Goal: Task Accomplishment & Management: Manage account settings

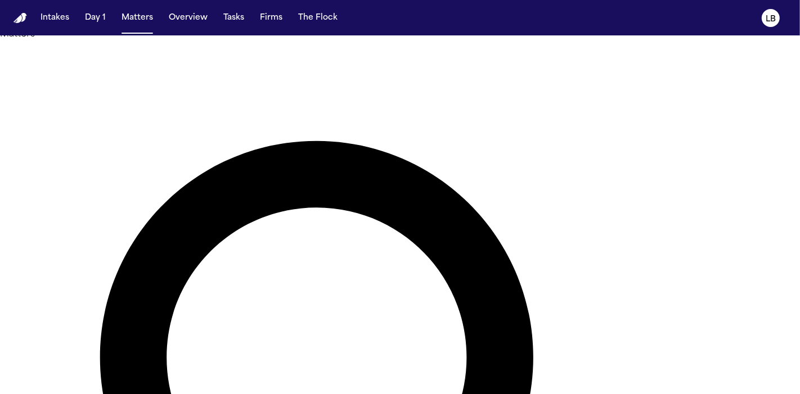
type input "*******"
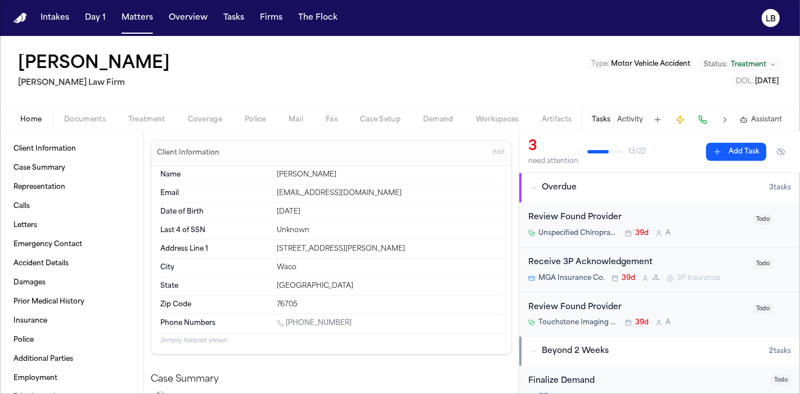
click at [621, 115] on button "Activity" at bounding box center [630, 119] width 26 height 9
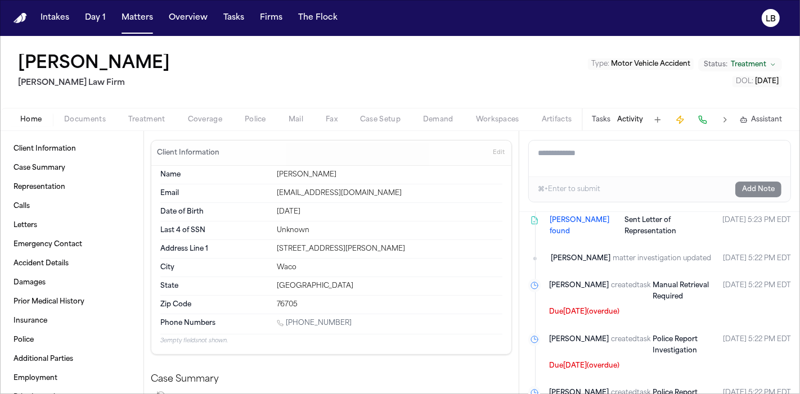
scroll to position [188, 0]
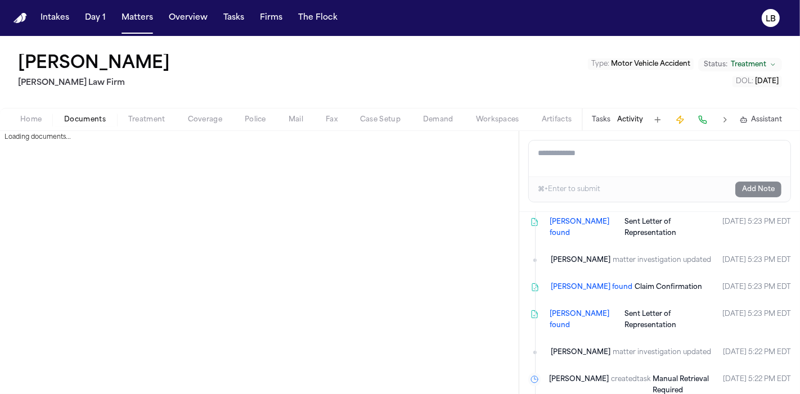
click at [82, 124] on button "Documents" at bounding box center [85, 119] width 64 height 13
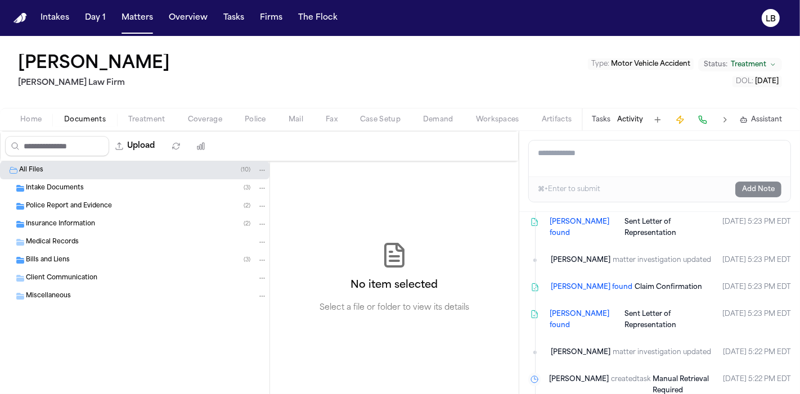
click at [59, 202] on span "Police Report and Evidence" at bounding box center [69, 207] width 86 height 10
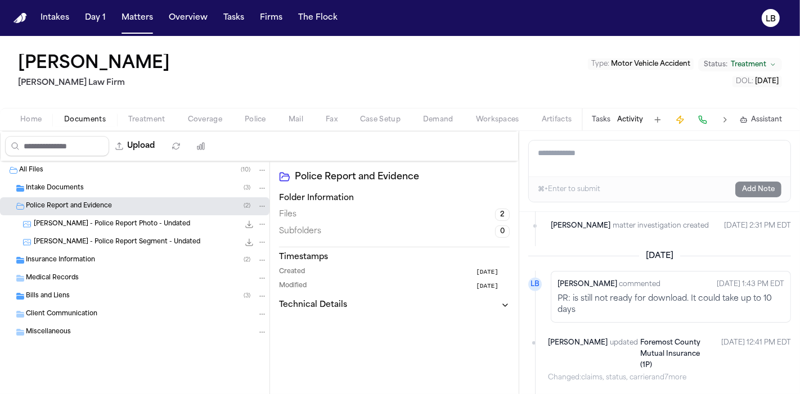
scroll to position [637, 0]
click at [170, 242] on span "J. Richards - Police Report Segment - Undated" at bounding box center [117, 243] width 166 height 10
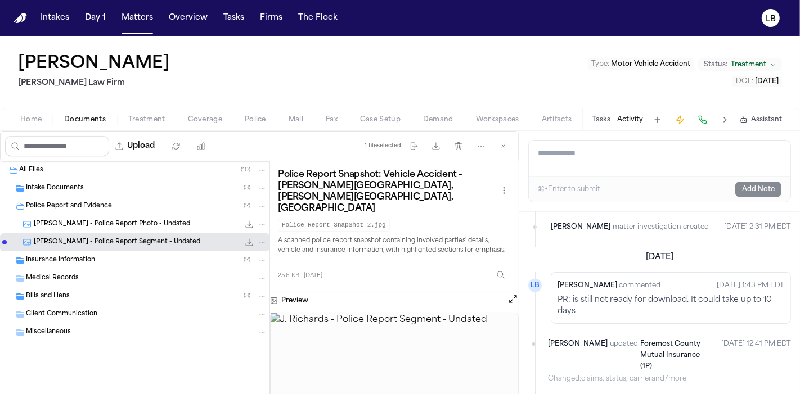
click at [415, 354] on img at bounding box center [394, 355] width 247 height 84
click at [443, 144] on button "Download files" at bounding box center [436, 146] width 20 height 20
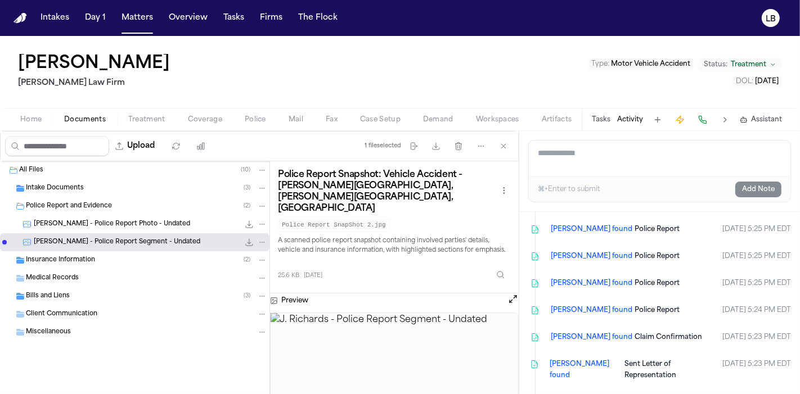
scroll to position [47, 0]
click at [117, 222] on span "J. Richards - Police Report Photo - Undated" at bounding box center [112, 225] width 156 height 10
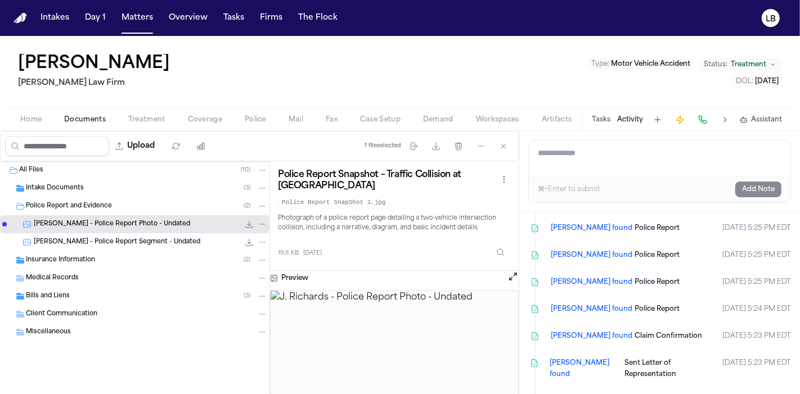
click at [98, 240] on span "J. Richards - Police Report Segment - Undated" at bounding box center [117, 243] width 166 height 10
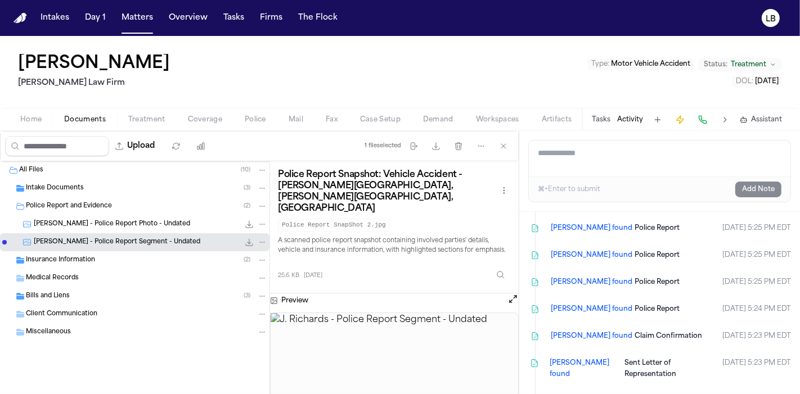
click at [388, 366] on img at bounding box center [394, 355] width 247 height 84
click at [437, 148] on icon "button" at bounding box center [435, 146] width 9 height 9
click at [117, 65] on h1 "[PERSON_NAME]" at bounding box center [94, 64] width 152 height 20
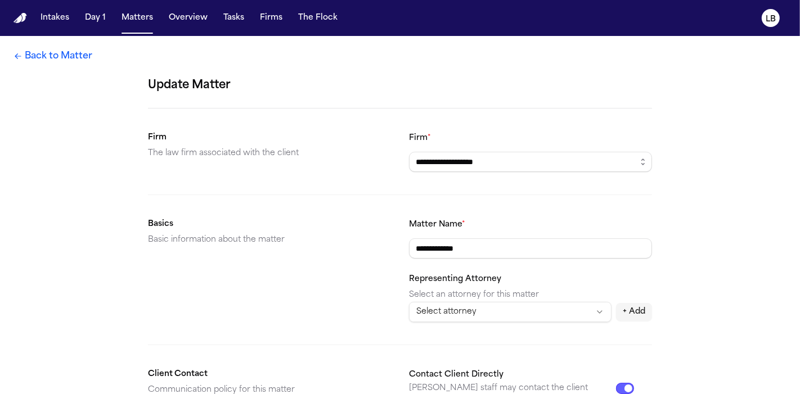
click at [37, 55] on link "Back to Matter" at bounding box center [52, 55] width 79 height 13
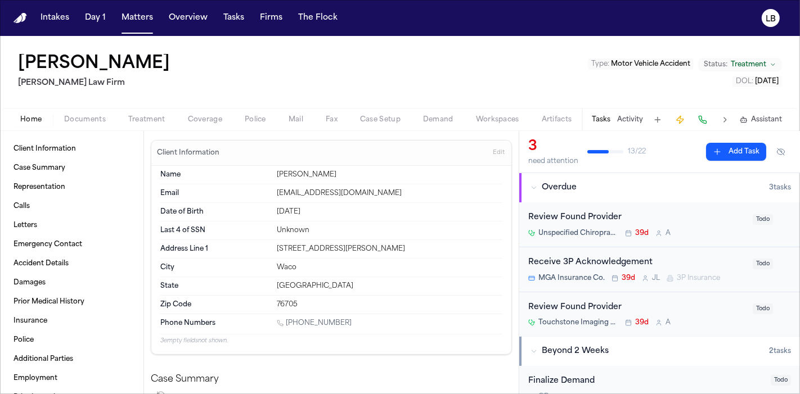
click at [74, 120] on span "Documents" at bounding box center [85, 119] width 42 height 9
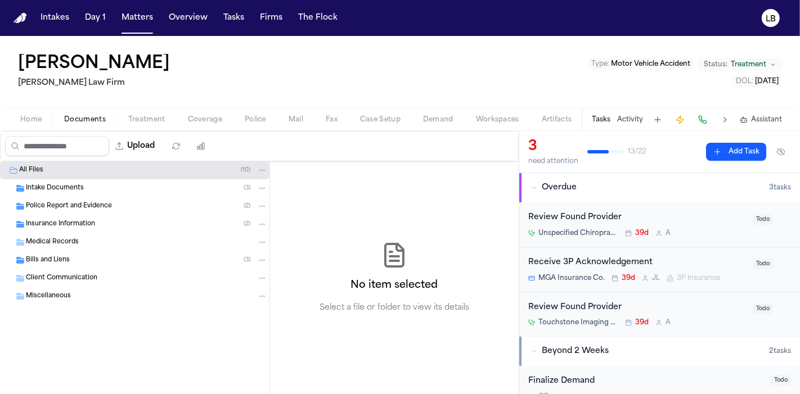
click at [80, 184] on span "Intake Documents" at bounding box center [55, 189] width 58 height 10
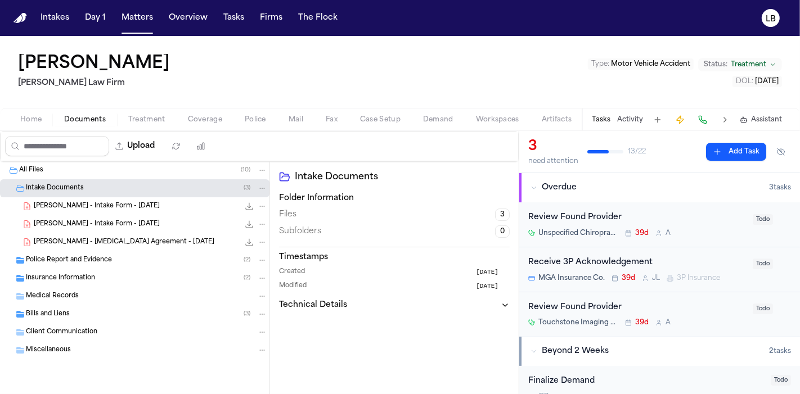
click at [100, 204] on span "J. Richards - Intake Form - 7.16.25" at bounding box center [97, 207] width 126 height 10
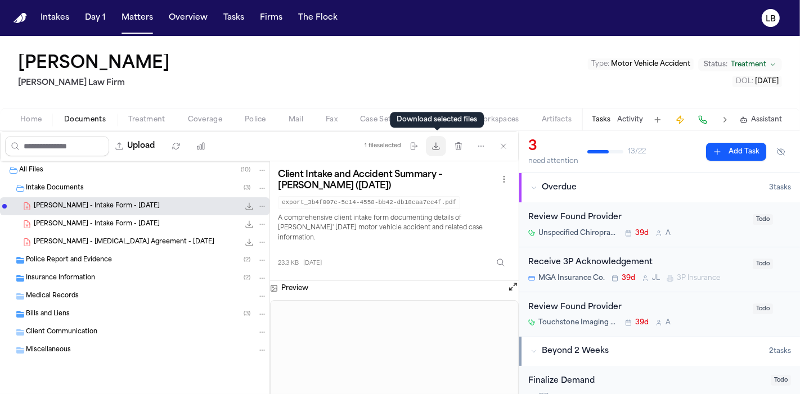
click at [437, 147] on icon "button" at bounding box center [436, 146] width 7 height 7
click at [799, 84] on div "John Richards Ruy Mireles Law Firm Type : Motor Vehicle Accident Status: Treatm…" at bounding box center [400, 72] width 800 height 72
click at [232, 23] on button "Tasks" at bounding box center [234, 18] width 30 height 20
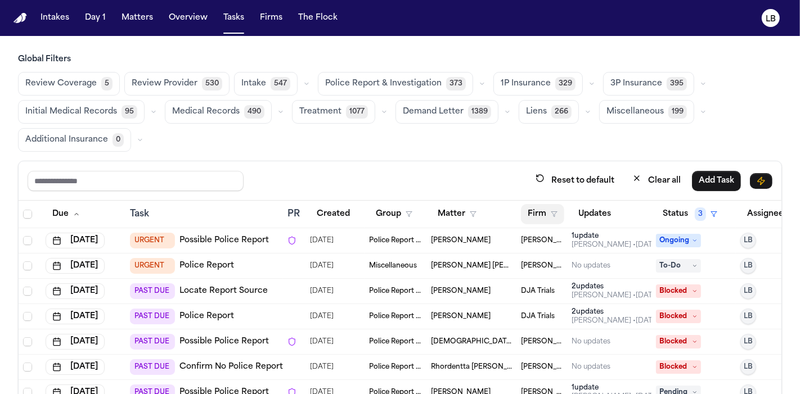
click at [551, 211] on icon "button" at bounding box center [554, 214] width 7 height 7
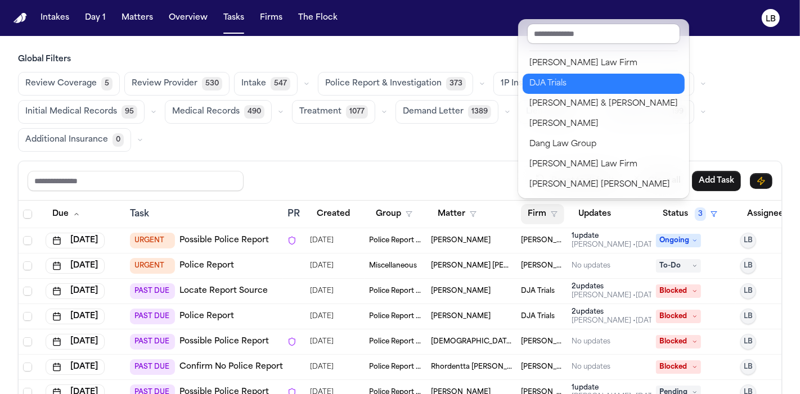
click at [551, 88] on div "DJA Trials" at bounding box center [603, 83] width 148 height 13
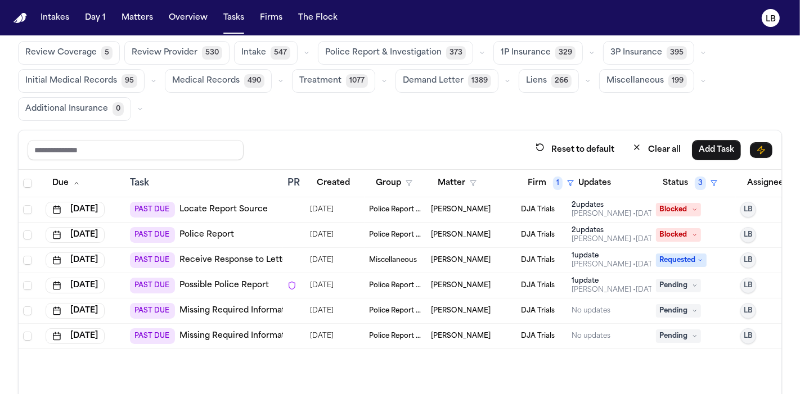
scroll to position [93, 0]
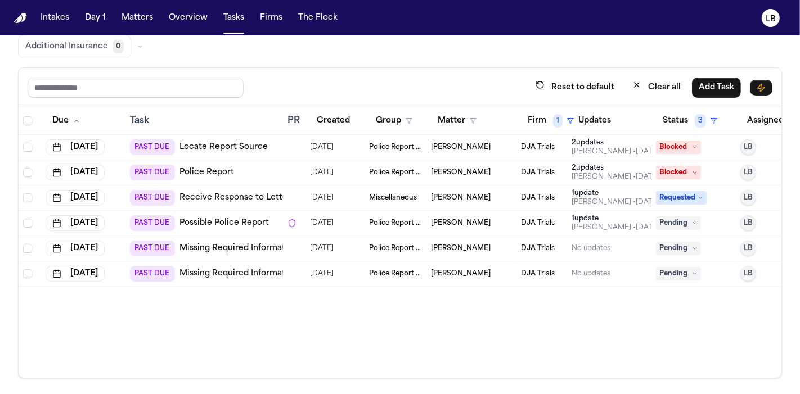
click at [243, 223] on link "Possible Police Report" at bounding box center [223, 223] width 89 height 11
click at [466, 119] on button "Matter" at bounding box center [457, 121] width 52 height 20
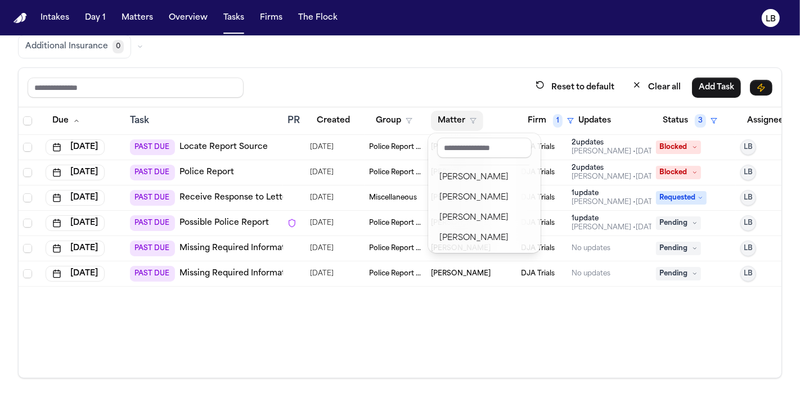
click at [529, 121] on table "Due Task PR Created Group Matter Firm 1 Updates Status 3 Assignee 2 Jun 9, 2025…" at bounding box center [417, 196] width 796 height 179
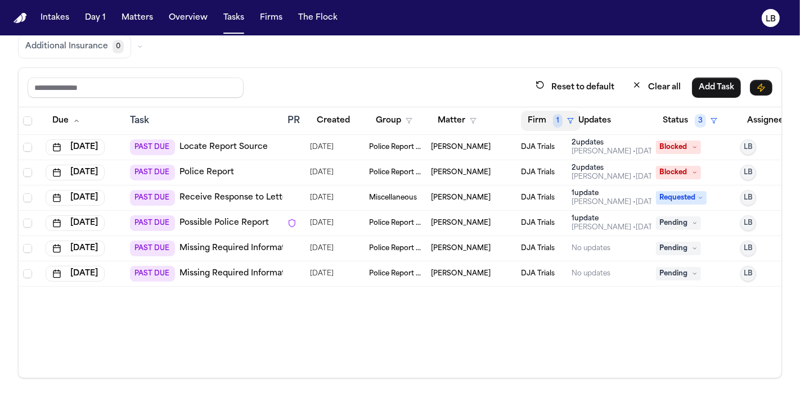
click at [529, 121] on button "Firm 1" at bounding box center [551, 121] width 60 height 20
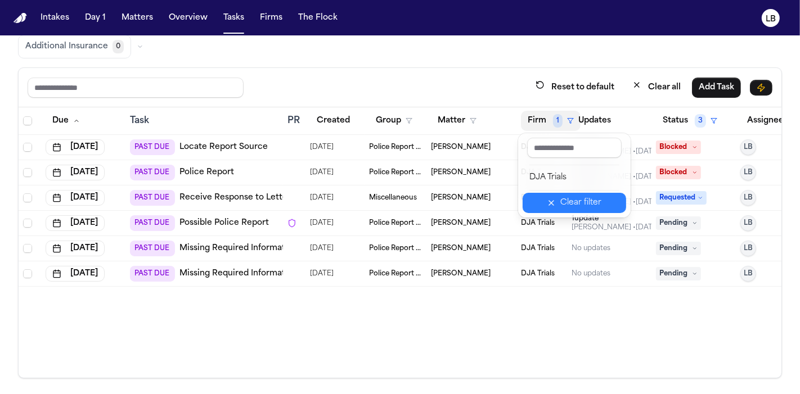
click at [569, 197] on div "Clear filter" at bounding box center [580, 202] width 41 height 13
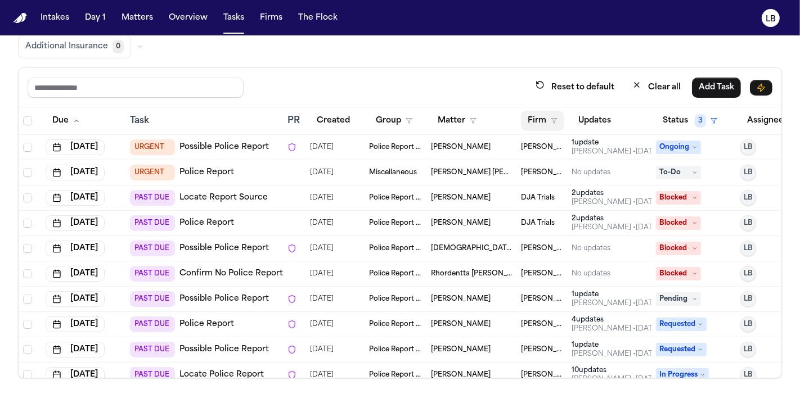
click at [544, 119] on button "Firm" at bounding box center [542, 121] width 43 height 20
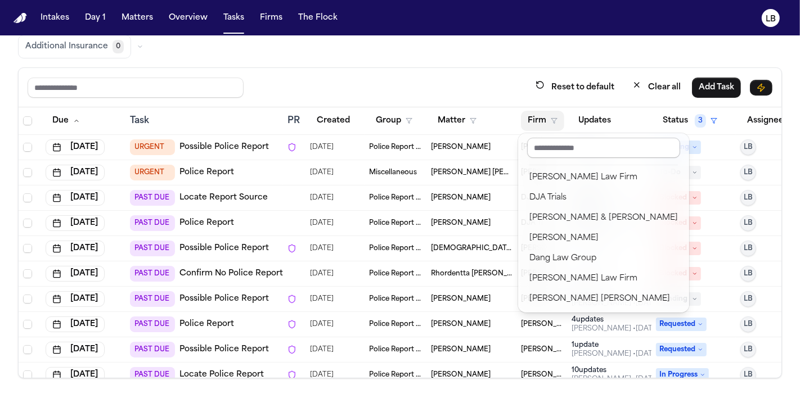
click at [566, 148] on input "text" at bounding box center [603, 148] width 153 height 20
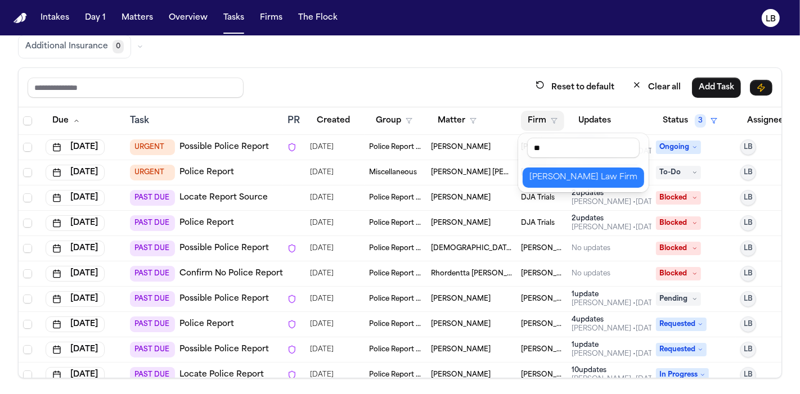
type input "**"
click at [567, 184] on button "Hecht Law Firm" at bounding box center [582, 178] width 121 height 20
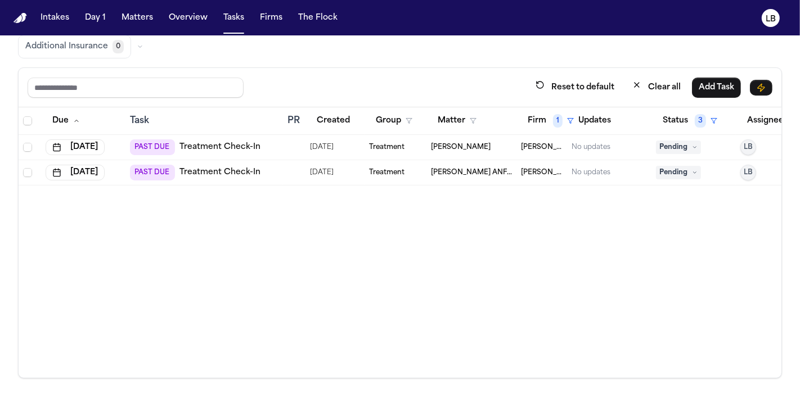
click at [397, 164] on td "Treatment" at bounding box center [395, 172] width 62 height 25
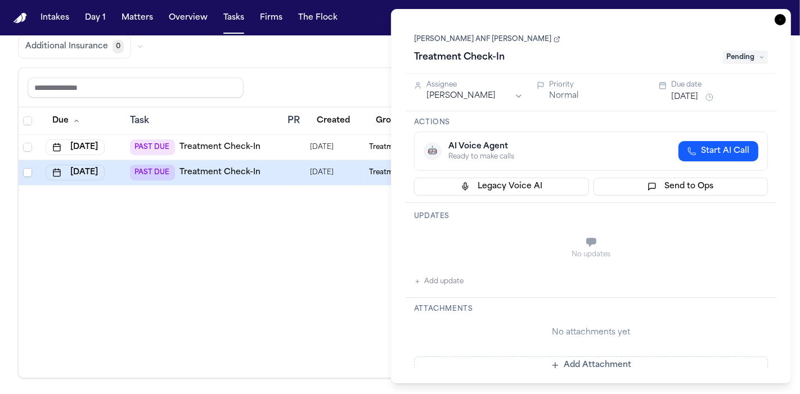
click at [490, 37] on link "Alejandra Aguero ANF Zaid Aguero" at bounding box center [487, 39] width 146 height 9
click at [776, 23] on icon "button" at bounding box center [779, 19] width 11 height 11
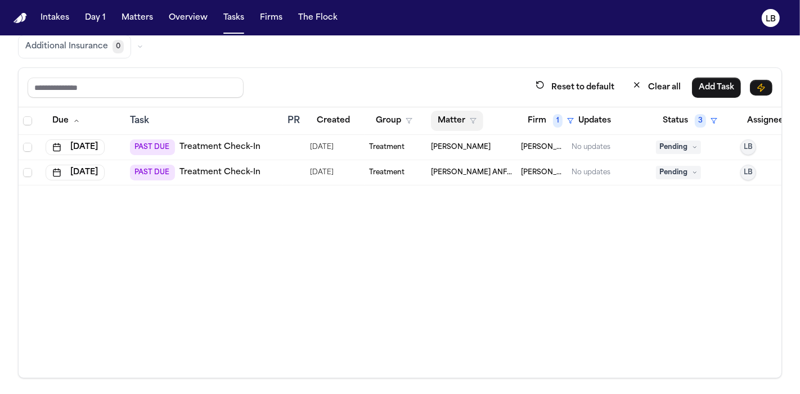
click at [456, 118] on button "Matter" at bounding box center [457, 121] width 52 height 20
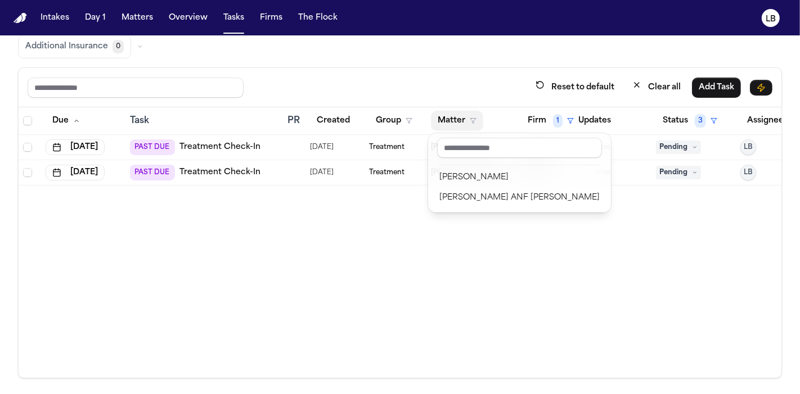
click at [546, 121] on table "Due Task PR Created Group Matter Firm 1 Updates Status 3 Assignee 2 Aug 5, 2025…" at bounding box center [417, 146] width 796 height 78
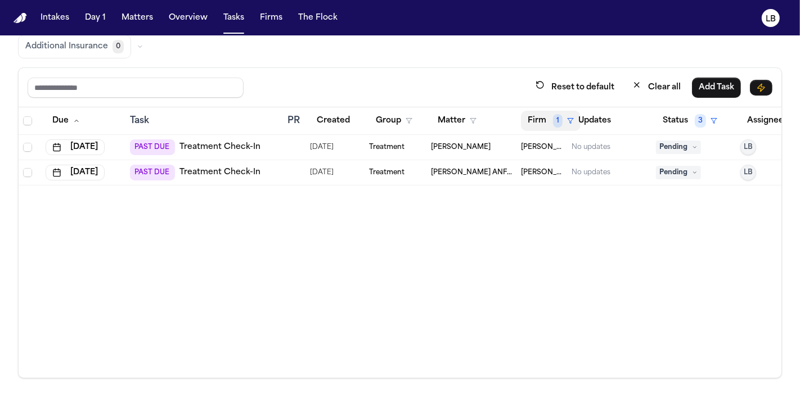
click at [539, 115] on button "Firm 1" at bounding box center [551, 121] width 60 height 20
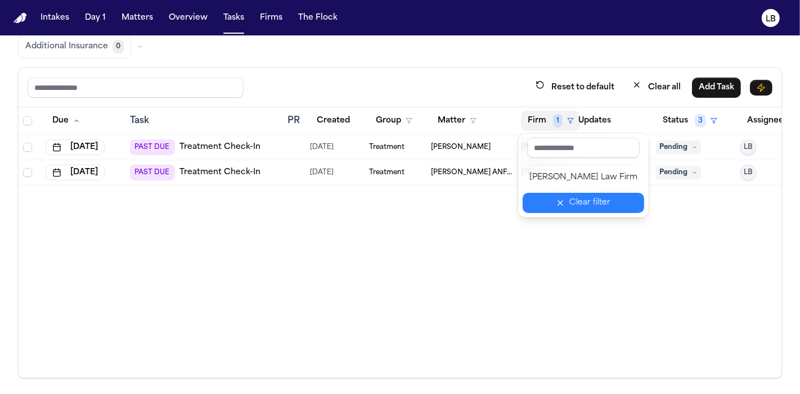
click at [579, 193] on button "Clear filter" at bounding box center [582, 203] width 121 height 20
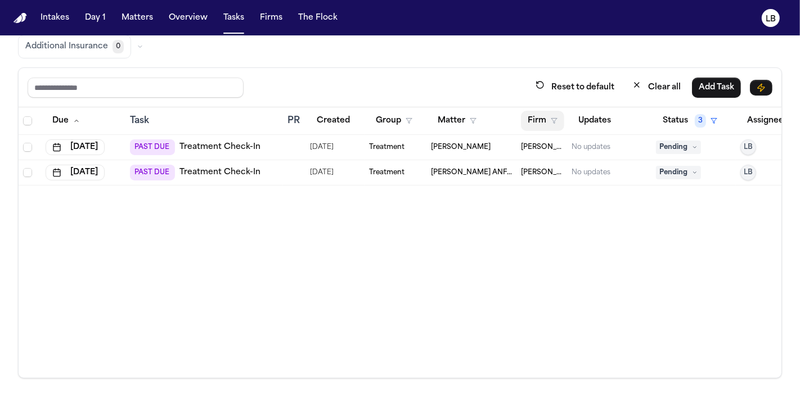
click at [529, 115] on button "Firm" at bounding box center [542, 121] width 43 height 20
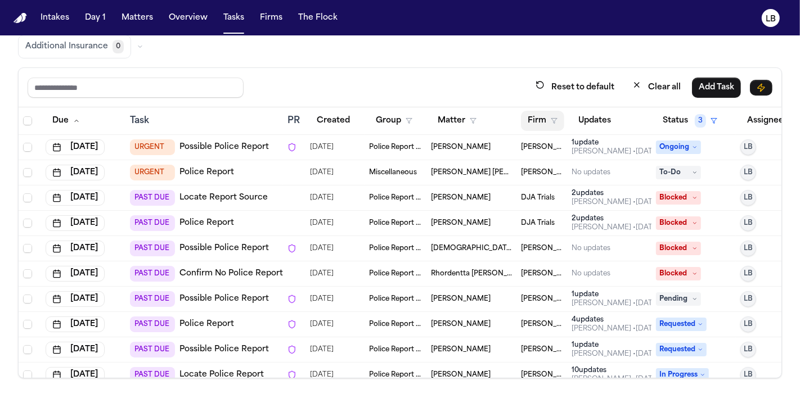
click at [539, 122] on button "Firm" at bounding box center [542, 121] width 43 height 20
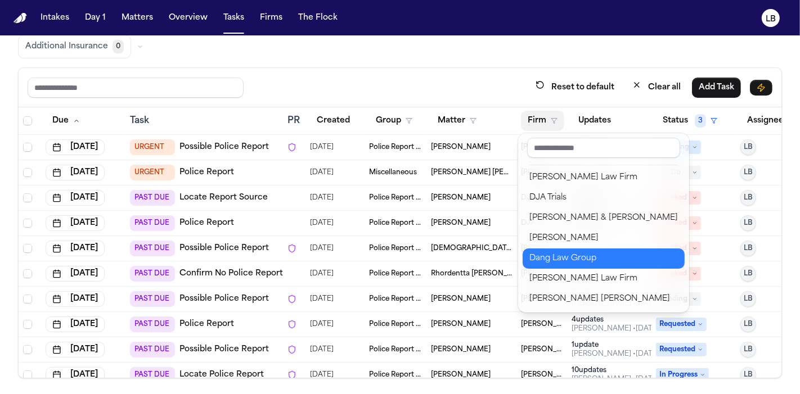
scroll to position [244, 0]
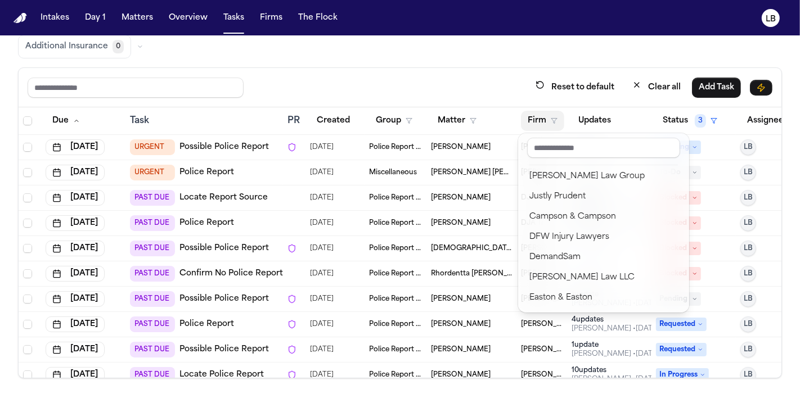
click at [774, 53] on div "Global Filters Review Coverage 5 Review Provider 530 Intake 547 Police Report &…" at bounding box center [400, 170] width 800 height 418
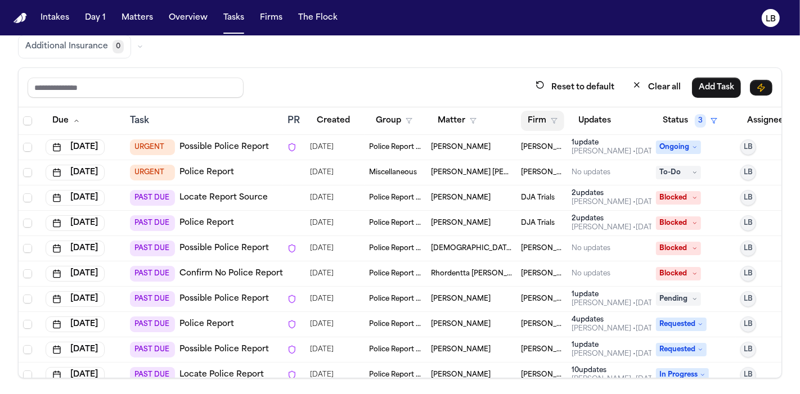
click at [558, 113] on button "Firm" at bounding box center [542, 121] width 43 height 20
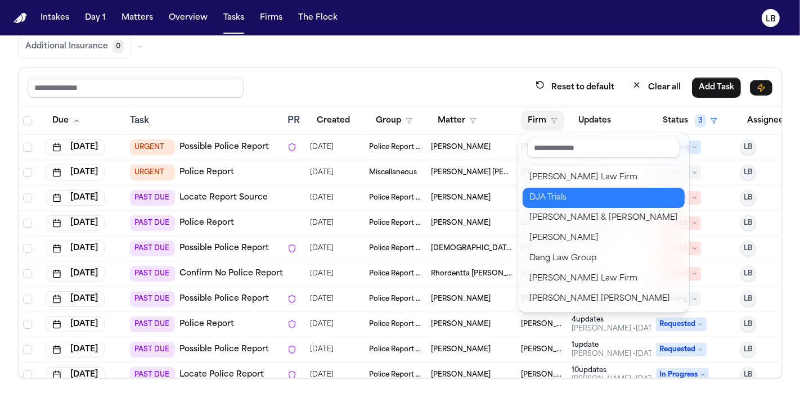
click at [566, 200] on div "DJA Trials" at bounding box center [603, 197] width 148 height 13
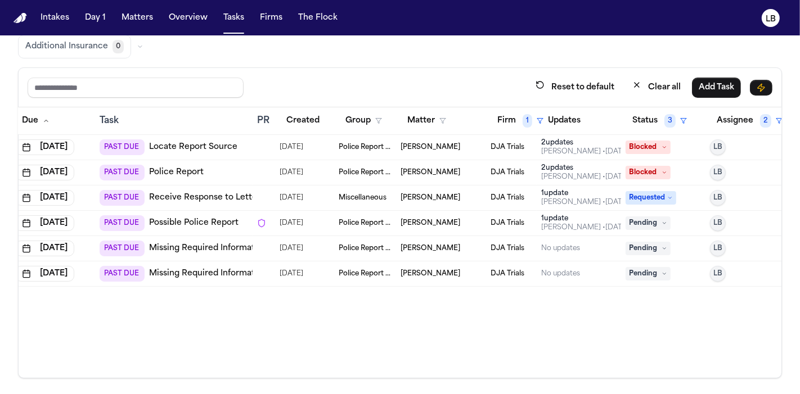
scroll to position [0, 31]
click at [524, 118] on span "1" at bounding box center [527, 120] width 10 height 13
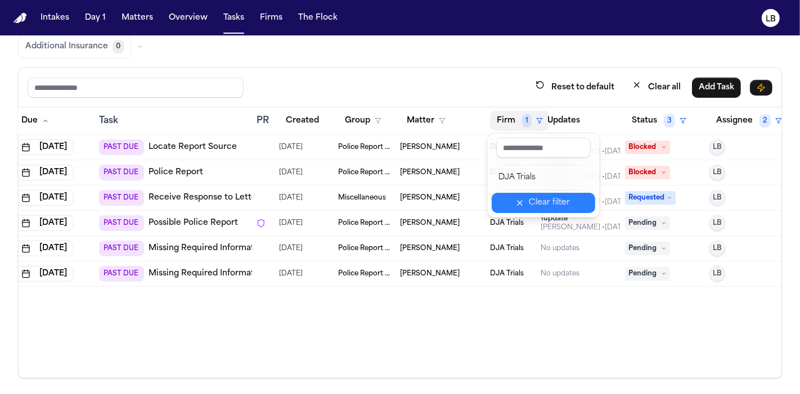
click at [543, 205] on div "Clear filter" at bounding box center [549, 202] width 41 height 13
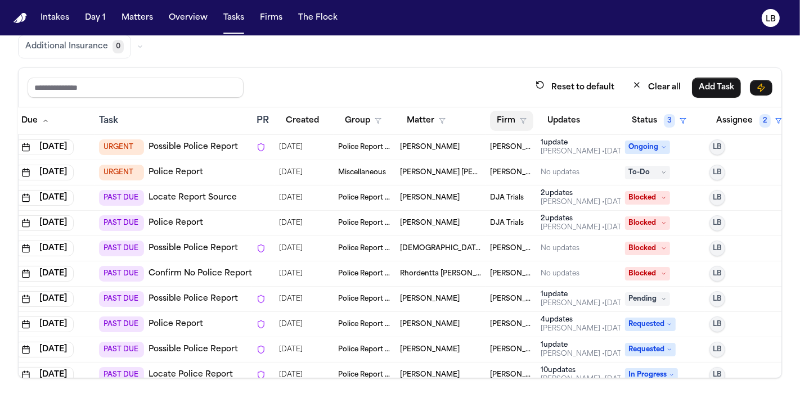
click at [517, 118] on button "Firm" at bounding box center [511, 121] width 43 height 20
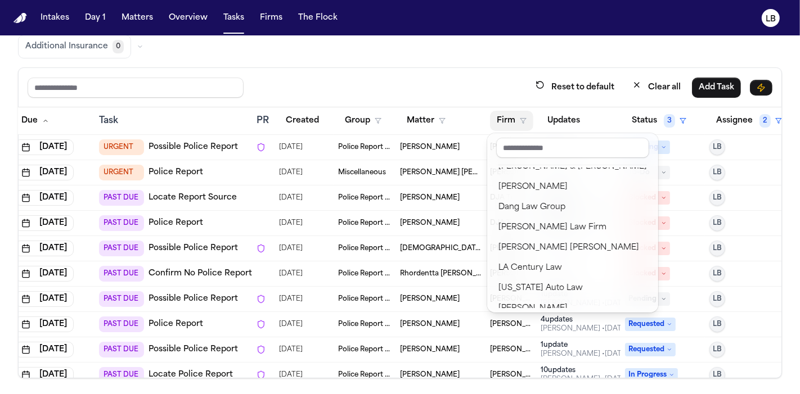
scroll to position [50, 0]
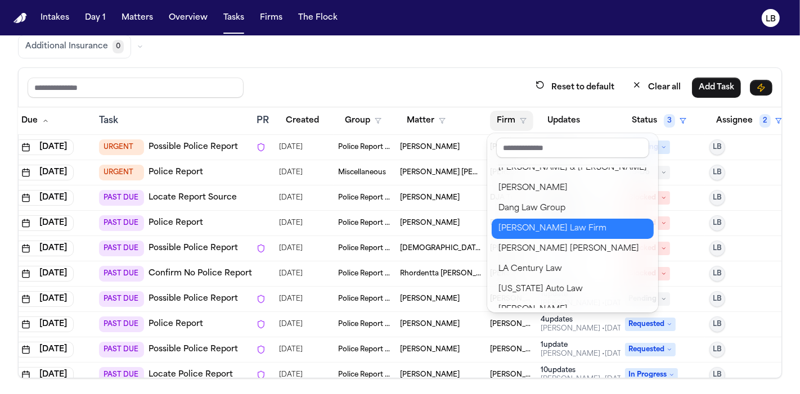
click at [515, 225] on div "[PERSON_NAME] Law Firm" at bounding box center [572, 228] width 148 height 13
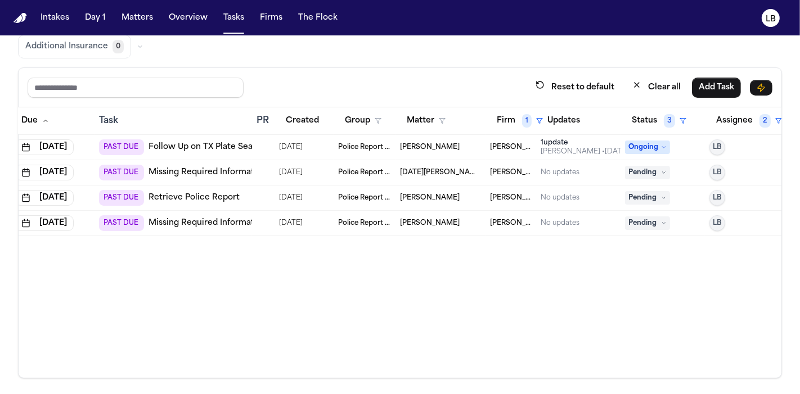
click at [192, 193] on link "Retrieve Police Report" at bounding box center [193, 197] width 91 height 11
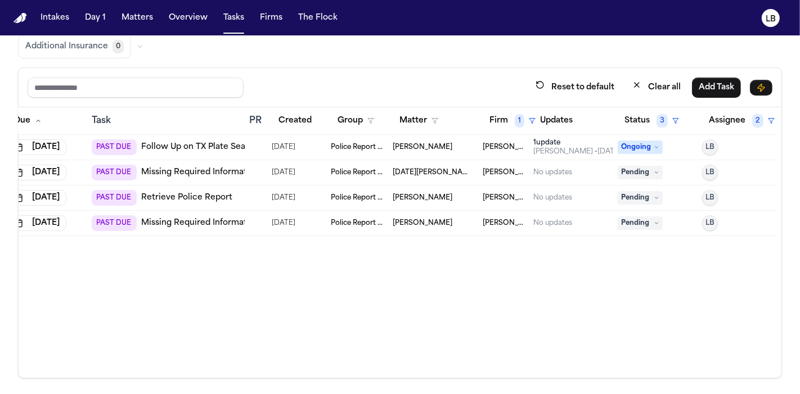
click at [218, 168] on link "Missing Required Information" at bounding box center [200, 172] width 118 height 11
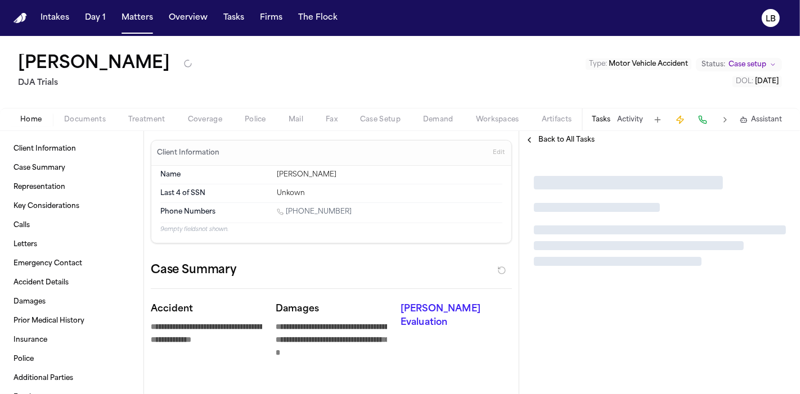
type textarea "*"
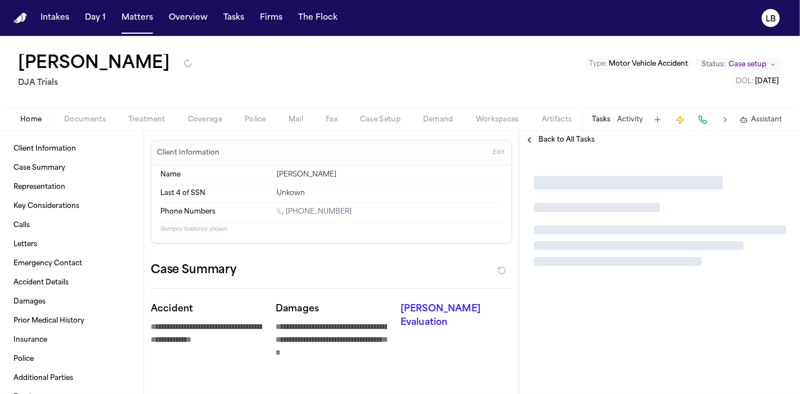
type textarea "*"
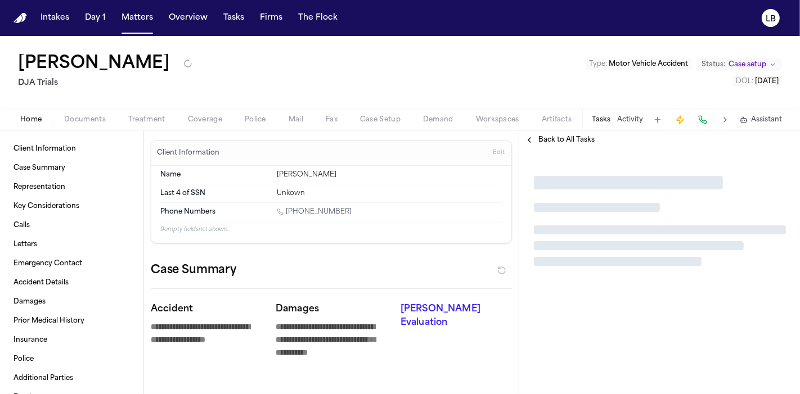
type textarea "*"
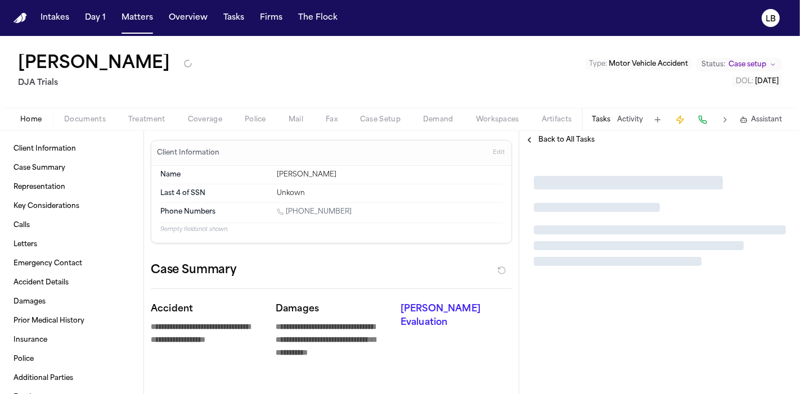
type textarea "*"
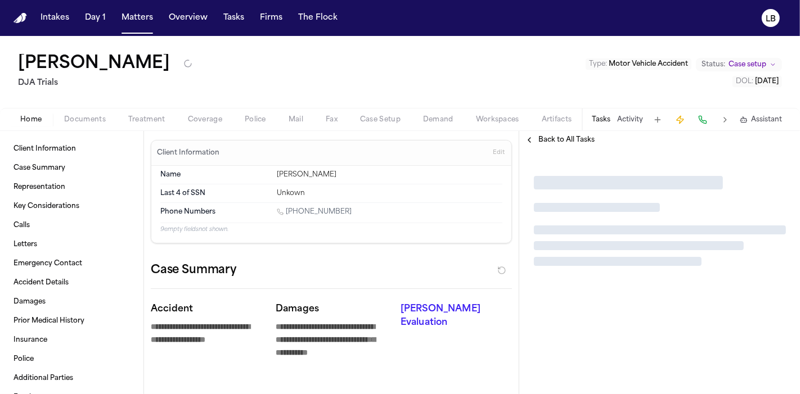
type textarea "*"
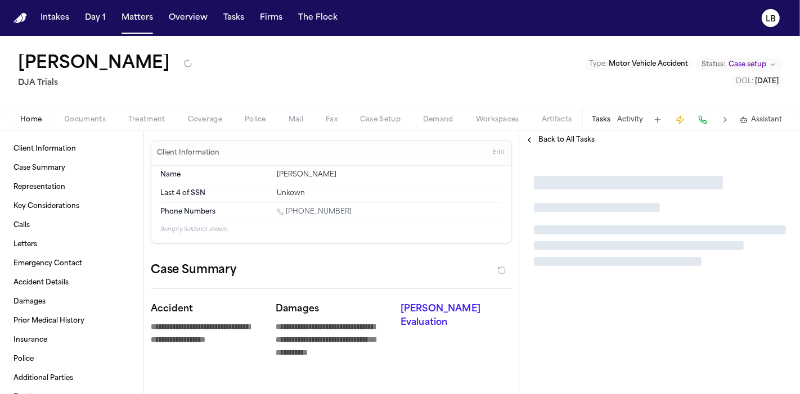
type textarea "*"
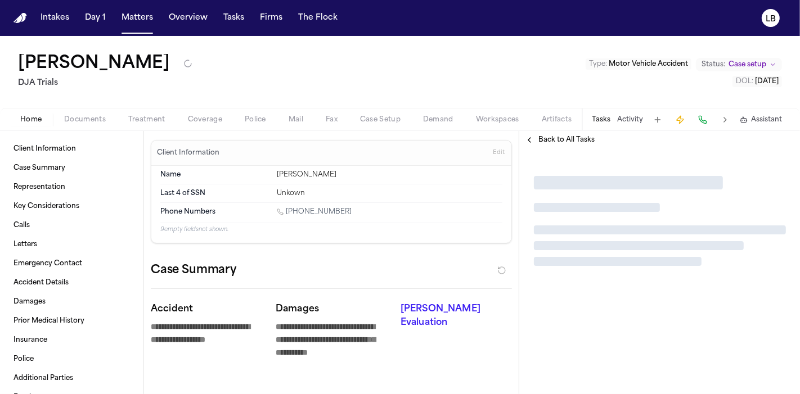
type textarea "*"
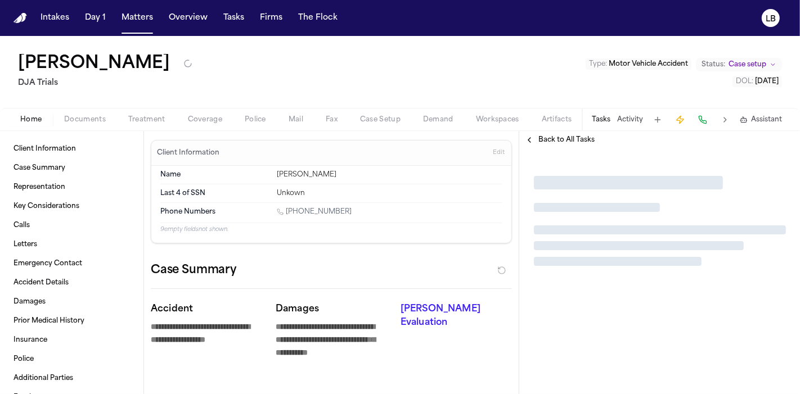
type textarea "*"
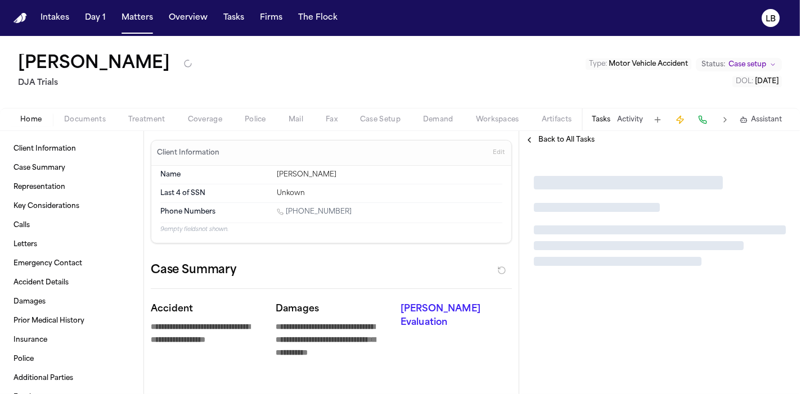
type textarea "*"
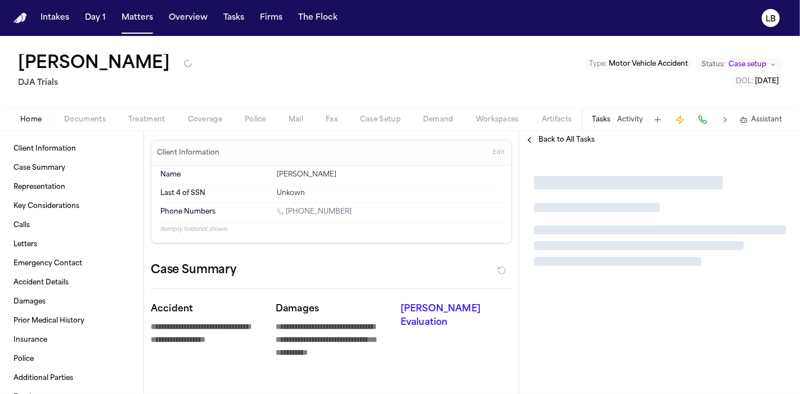
type textarea "*"
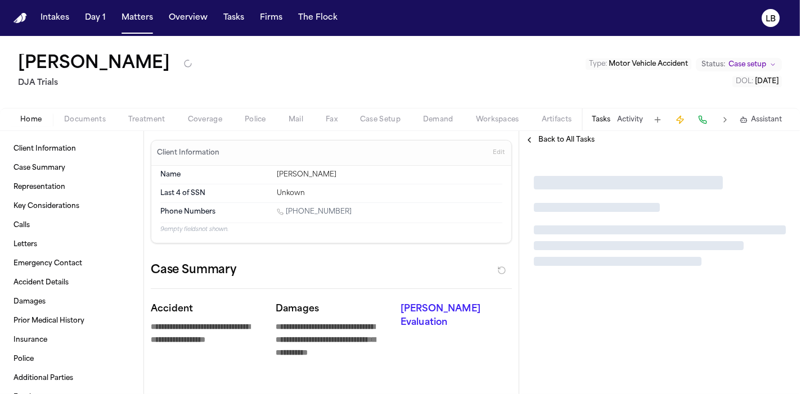
type textarea "*"
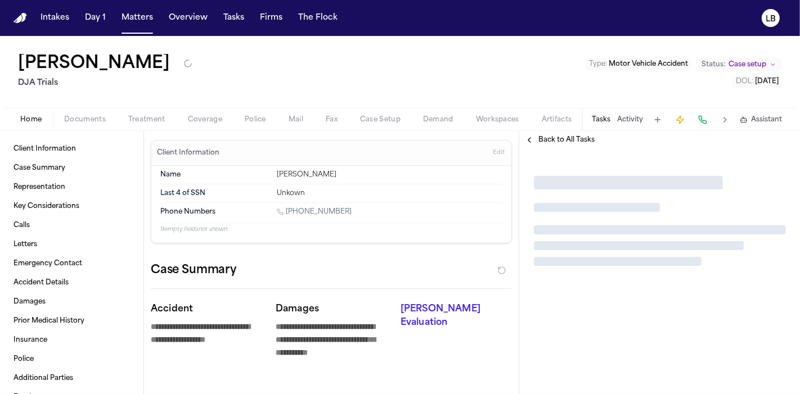
type textarea "*"
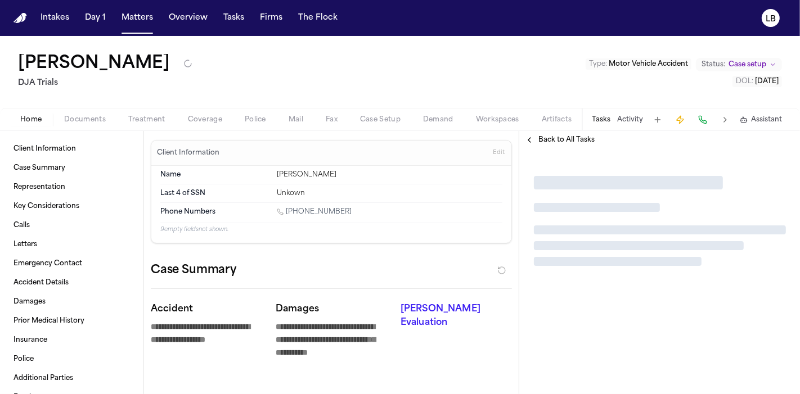
type textarea "*"
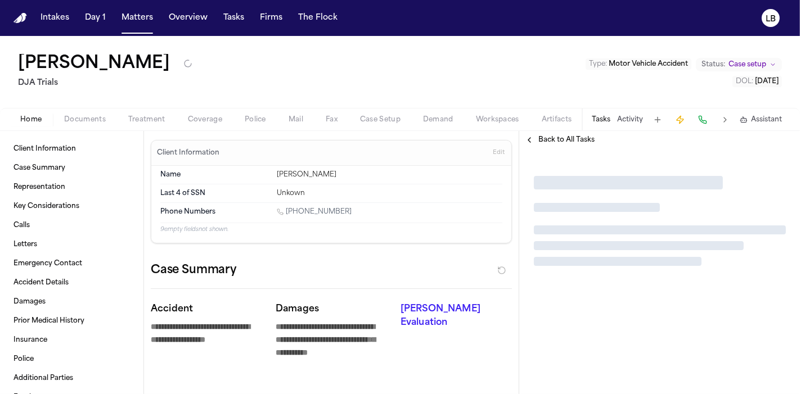
type textarea "*"
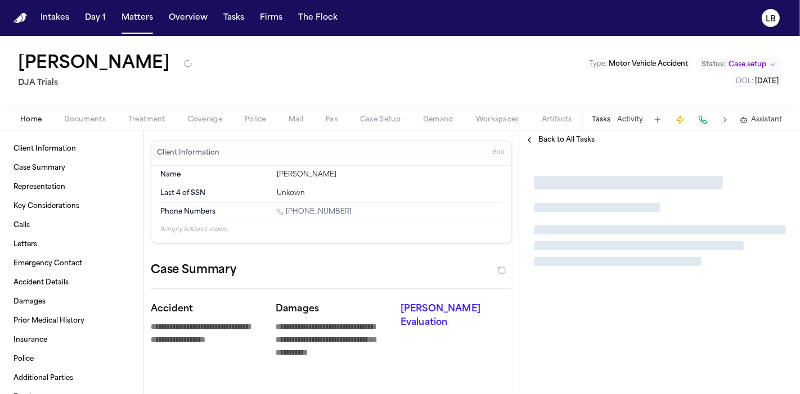
type textarea "*"
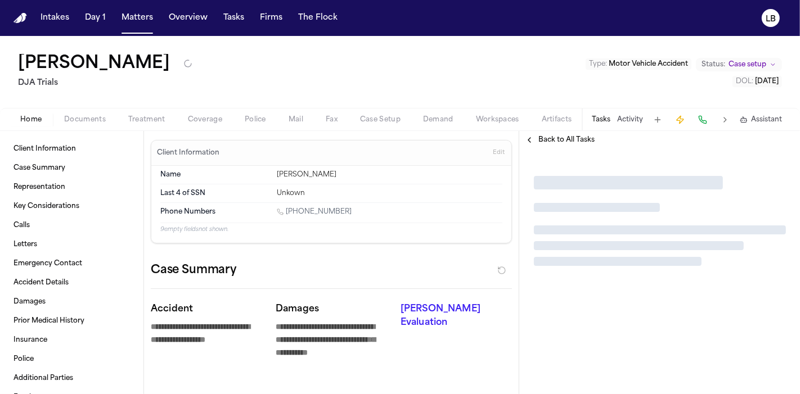
type textarea "*"
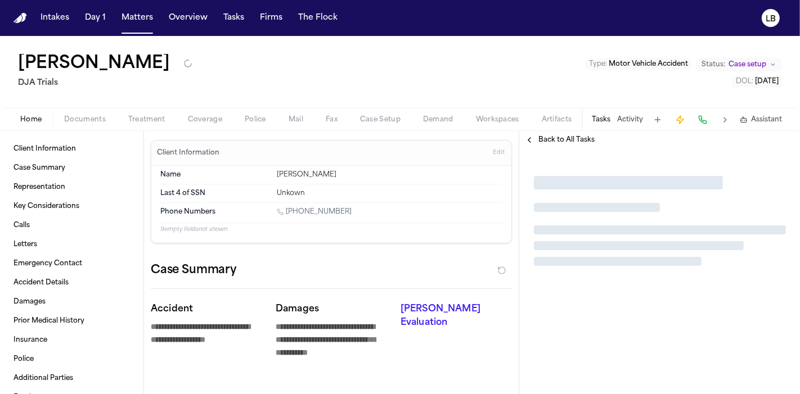
type textarea "*"
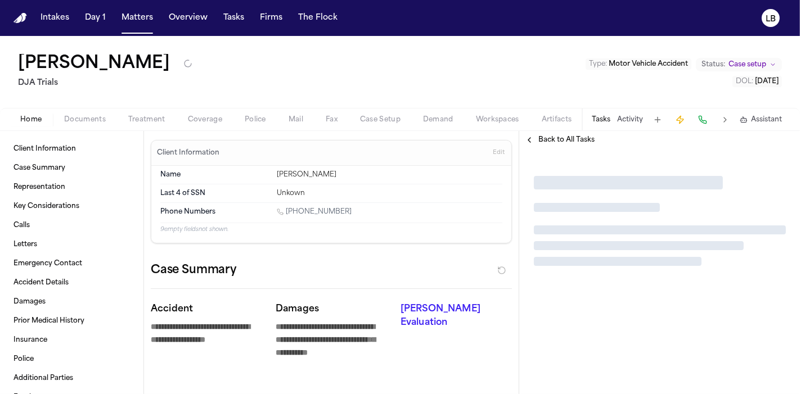
type textarea "*"
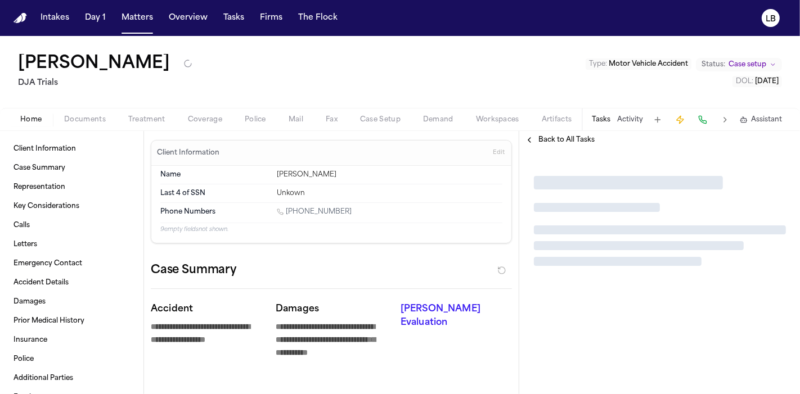
type textarea "*"
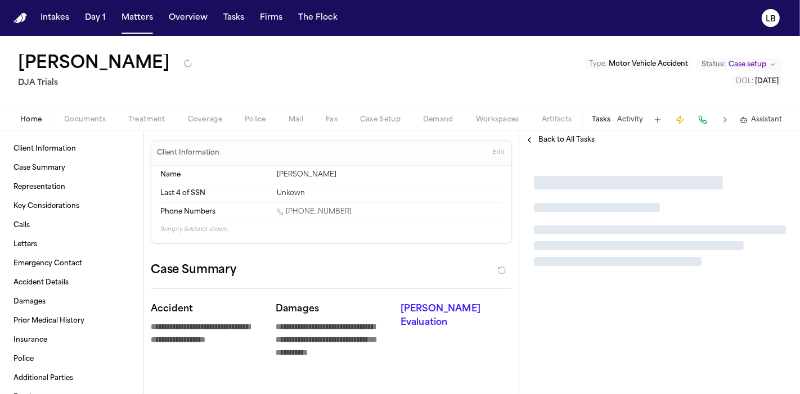
type textarea "*"
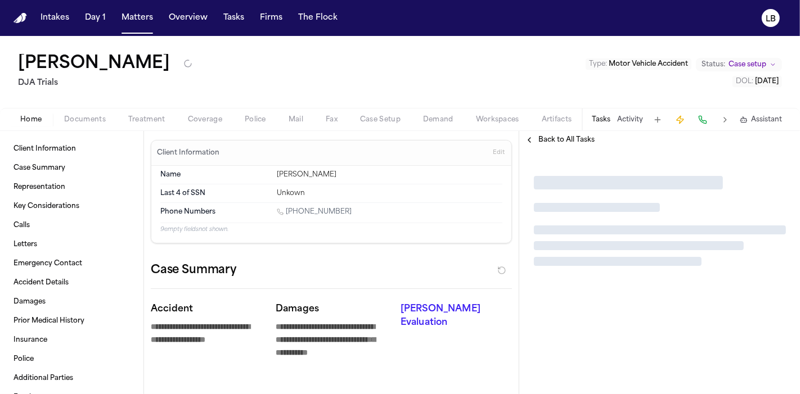
type textarea "*"
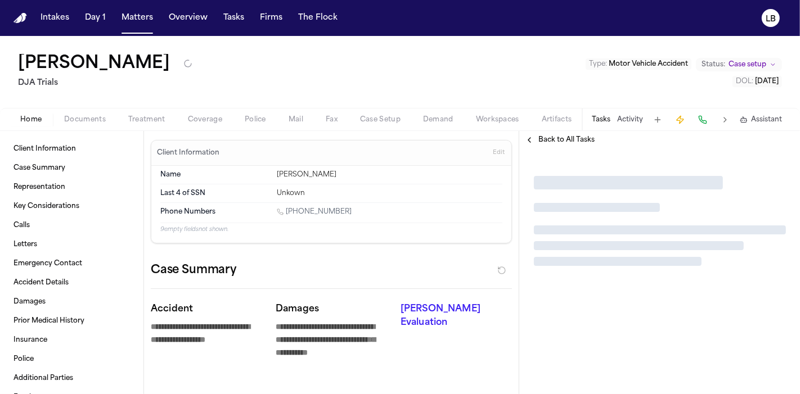
type textarea "*"
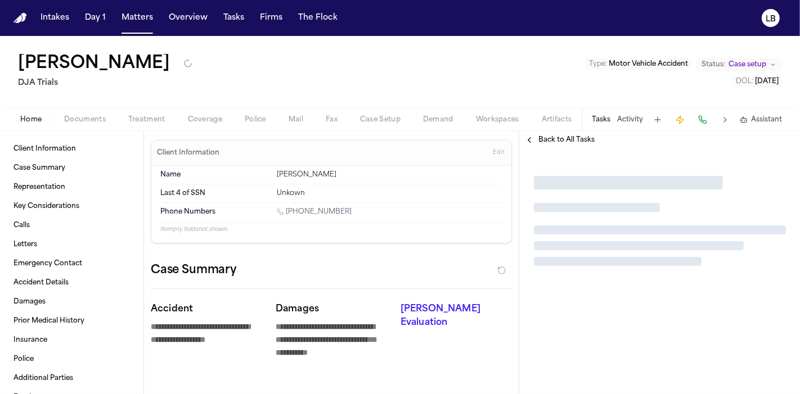
type textarea "*"
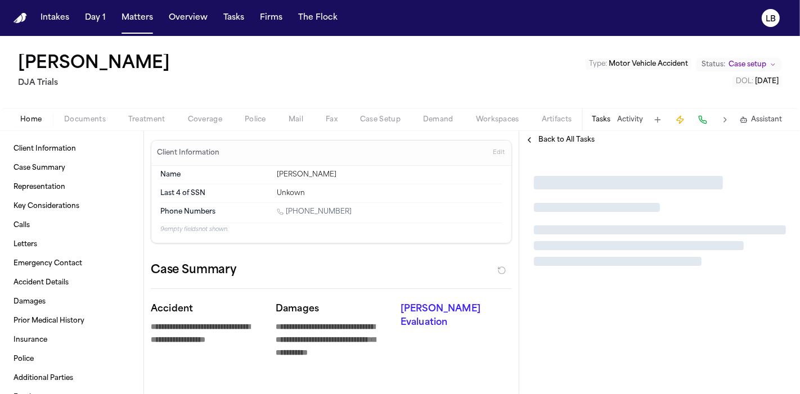
type textarea "*"
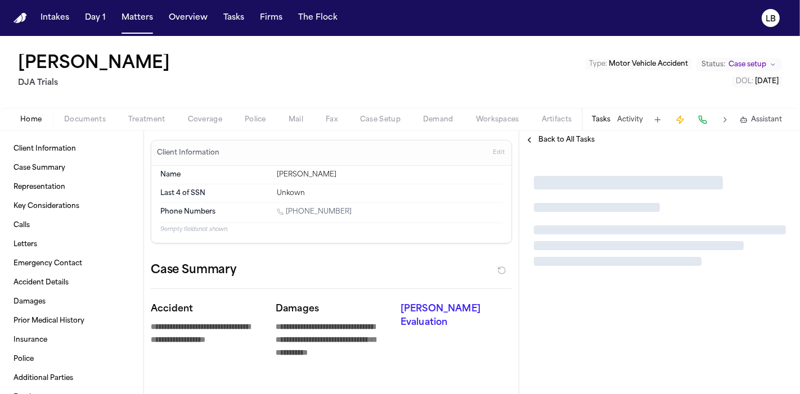
type textarea "*"
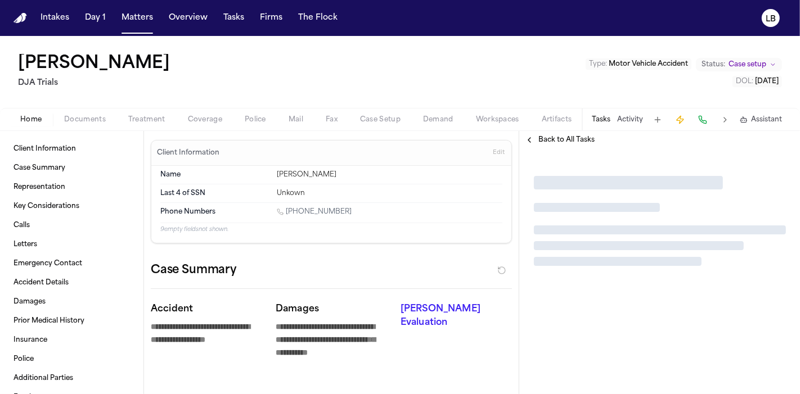
type textarea "*"
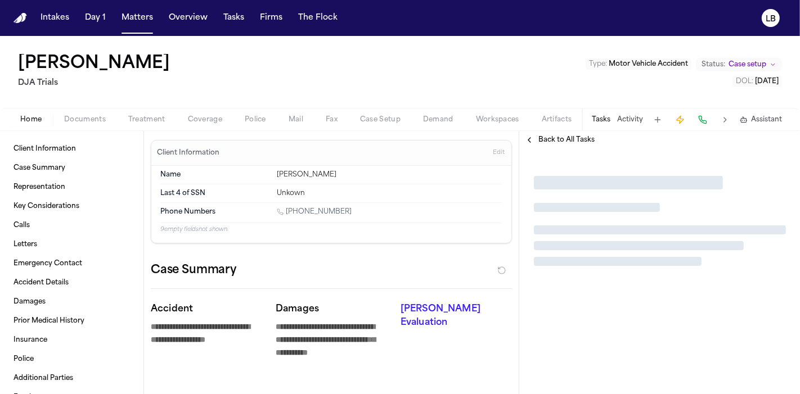
type textarea "*"
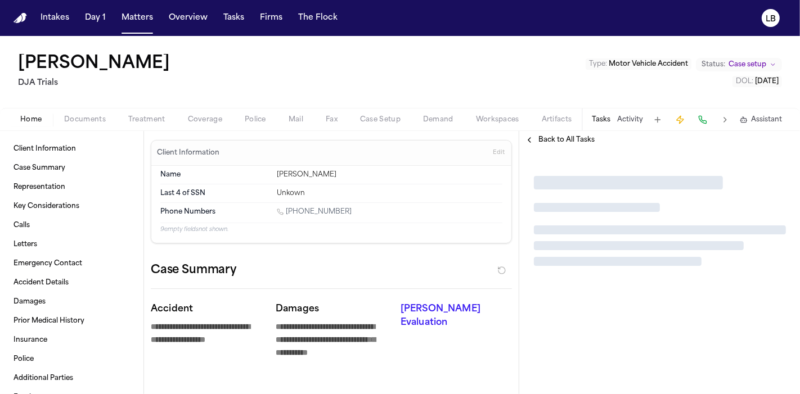
type textarea "*"
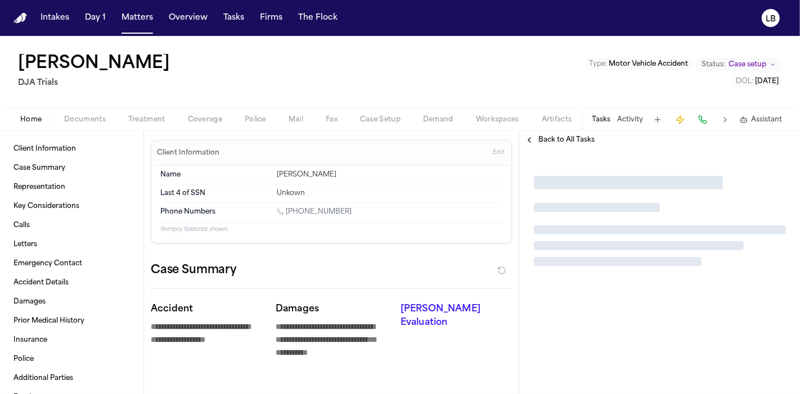
type textarea "*"
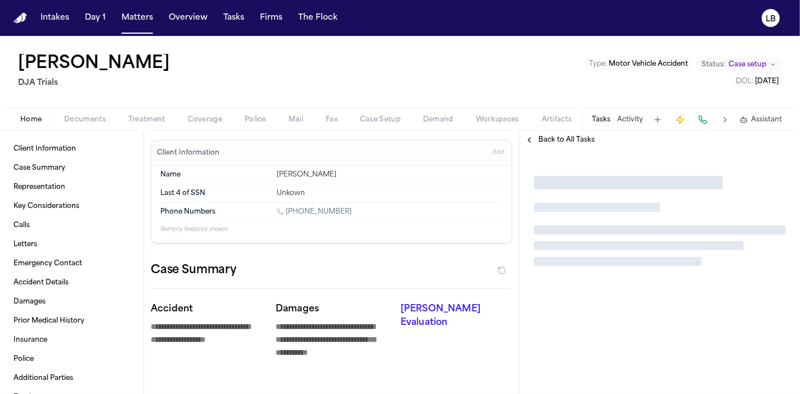
type textarea "*"
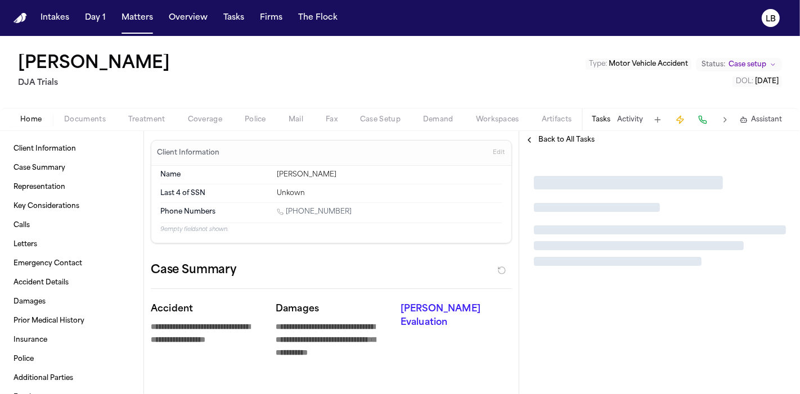
type textarea "*"
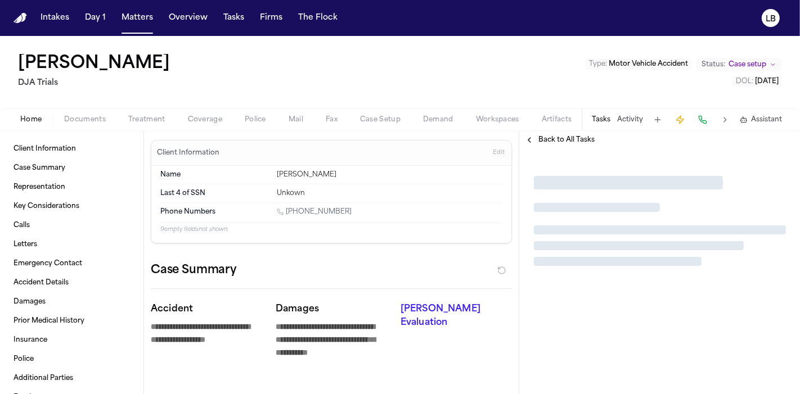
type textarea "*"
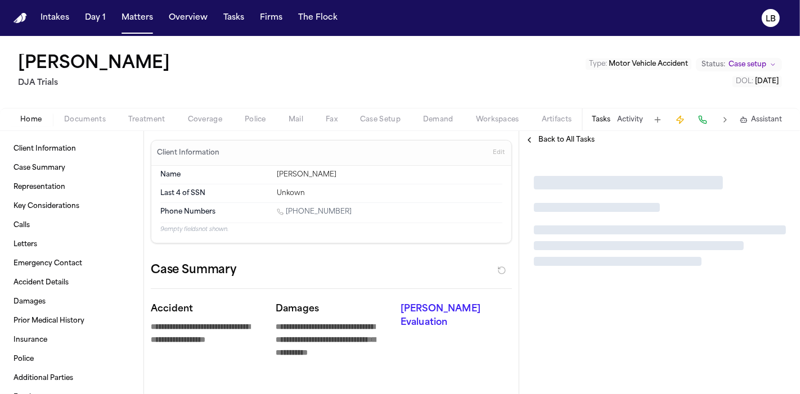
type textarea "*"
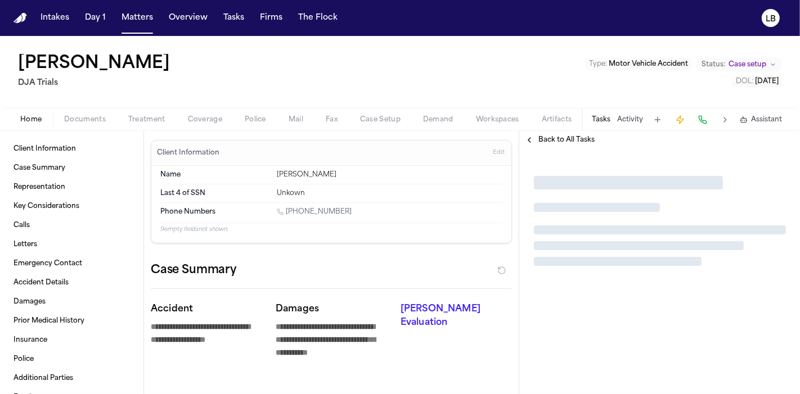
type textarea "*"
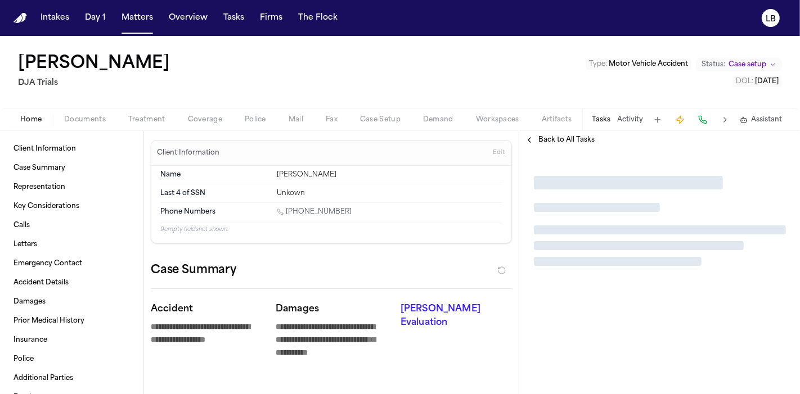
type textarea "*"
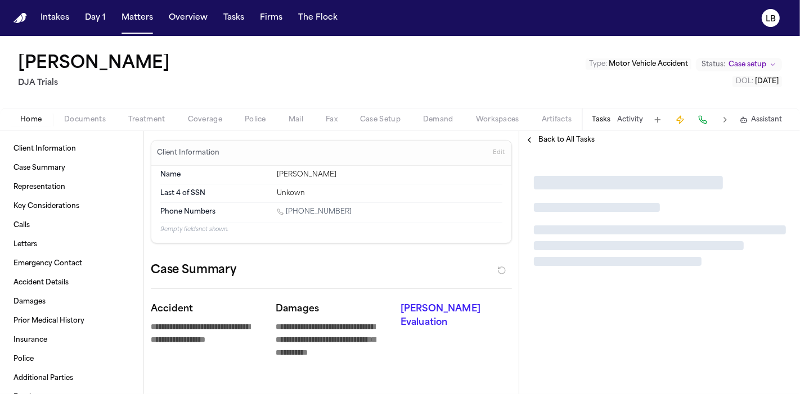
type textarea "*"
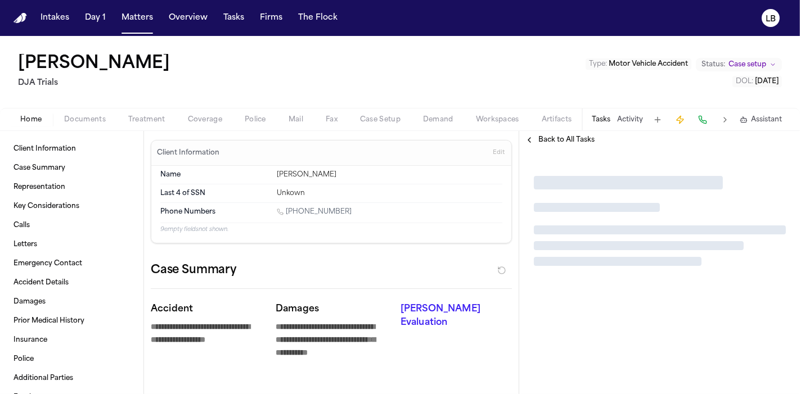
type textarea "*"
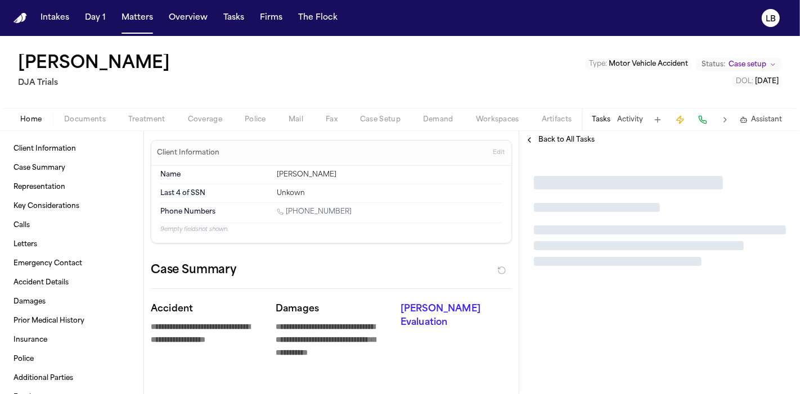
type textarea "*"
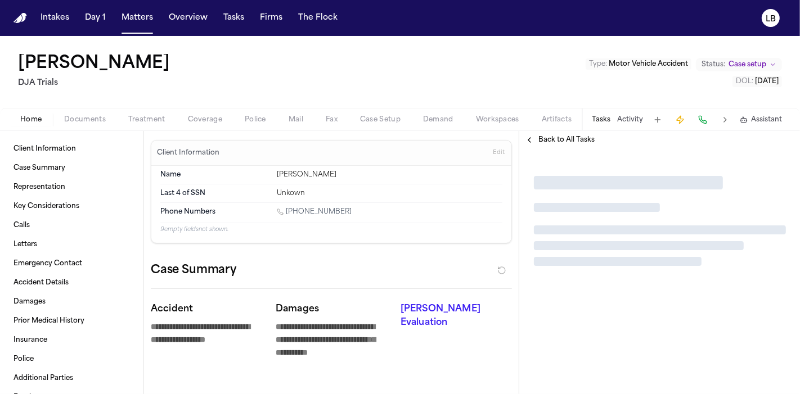
type textarea "*"
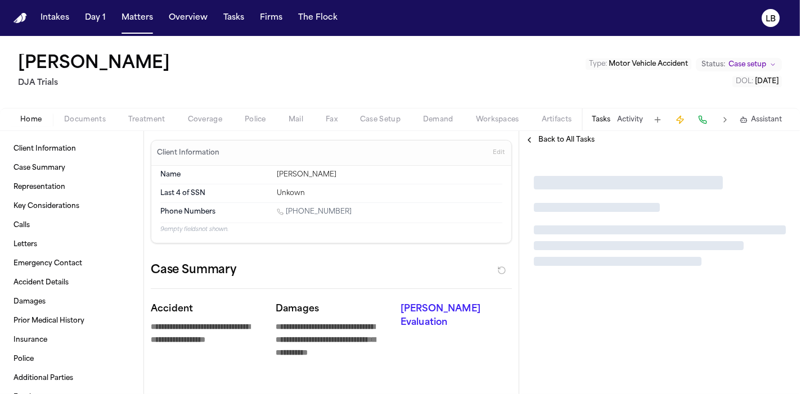
type textarea "*"
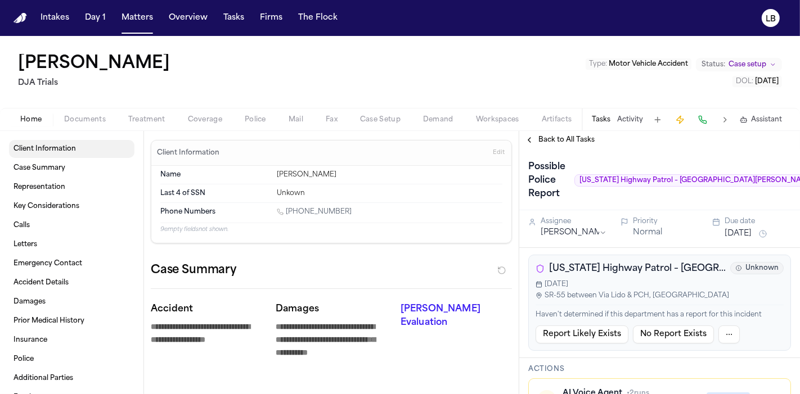
click at [61, 152] on span "Client Information" at bounding box center [44, 149] width 62 height 9
click at [88, 114] on button "Documents" at bounding box center [85, 119] width 64 height 13
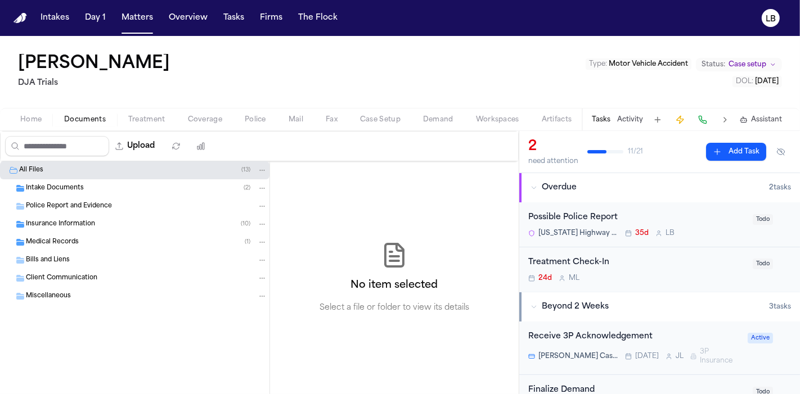
click at [70, 184] on span "Intake Documents" at bounding box center [55, 189] width 58 height 10
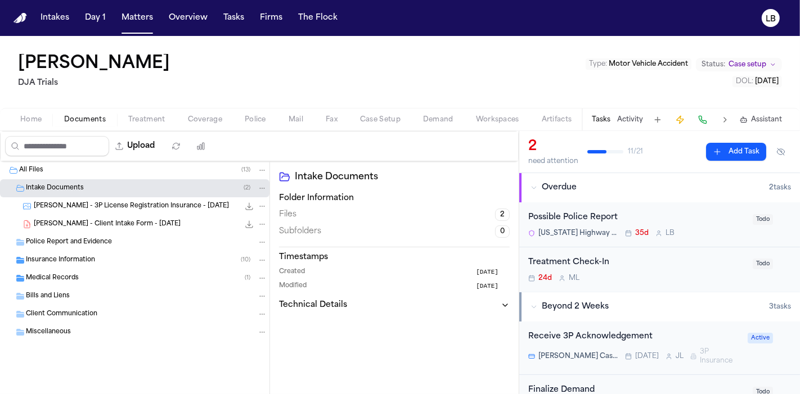
click at [96, 226] on span "M. Kaplan - Client Intake Form - 6.10.25" at bounding box center [107, 225] width 147 height 10
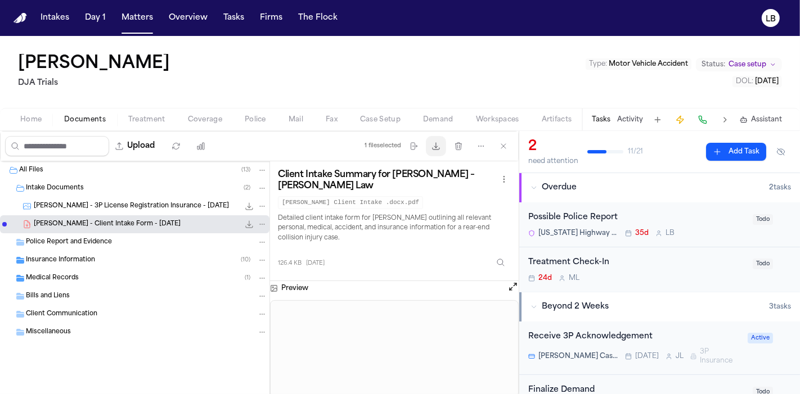
click at [442, 147] on button "Download files" at bounding box center [436, 146] width 20 height 20
click at [188, 66] on div "Mckennah Kaplan DJA Trials Type : Motor Vehicle Accident Status: Case setup DOL…" at bounding box center [400, 72] width 800 height 72
click at [0, 93] on div "Mckennah Kaplan DJA Trials Type : Motor Vehicle Accident Status: Case setup DOL…" at bounding box center [400, 72] width 800 height 72
drag, startPoint x: 74, startPoint y: 84, endPoint x: 0, endPoint y: 96, distance: 74.5
click at [0, 96] on div "Mckennah Kaplan DJA Trials Type : Motor Vehicle Accident Status: Case setup DOL…" at bounding box center [400, 72] width 800 height 72
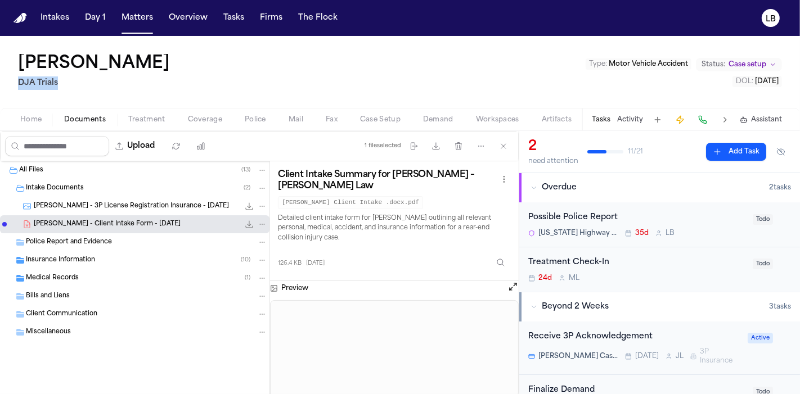
copy h2 "DJA Trials"
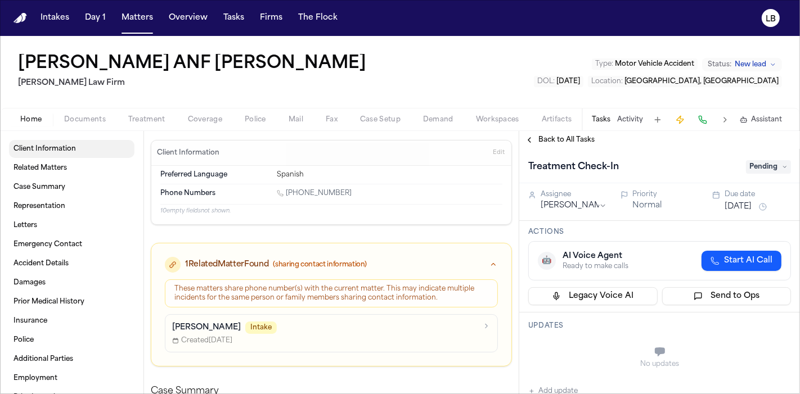
click at [67, 147] on span "Client Information" at bounding box center [44, 149] width 62 height 9
click at [298, 193] on link "1 (915) 246-6764" at bounding box center [314, 193] width 75 height 9
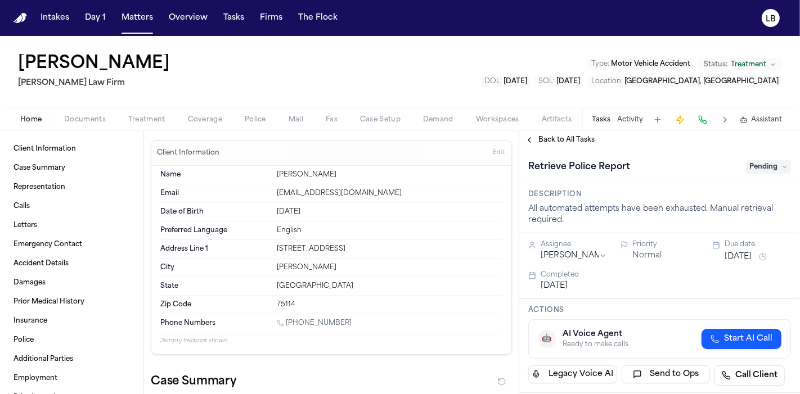
click at [93, 116] on span "Documents" at bounding box center [85, 119] width 42 height 9
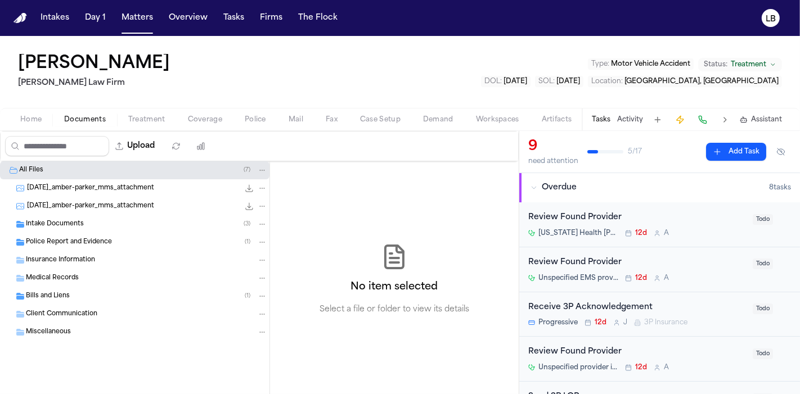
click at [79, 222] on span "Intake Documents" at bounding box center [55, 225] width 58 height 10
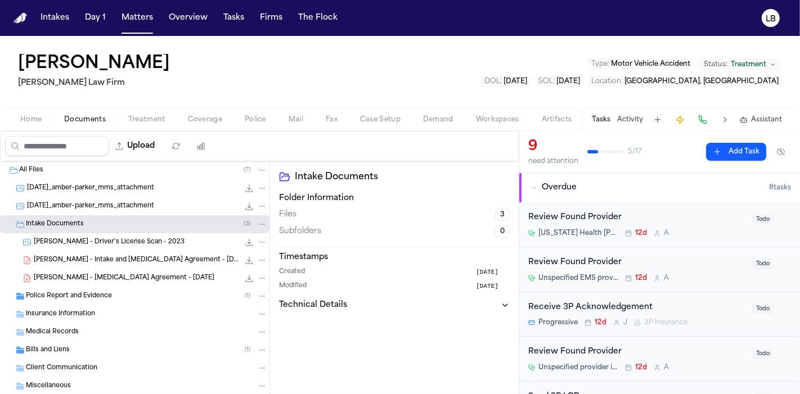
click at [100, 293] on span "Police Report and Evidence" at bounding box center [69, 297] width 86 height 10
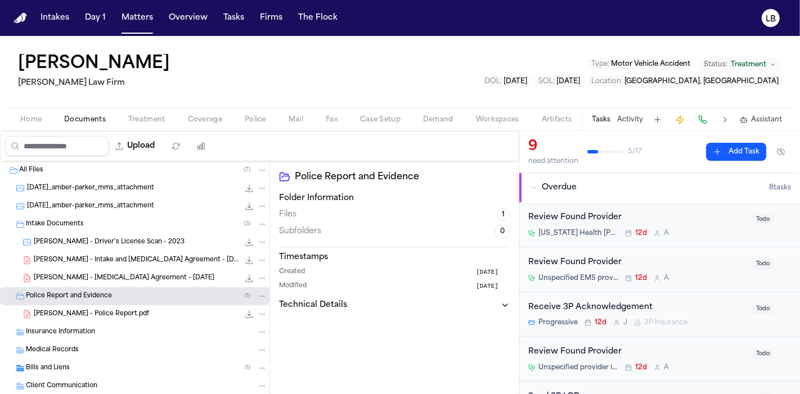
click at [630, 118] on button "Activity" at bounding box center [630, 119] width 26 height 9
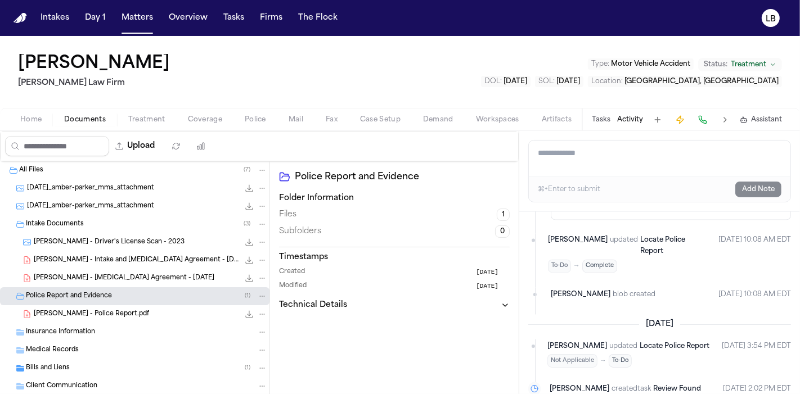
scroll to position [2022, 0]
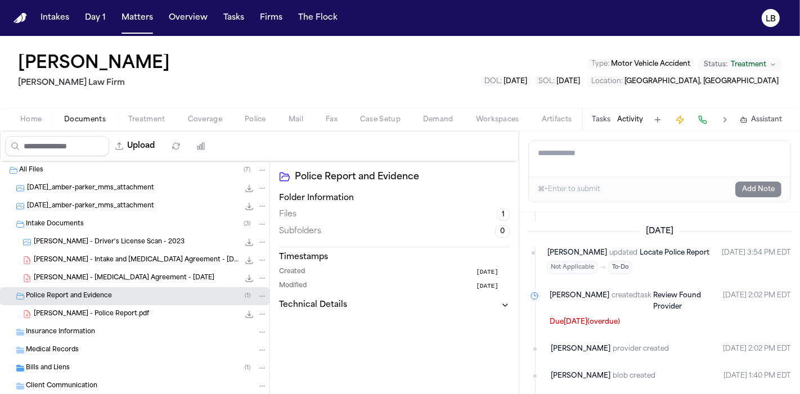
click at [613, 123] on div "Tasks Activity Assistant" at bounding box center [686, 120] width 209 height 22
click at [609, 120] on button "Tasks" at bounding box center [601, 119] width 19 height 9
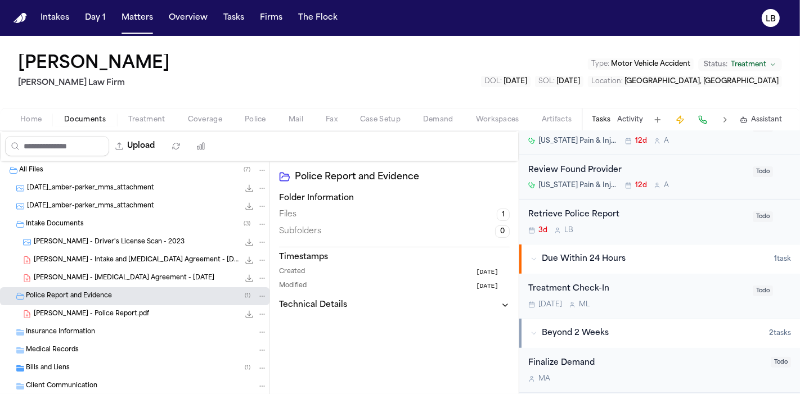
scroll to position [305, 0]
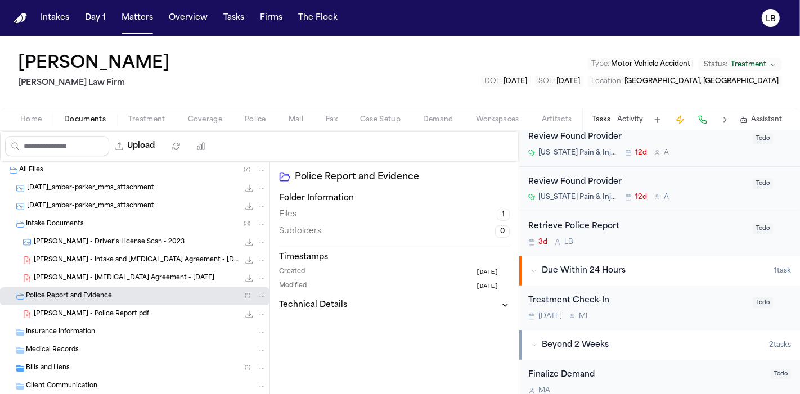
click at [692, 238] on div "3d L B" at bounding box center [637, 242] width 218 height 9
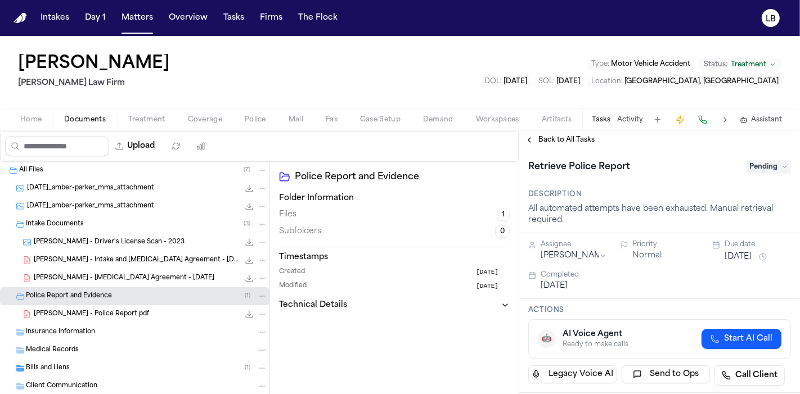
click at [765, 171] on span "Pending" at bounding box center [768, 166] width 45 height 13
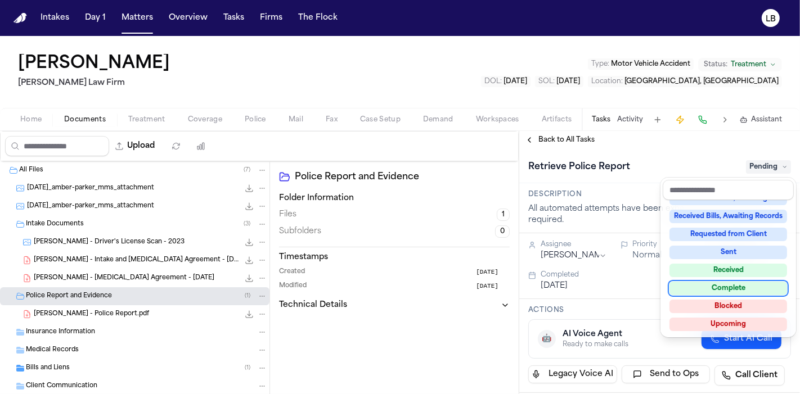
click at [742, 287] on div "Complete" at bounding box center [728, 288] width 118 height 13
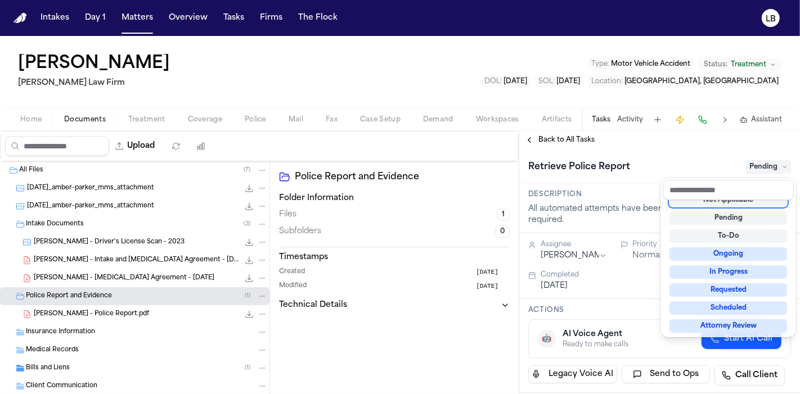
scroll to position [4, 0]
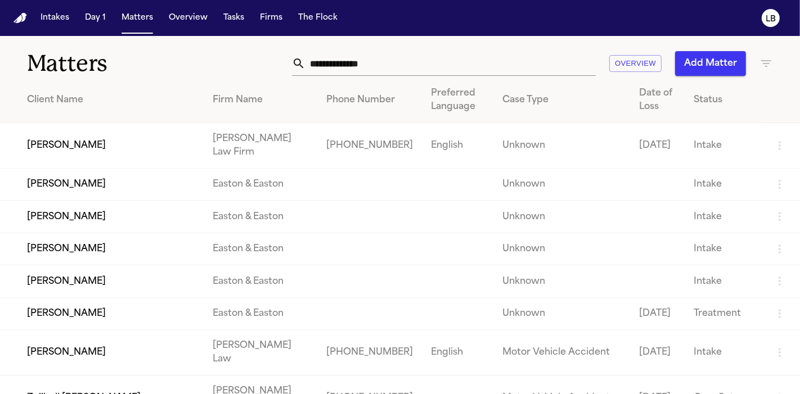
click at [488, 62] on input "text" at bounding box center [450, 63] width 290 height 25
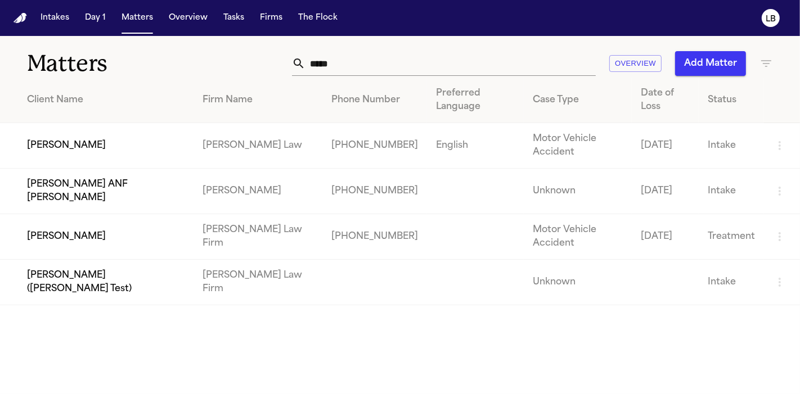
click at [773, 349] on main "Matters ***** Overview Add Matter Client Name Firm Name Phone Number Preferred …" at bounding box center [400, 215] width 800 height 358
click at [128, 75] on h1 "Matters" at bounding box center [129, 63] width 205 height 28
click at [352, 69] on input "*****" at bounding box center [450, 63] width 290 height 25
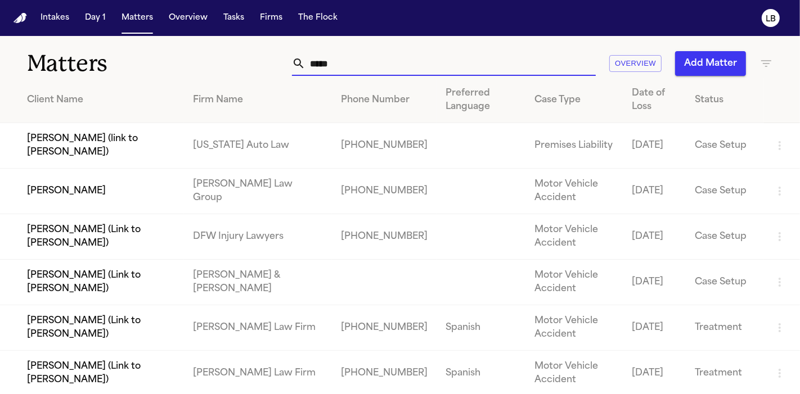
type input "*****"
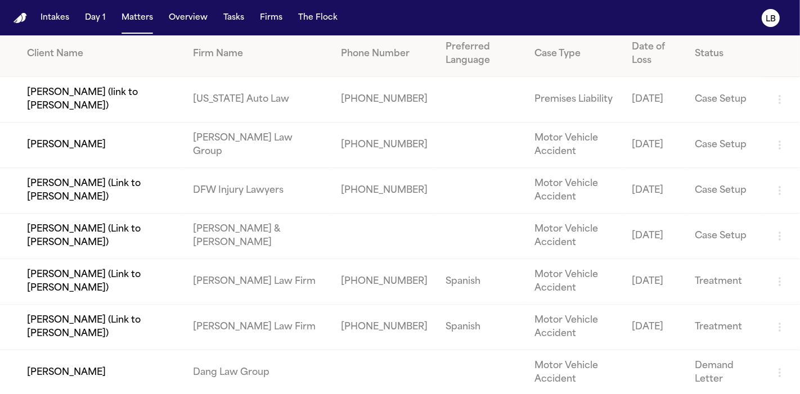
scroll to position [46, 0]
click at [156, 282] on td "Jenny Guerrero Rodriguez (Link to Fanny Guerrero Rodriguez)" at bounding box center [92, 283] width 184 height 46
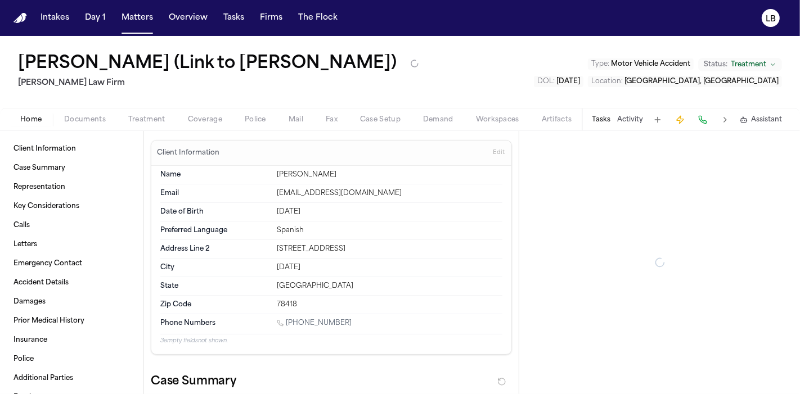
type textarea "*"
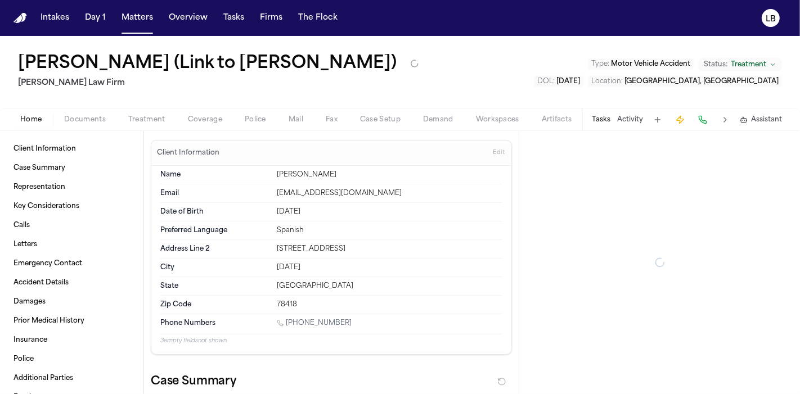
type textarea "*"
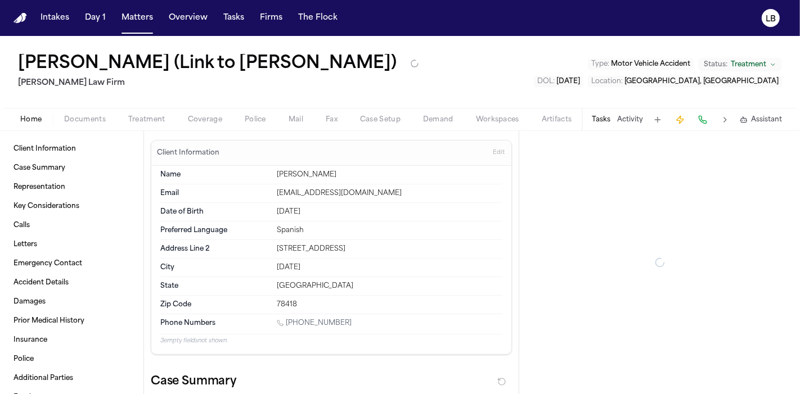
type textarea "*"
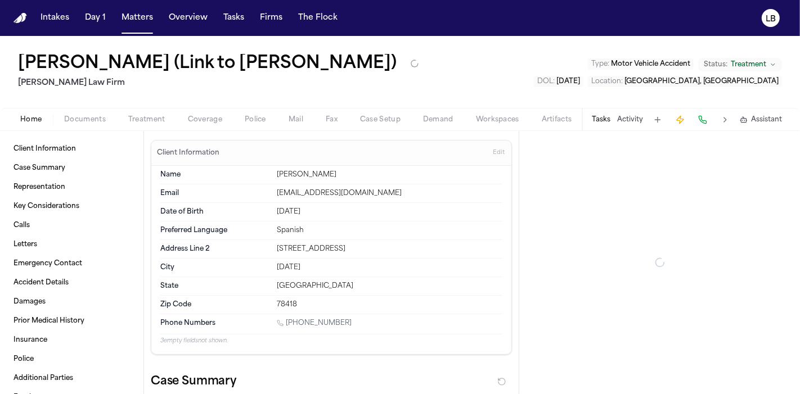
type textarea "*"
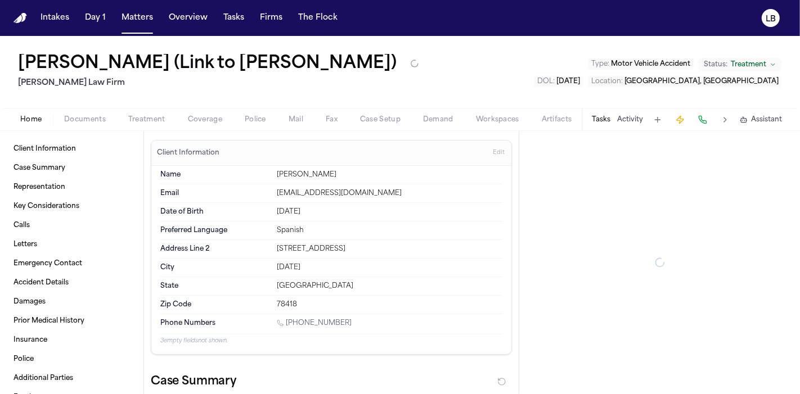
type textarea "*"
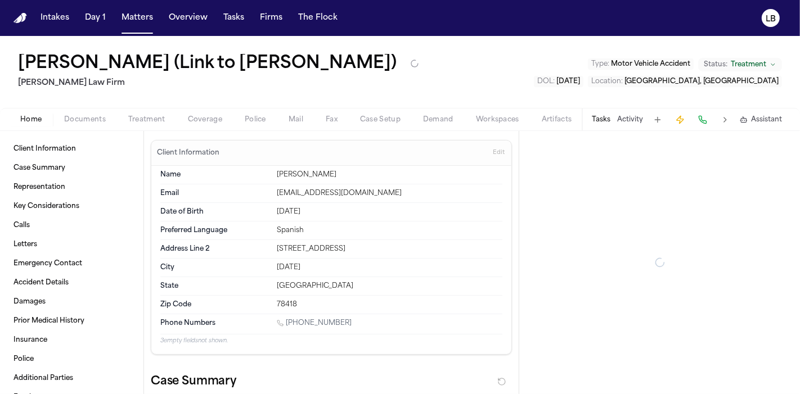
type textarea "*"
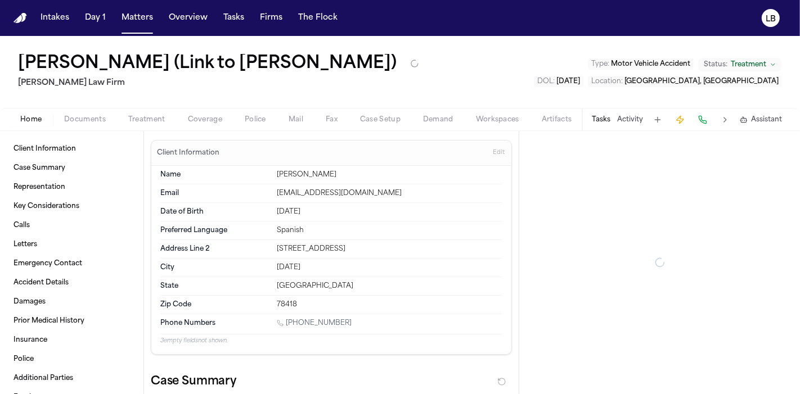
type textarea "*"
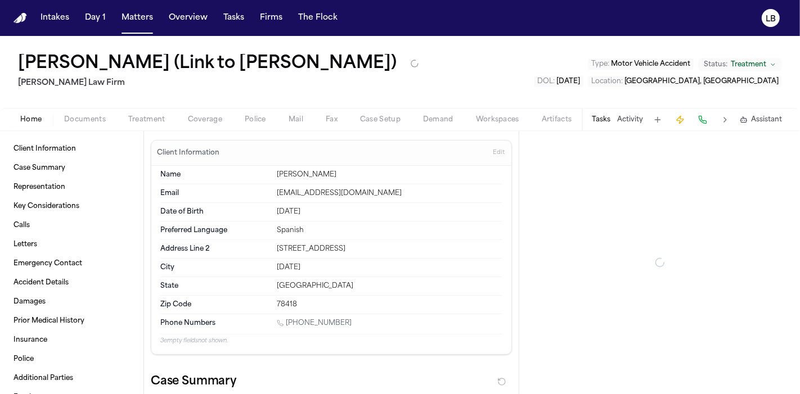
type textarea "*"
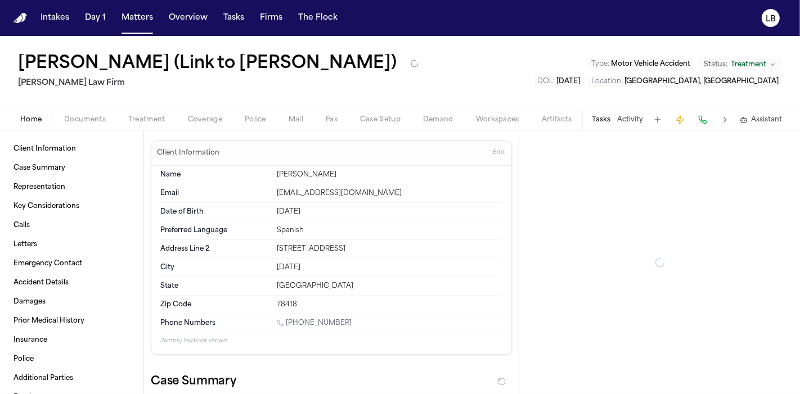
type textarea "*"
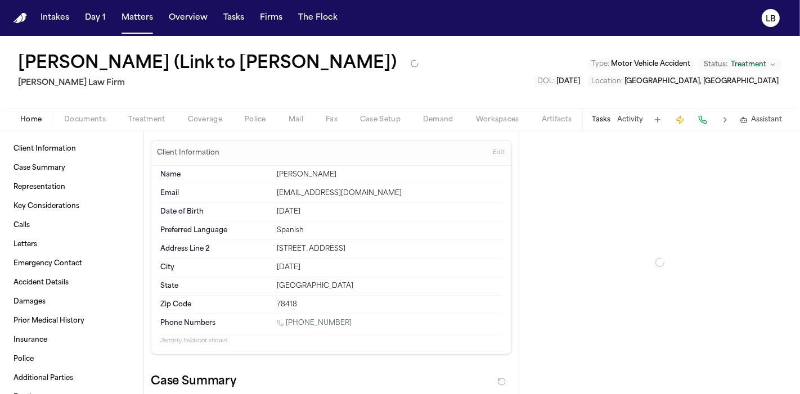
type textarea "*"
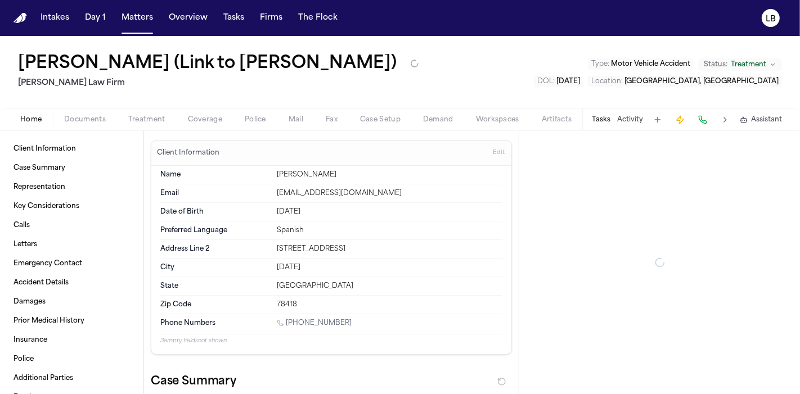
type textarea "*"
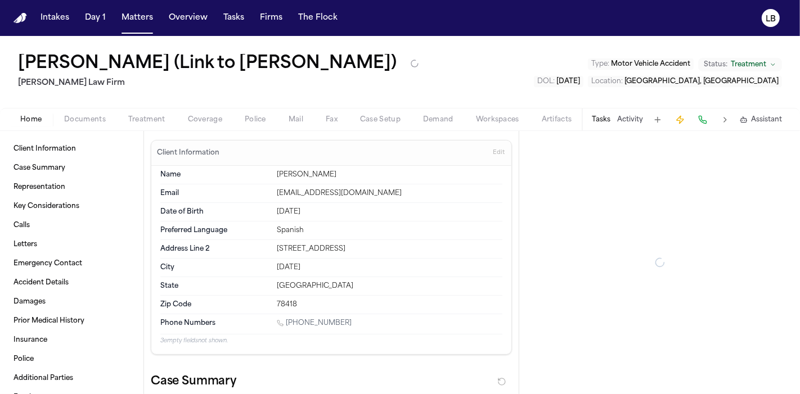
type textarea "*"
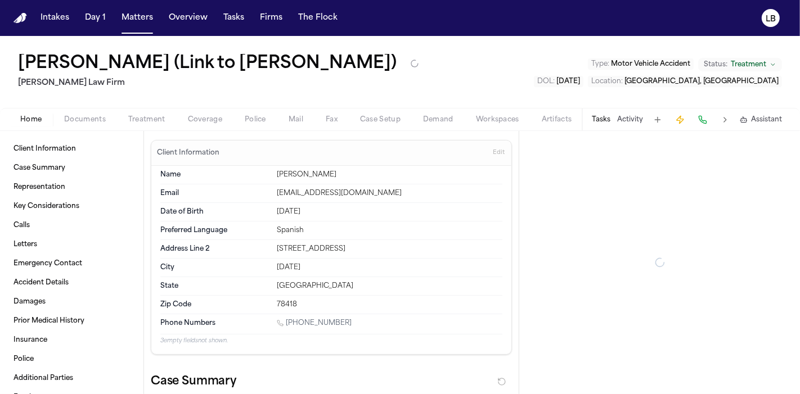
type textarea "*"
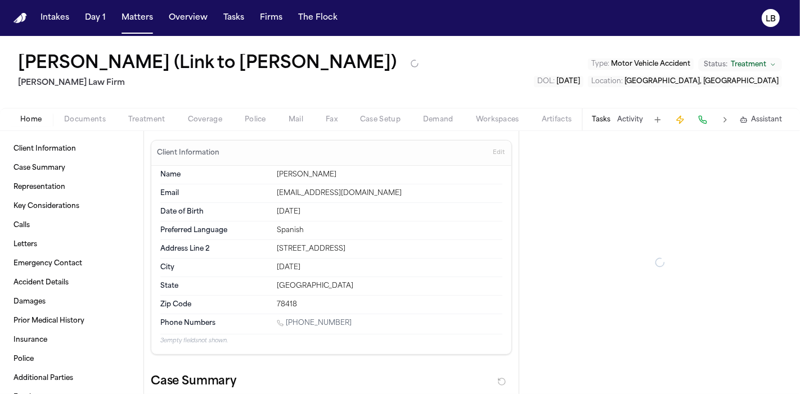
type textarea "*"
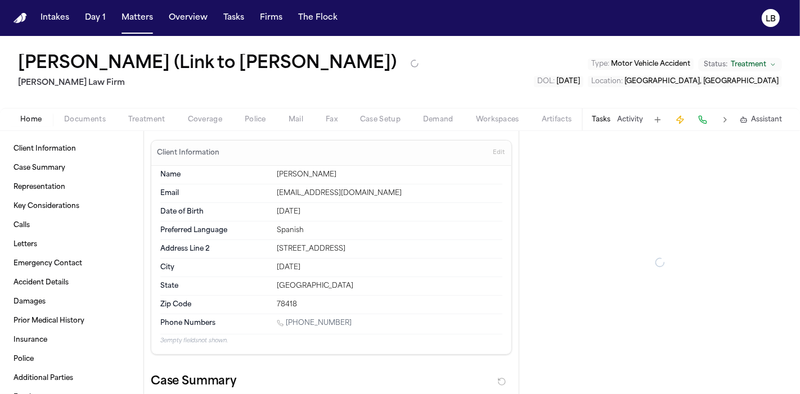
type textarea "*"
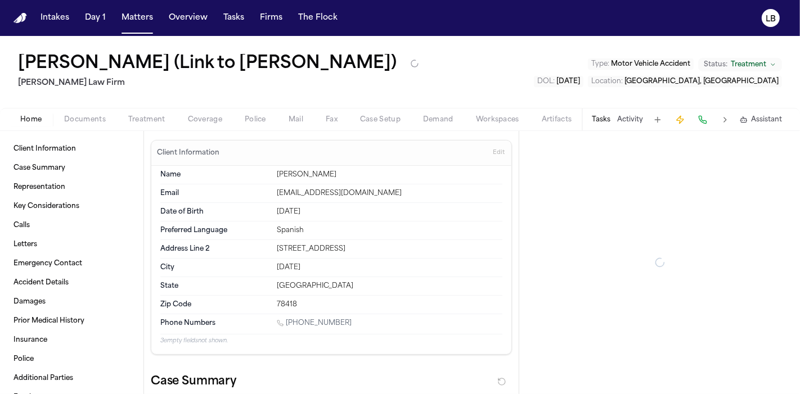
type textarea "*"
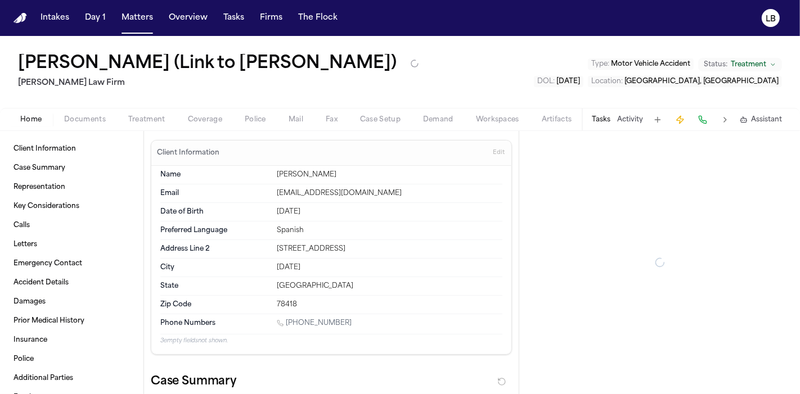
type textarea "*"
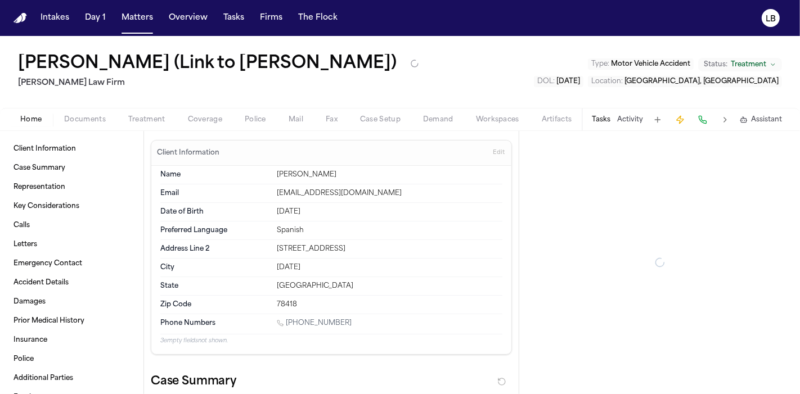
type textarea "*"
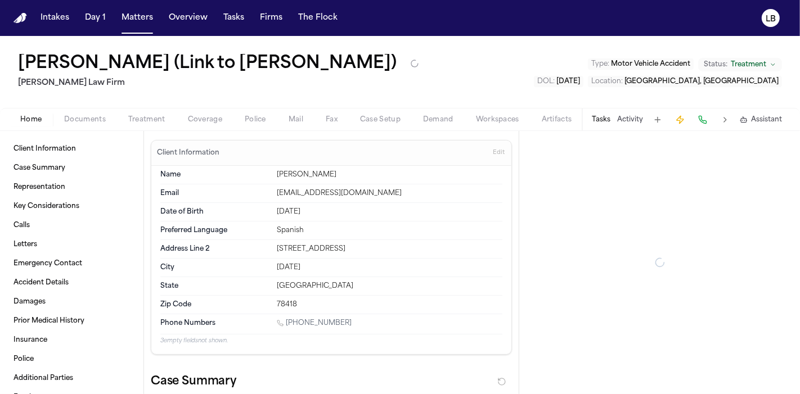
type textarea "*"
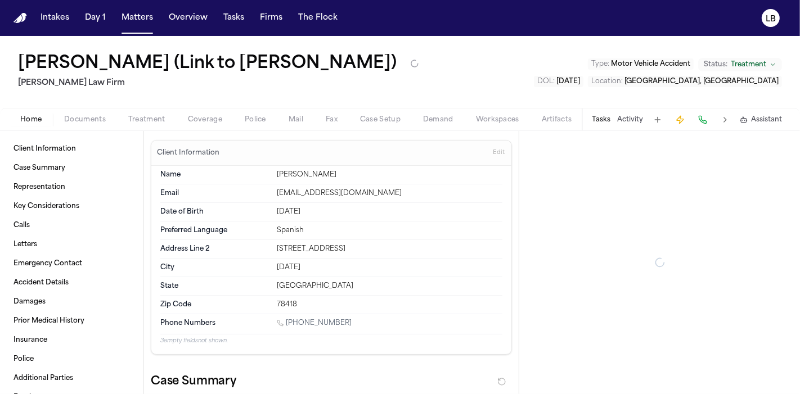
type textarea "*"
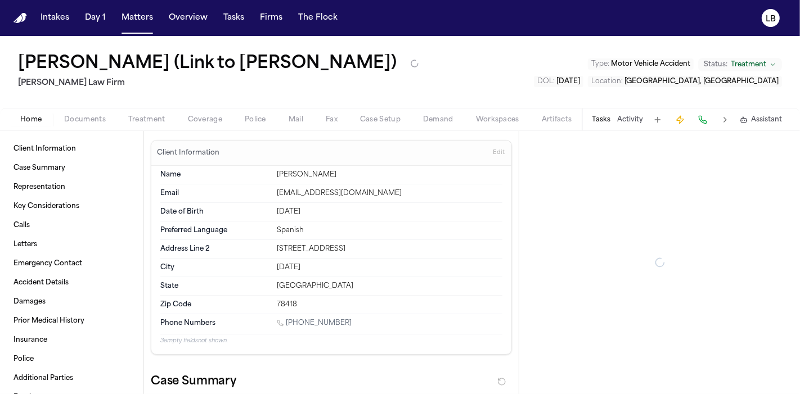
type textarea "*"
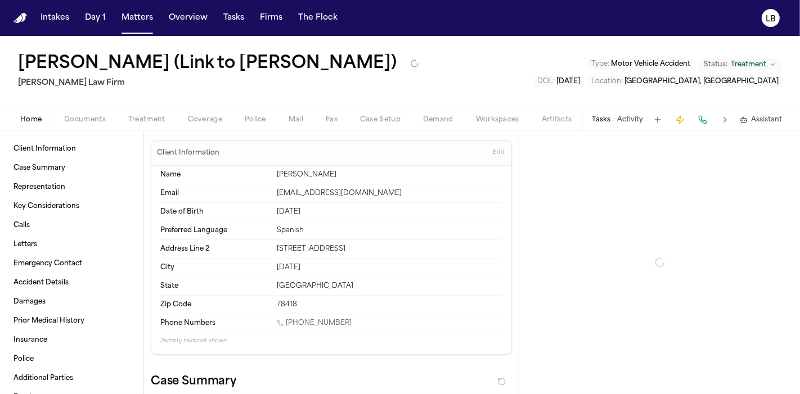
type textarea "*"
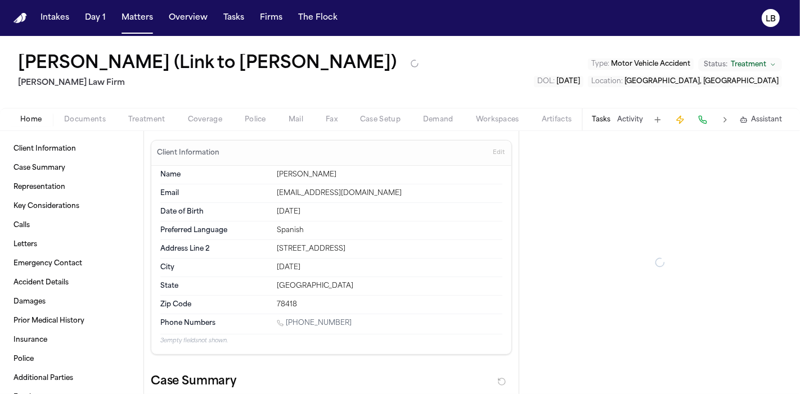
type textarea "*"
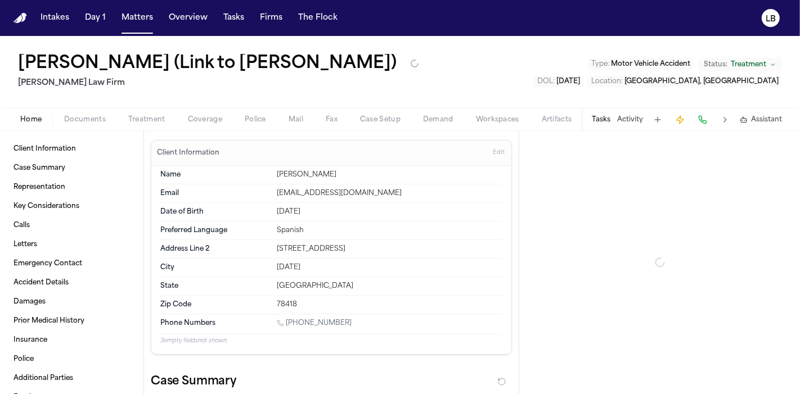
type textarea "*"
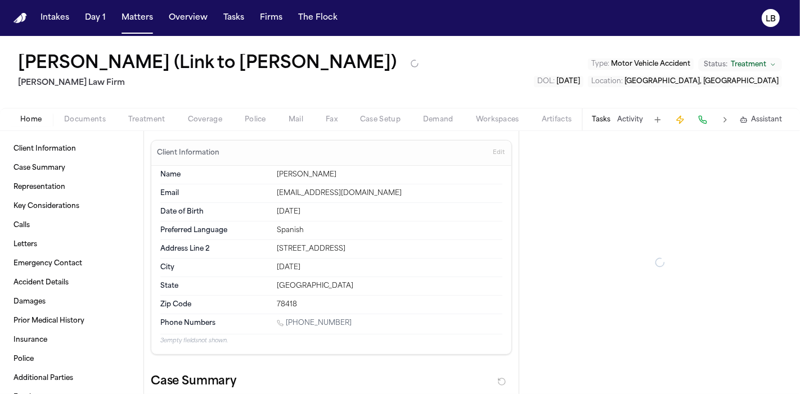
type textarea "*"
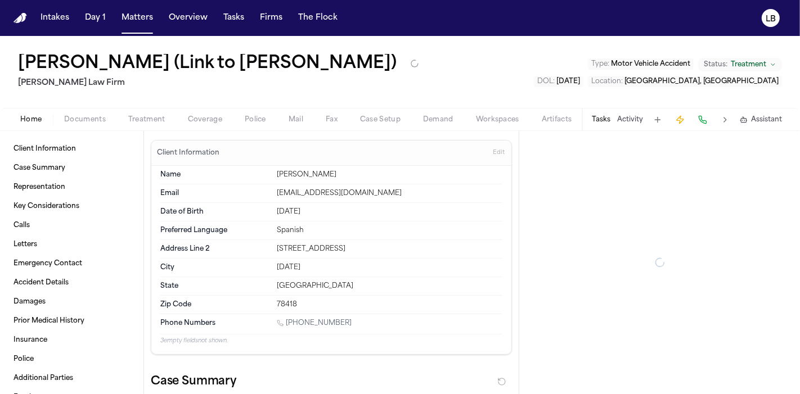
type textarea "*"
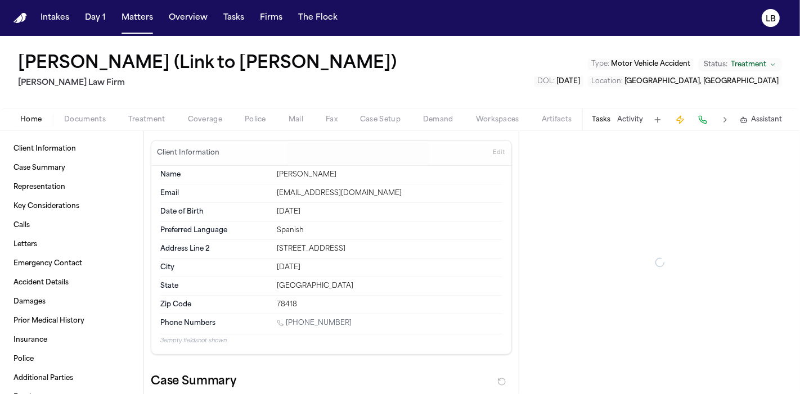
type textarea "*"
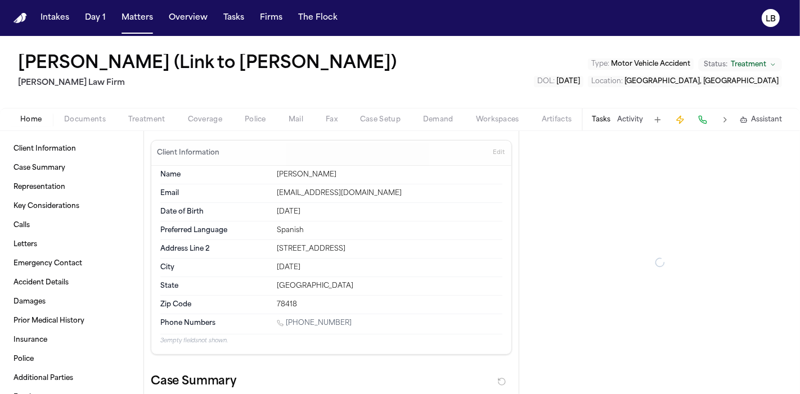
type textarea "*"
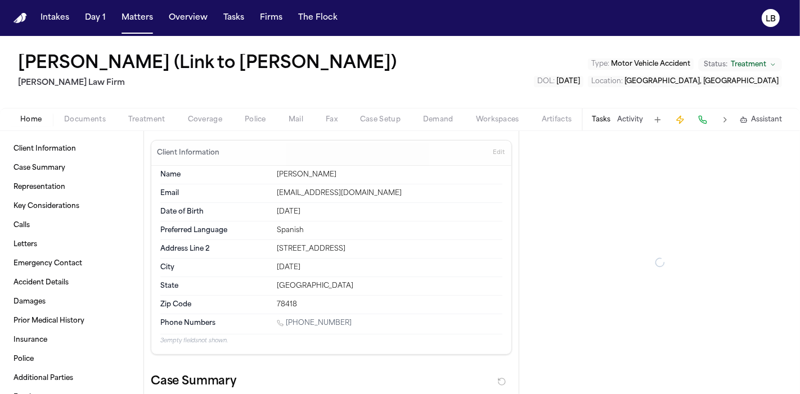
type textarea "*"
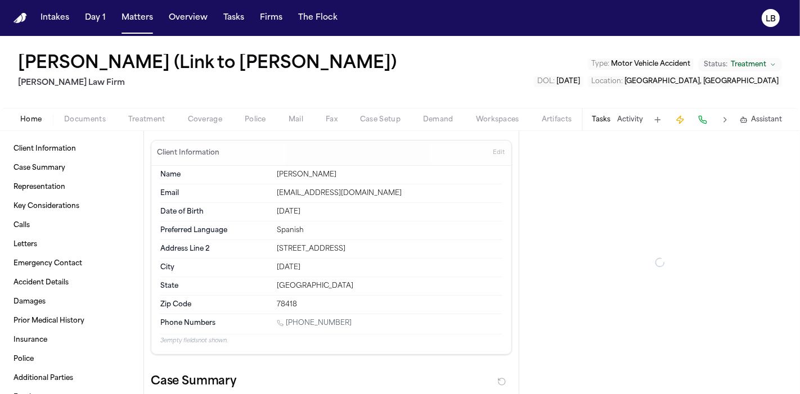
type textarea "*"
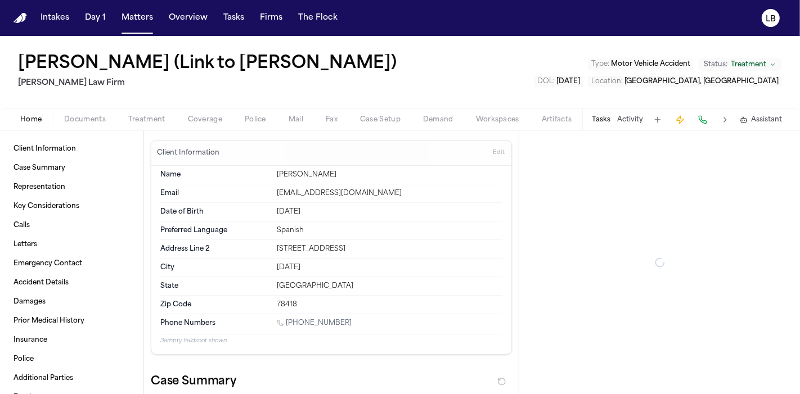
type textarea "*"
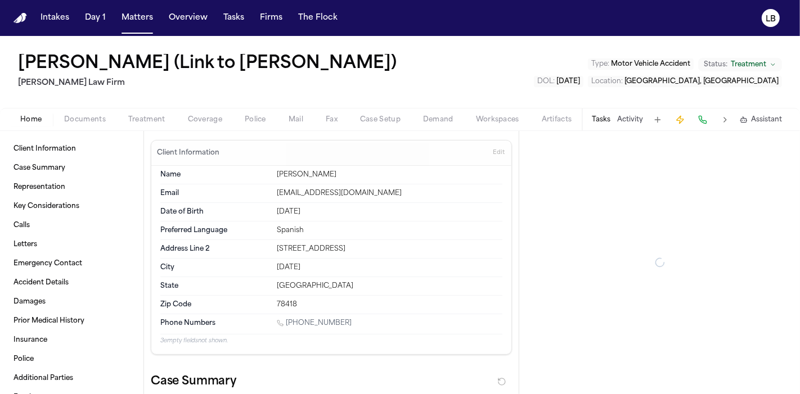
type textarea "*"
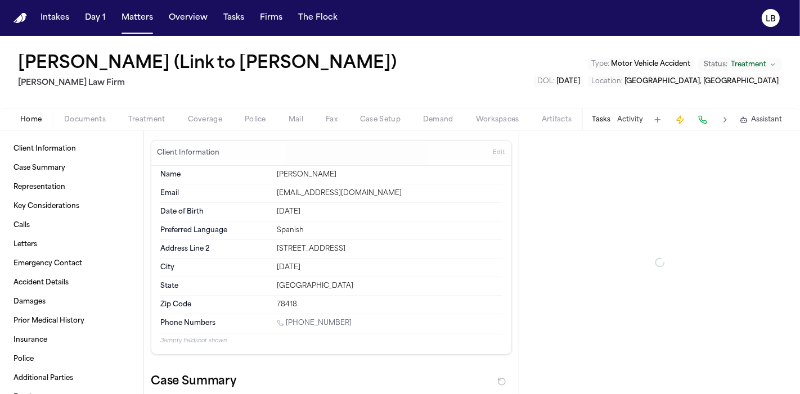
type textarea "*"
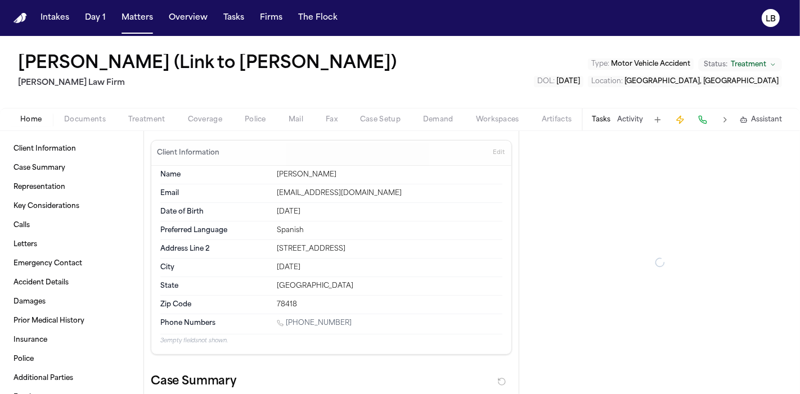
type textarea "*"
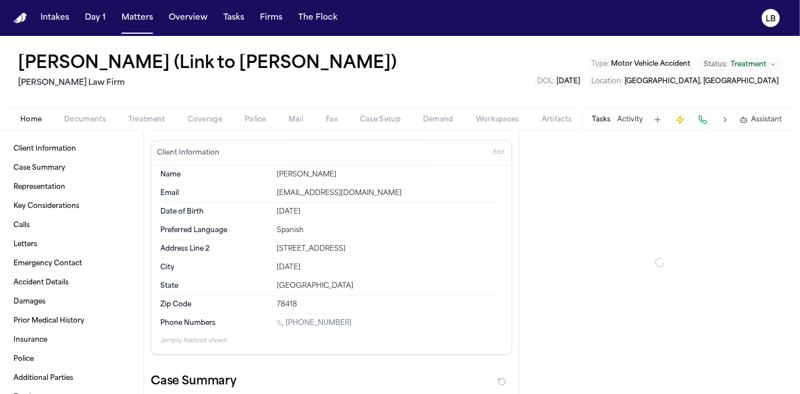
type textarea "*"
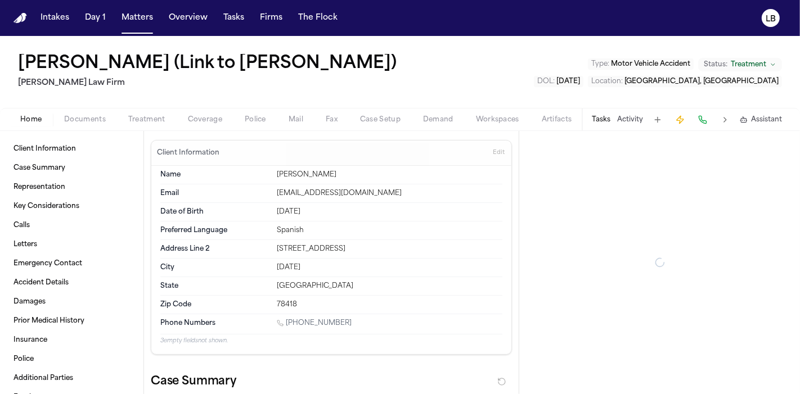
type textarea "*"
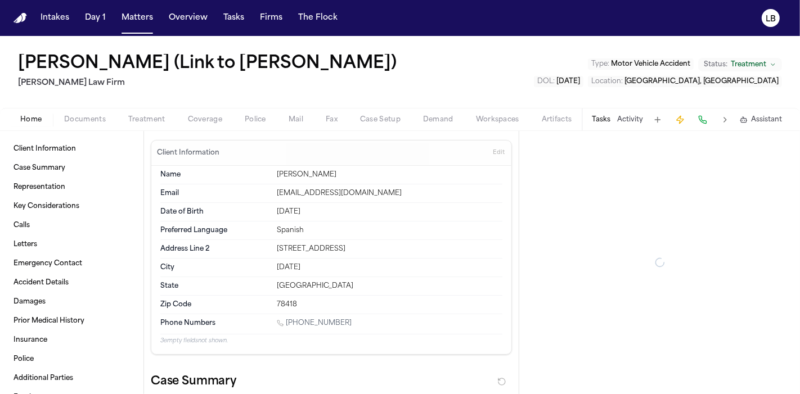
type textarea "*"
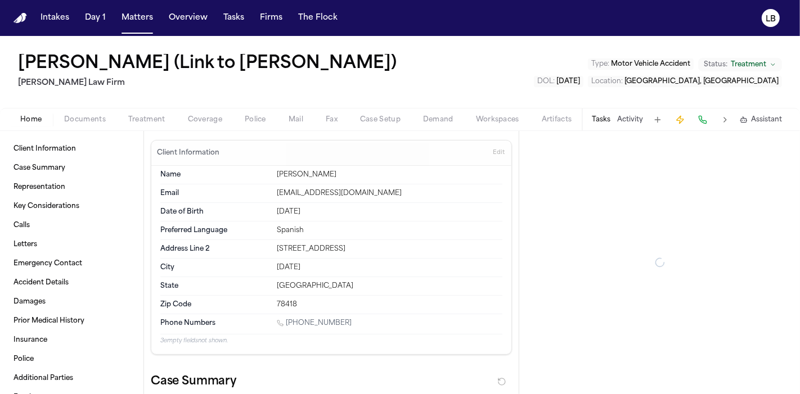
type textarea "*"
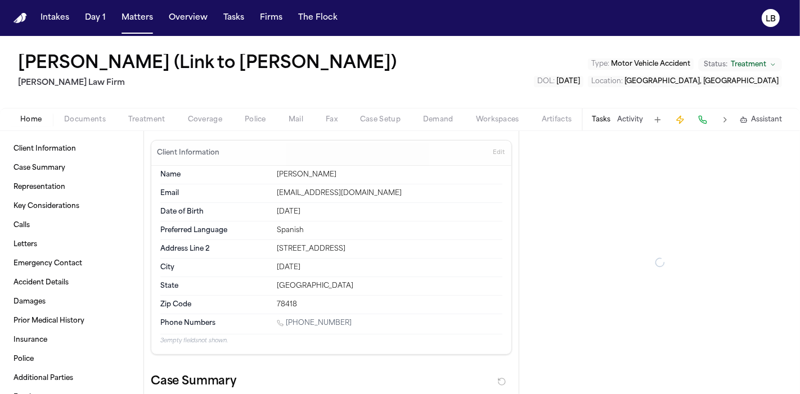
type textarea "*"
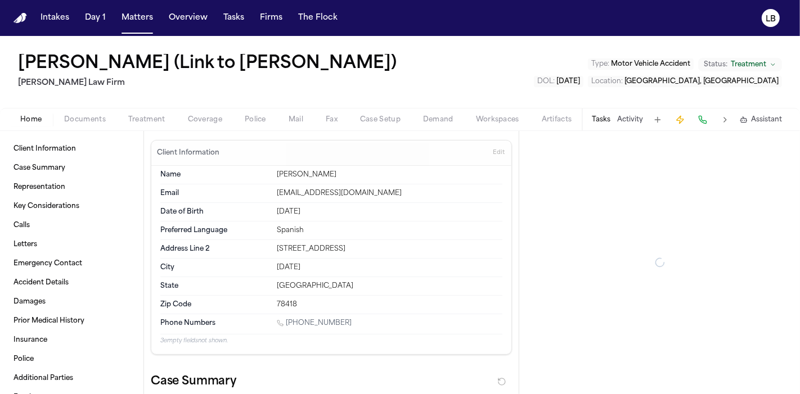
type textarea "*"
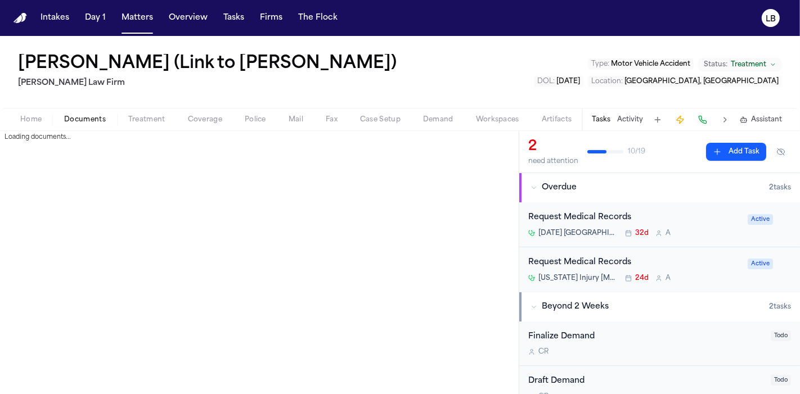
click at [88, 122] on span "Documents" at bounding box center [85, 119] width 42 height 9
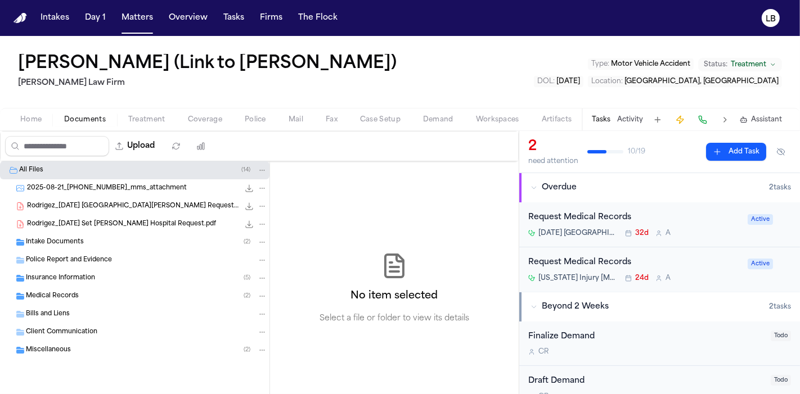
click at [80, 246] on span "Intake Documents" at bounding box center [55, 243] width 58 height 10
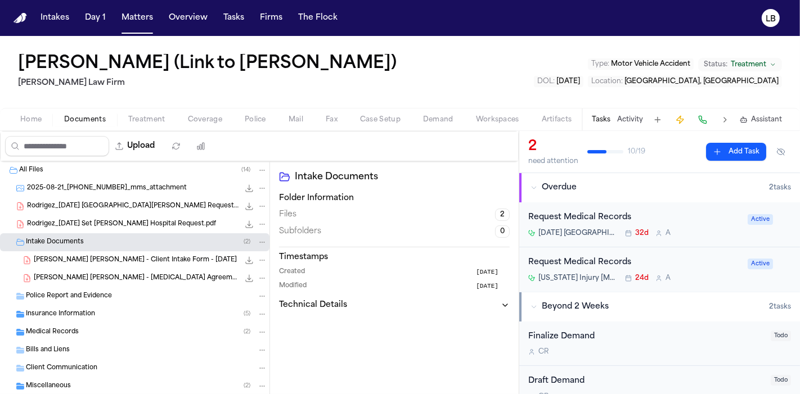
click at [99, 258] on span "J. Guerrero Rodriguez - Client Intake Form - 6.23.25" at bounding box center [135, 261] width 203 height 10
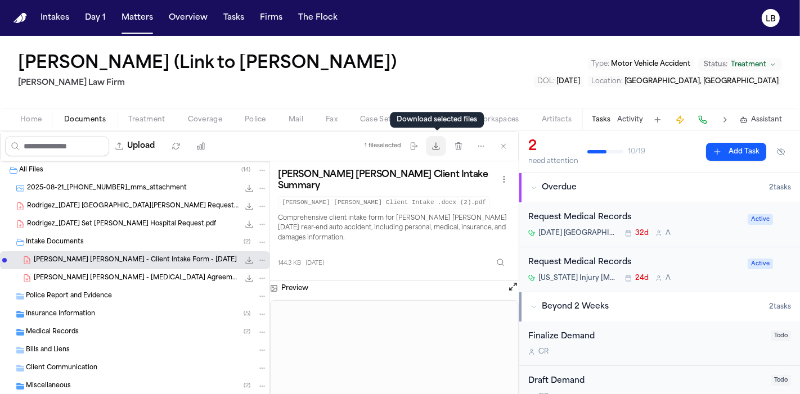
click at [445, 147] on button "Download files" at bounding box center [436, 146] width 20 height 20
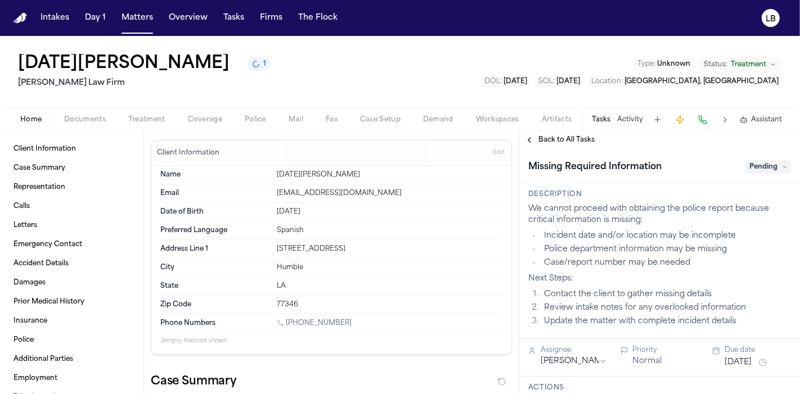
click at [87, 124] on button "Documents" at bounding box center [85, 119] width 64 height 13
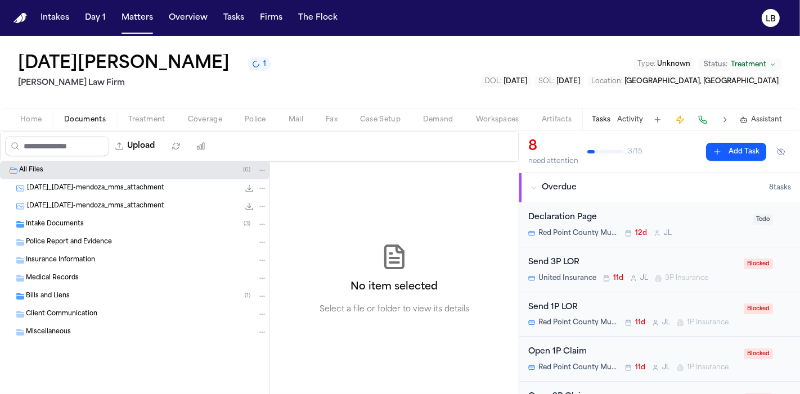
click at [69, 221] on span "Intake Documents" at bounding box center [55, 225] width 58 height 10
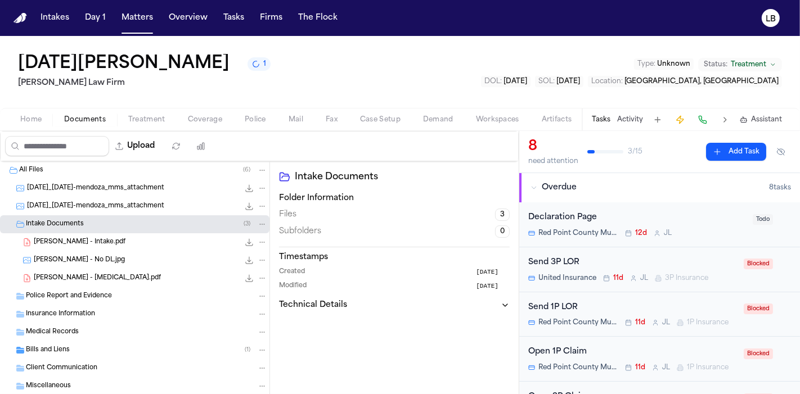
click at [101, 264] on span "[PERSON_NAME] - No DL.jpg" at bounding box center [79, 261] width 91 height 10
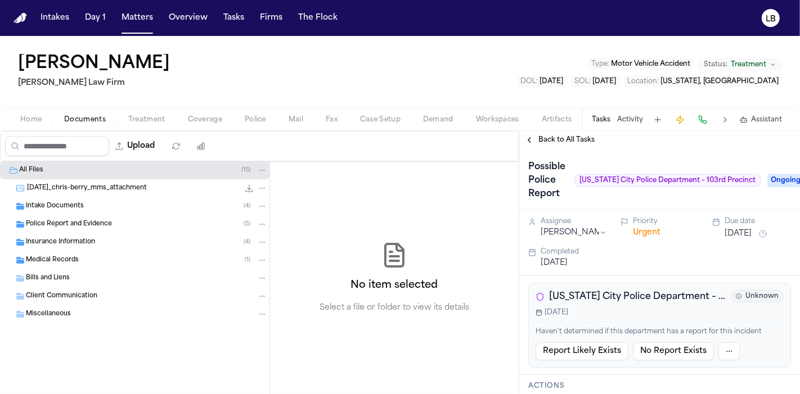
click at [762, 94] on div "[PERSON_NAME] [PERSON_NAME] Law Firm Type : Motor Vehicle Accident Status: Trea…" at bounding box center [400, 72] width 800 height 72
click at [84, 201] on div "Intake Documents ( 4 )" at bounding box center [146, 206] width 241 height 10
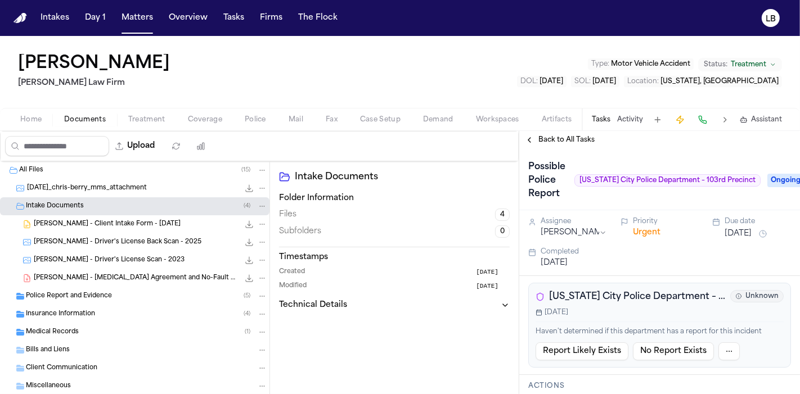
click at [84, 295] on span "Police Report and Evidence" at bounding box center [69, 297] width 86 height 10
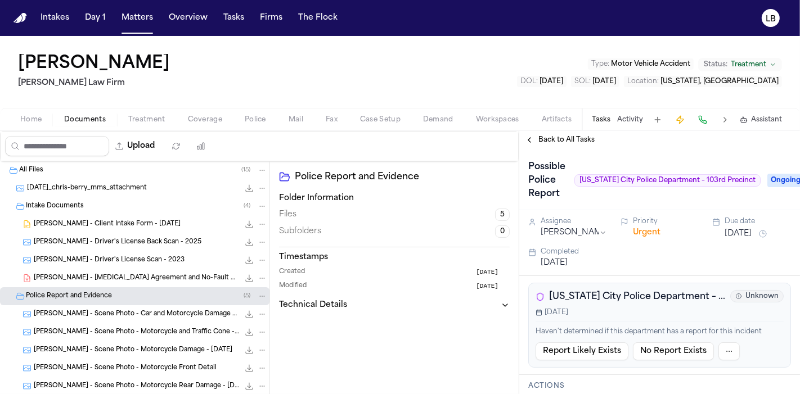
scroll to position [52, 0]
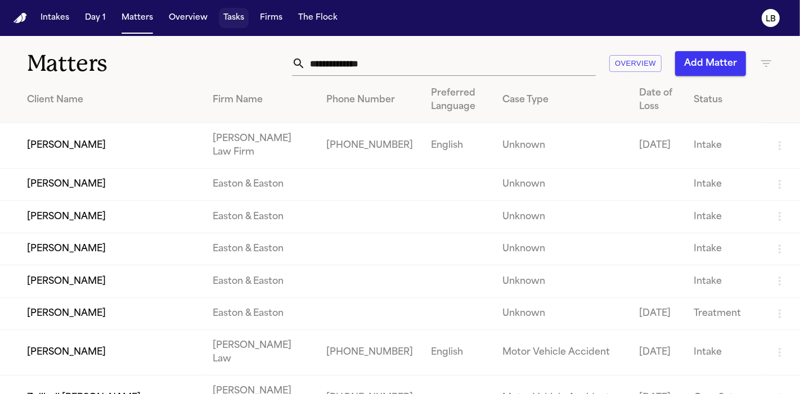
click at [222, 16] on button "Tasks" at bounding box center [234, 18] width 30 height 20
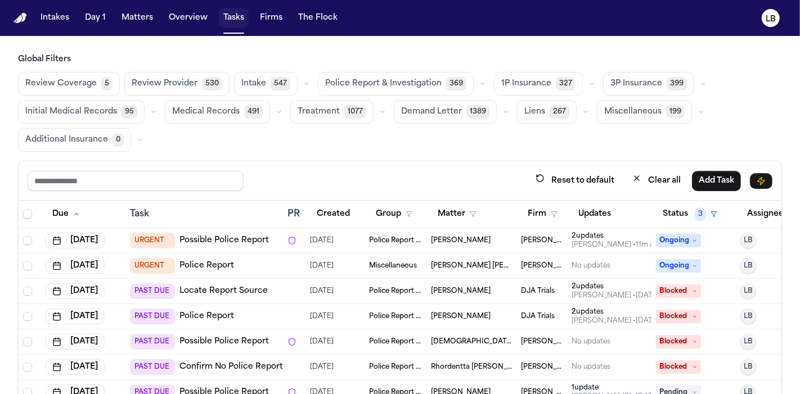
click at [231, 18] on button "Tasks" at bounding box center [234, 18] width 30 height 20
click at [537, 202] on th "Firm" at bounding box center [541, 215] width 51 height 28
click at [542, 214] on button "Firm" at bounding box center [542, 214] width 43 height 20
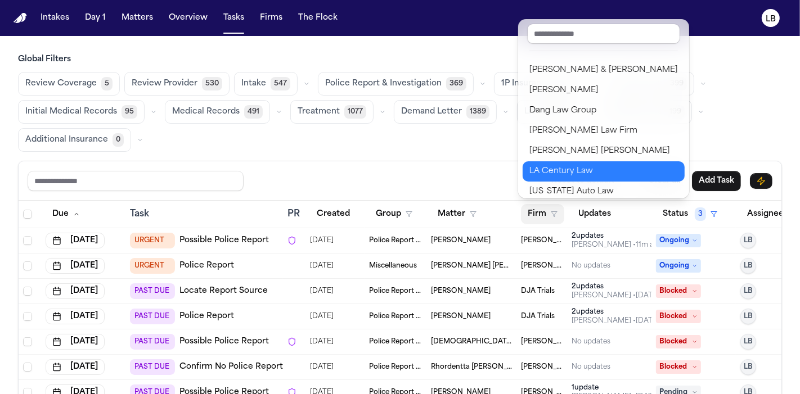
scroll to position [14, 0]
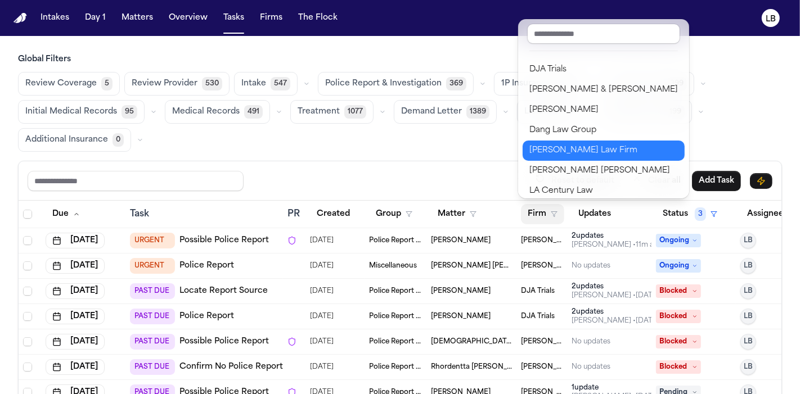
click at [582, 146] on div "[PERSON_NAME] Law Firm" at bounding box center [603, 150] width 148 height 13
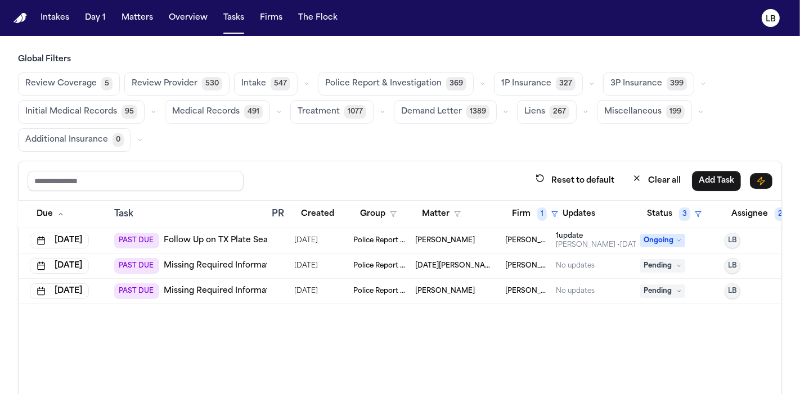
scroll to position [0, 17]
click at [522, 206] on button "Firm 1" at bounding box center [534, 214] width 60 height 20
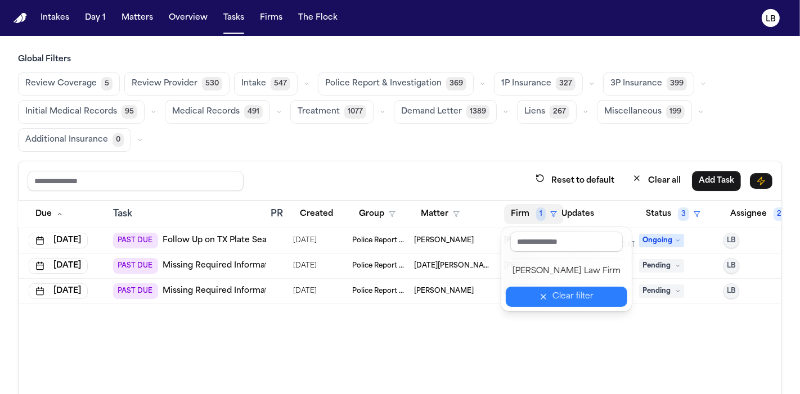
click at [580, 295] on div "Clear filter" at bounding box center [572, 296] width 41 height 13
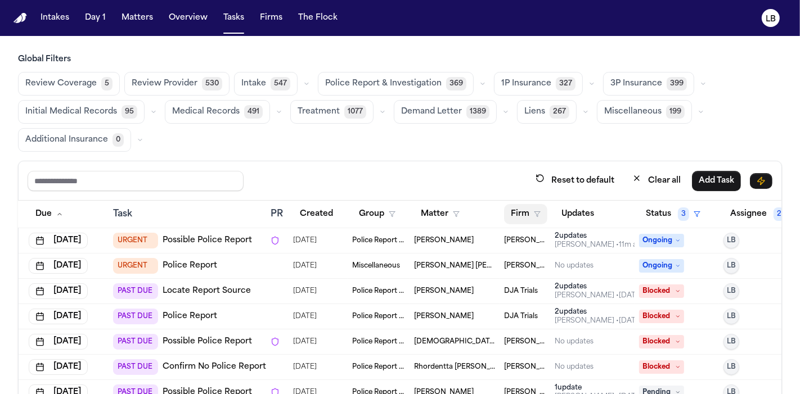
click at [514, 205] on button "Firm" at bounding box center [525, 214] width 43 height 20
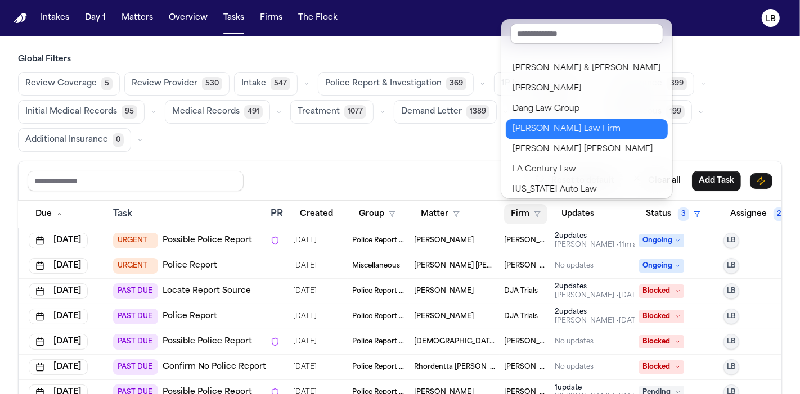
scroll to position [0, 0]
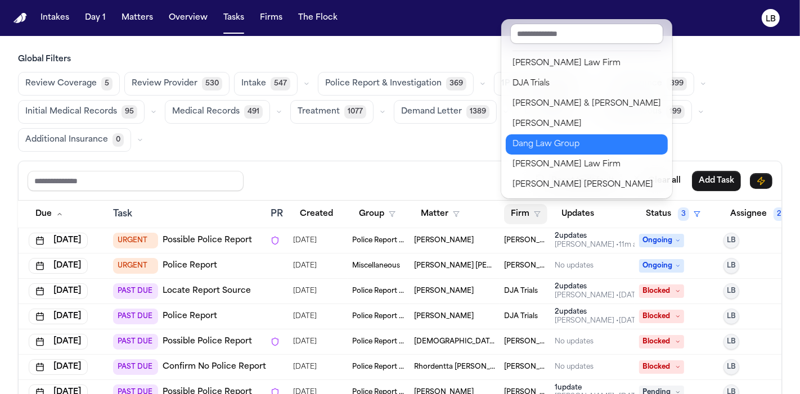
click at [557, 143] on div "Dang Law Group" at bounding box center [586, 144] width 148 height 13
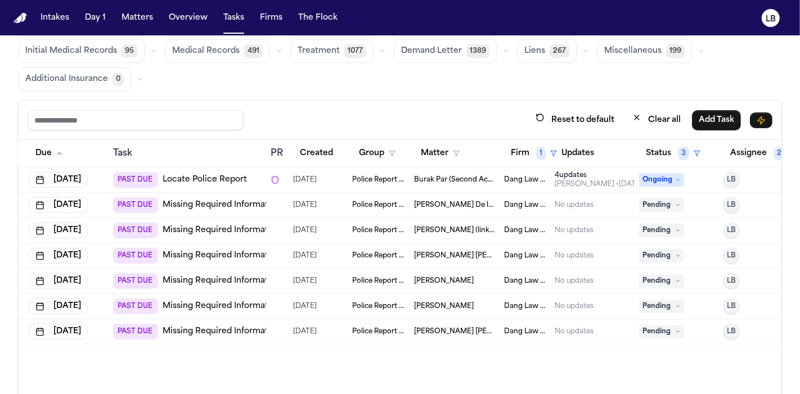
scroll to position [61, 0]
click at [439, 227] on span "[PERSON_NAME] (link to [PERSON_NAME])" at bounding box center [454, 230] width 81 height 9
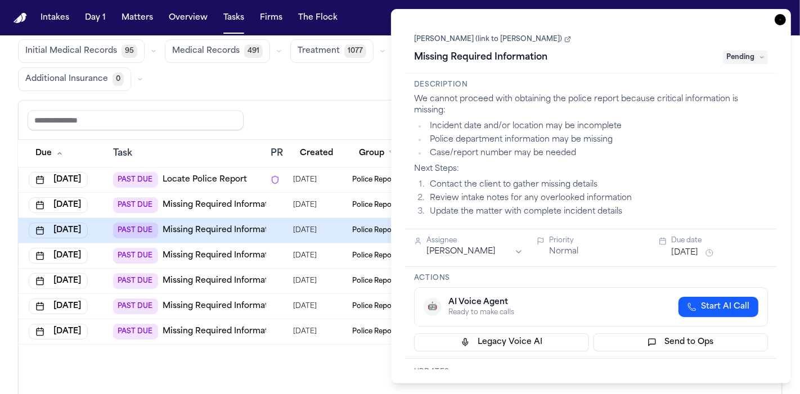
click at [777, 21] on icon "button" at bounding box center [779, 19] width 11 height 11
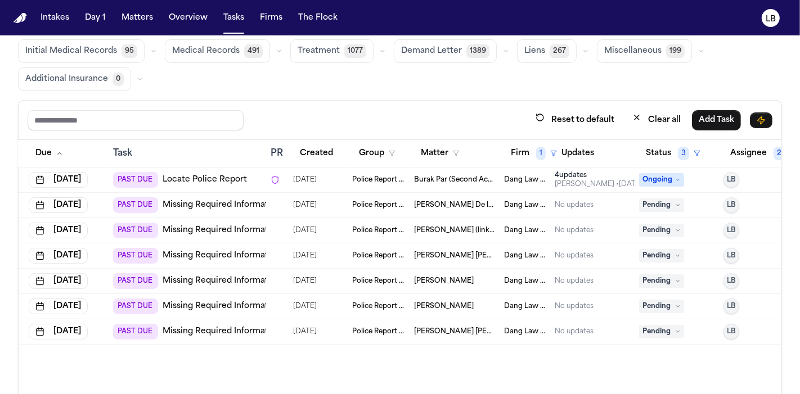
click at [358, 235] on td "Police Report & Investigation" at bounding box center [379, 230] width 62 height 25
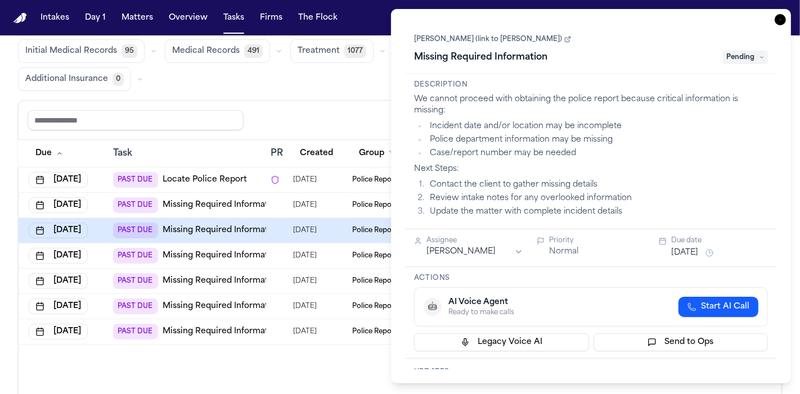
click at [501, 42] on link "[PERSON_NAME] (link to [PERSON_NAME])" at bounding box center [492, 39] width 157 height 9
click at [782, 16] on icon "button" at bounding box center [779, 19] width 11 height 11
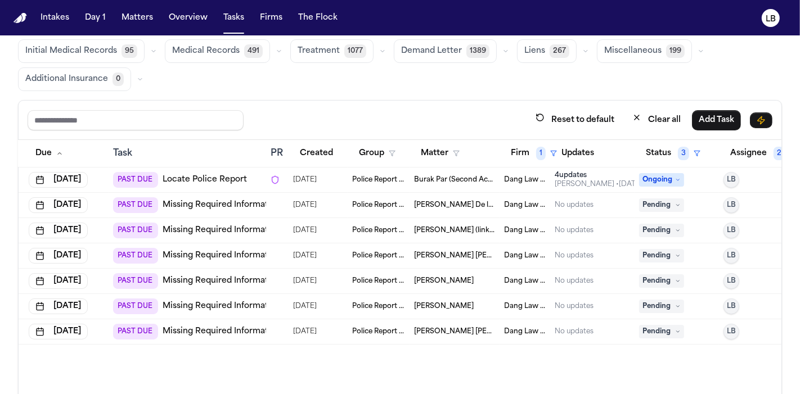
click at [469, 274] on td "Dariana Dominguez Carbajal" at bounding box center [454, 281] width 90 height 25
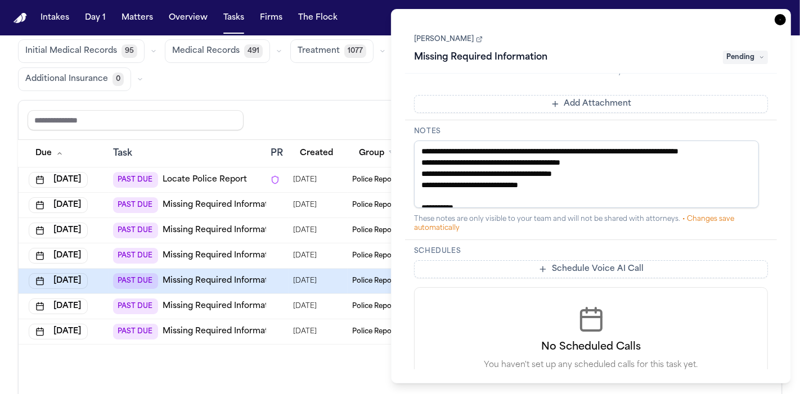
scroll to position [55, 0]
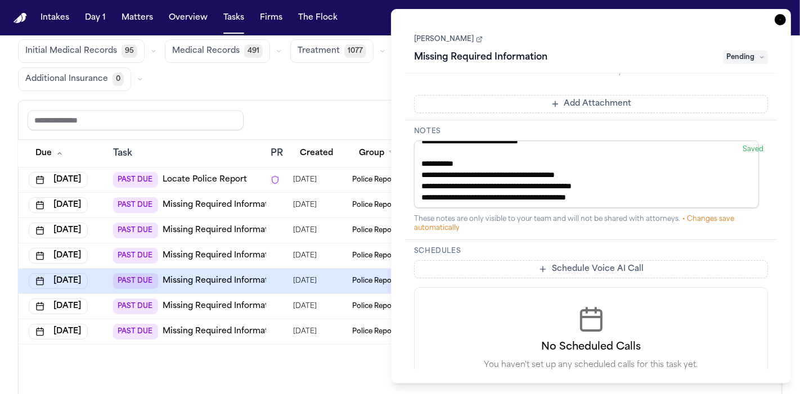
click at [294, 91] on div "Global Filters Review Coverage 5 Review Provider 530 Intake 547 Police Report &…" at bounding box center [400, 202] width 764 height 418
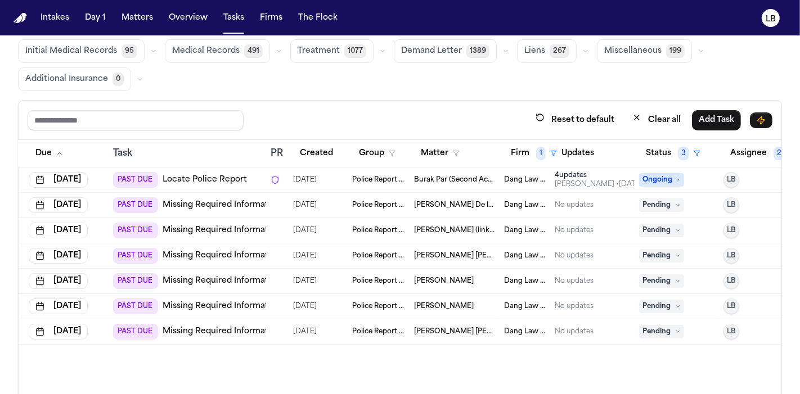
click at [228, 205] on link "Missing Required Information" at bounding box center [222, 205] width 118 height 11
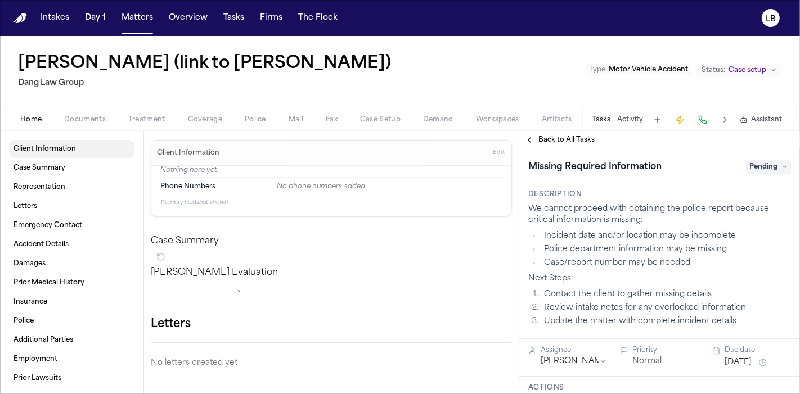
click at [57, 143] on link "Client Information" at bounding box center [71, 149] width 125 height 18
click at [56, 154] on link "Client Information" at bounding box center [71, 149] width 125 height 18
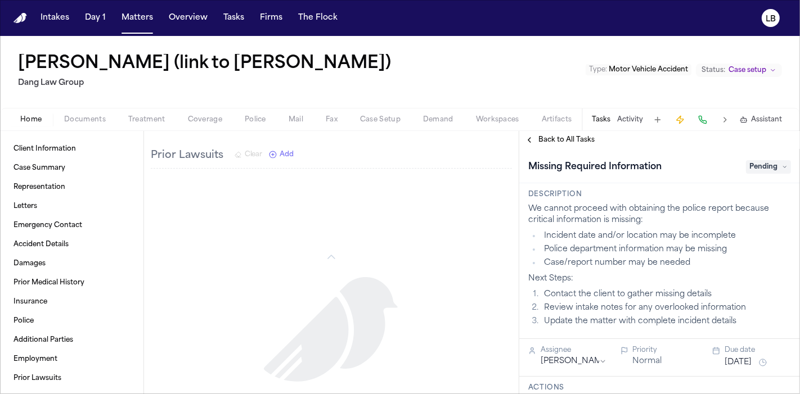
scroll to position [723, 0]
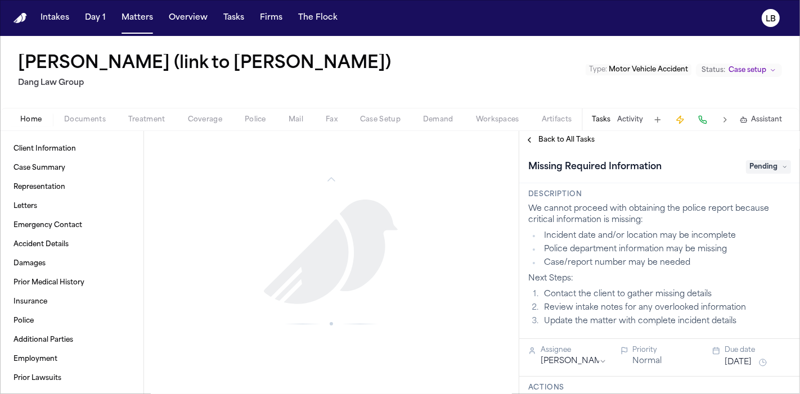
click at [85, 118] on span "Documents" at bounding box center [85, 119] width 42 height 9
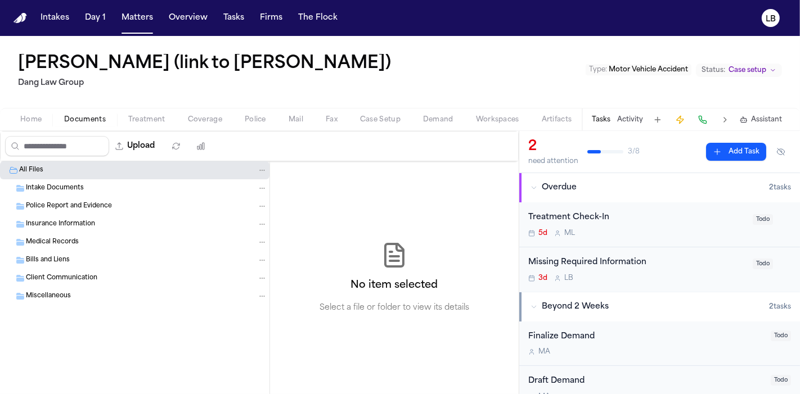
click at [76, 179] on div "Intake Documents" at bounding box center [134, 188] width 269 height 18
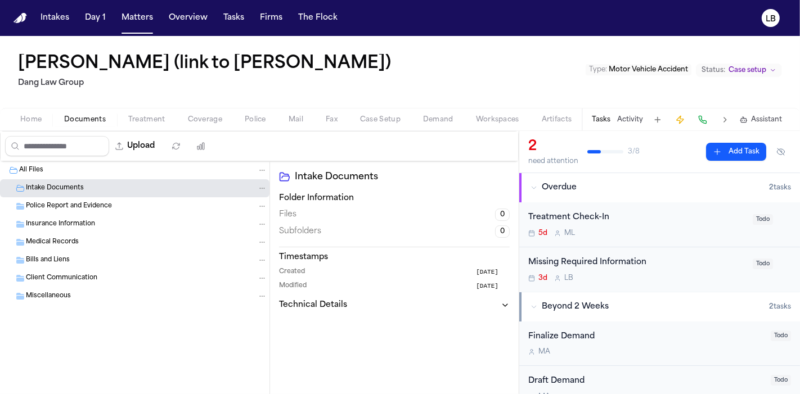
click at [43, 123] on button "Home" at bounding box center [31, 119] width 44 height 13
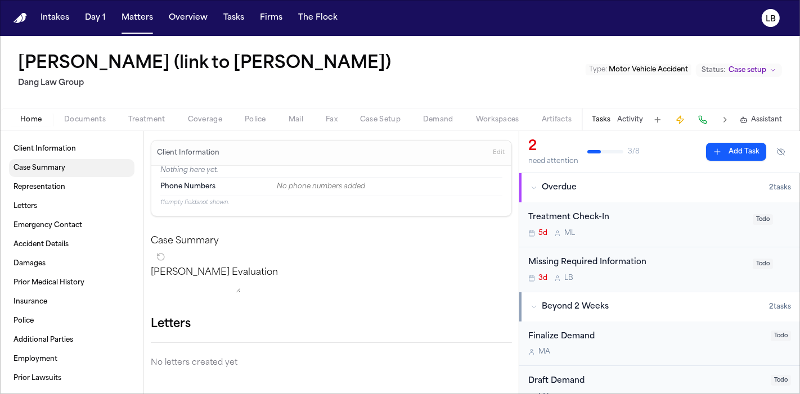
click at [49, 166] on span "Case Summary" at bounding box center [39, 168] width 52 height 9
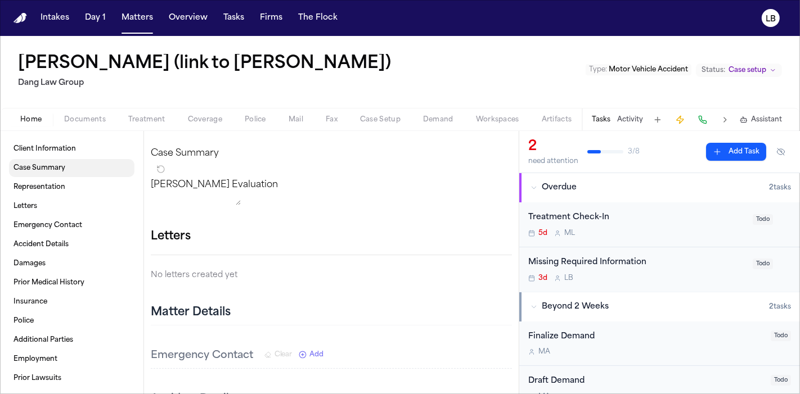
scroll to position [89, 0]
click at [305, 63] on h1 "Jairo Dominguez Carbajal (link to Dariana Dominguez Carbajal)" at bounding box center [204, 64] width 373 height 20
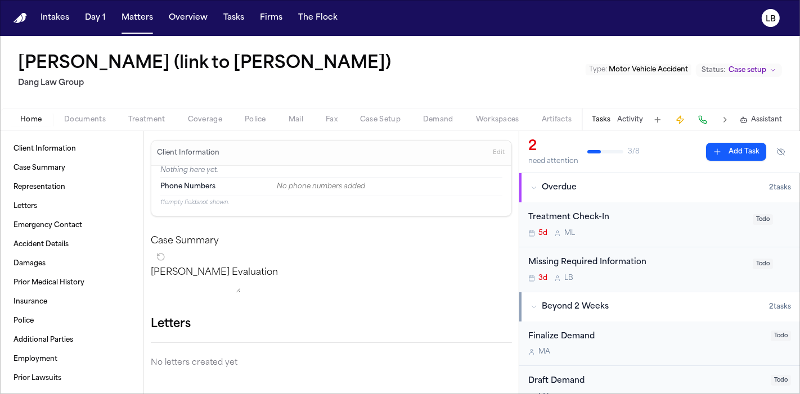
scroll to position [89, 0]
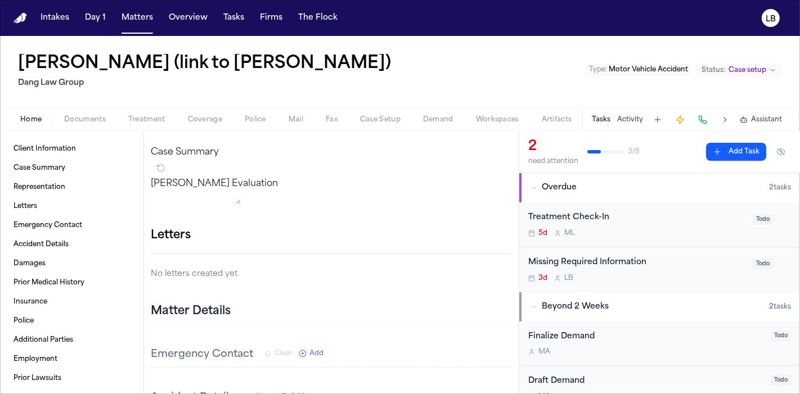
drag, startPoint x: 0, startPoint y: 60, endPoint x: 556, endPoint y: 58, distance: 555.7
click at [556, 58] on div "Jairo Dominguez Carbajal (link to Dariana Dominguez Carbajal) Dang Law Group Ty…" at bounding box center [400, 72] width 800 height 72
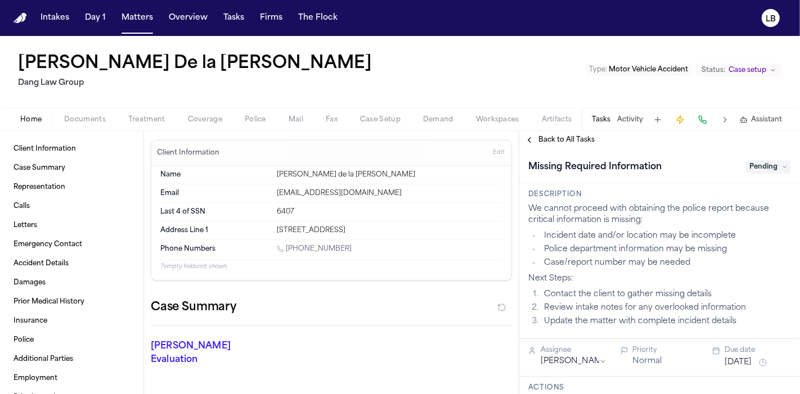
click at [82, 126] on div "Home Documents Treatment Coverage Police Mail Fax Case Setup Demand Workspaces …" at bounding box center [400, 119] width 800 height 22
click at [79, 116] on span "Documents" at bounding box center [85, 119] width 42 height 9
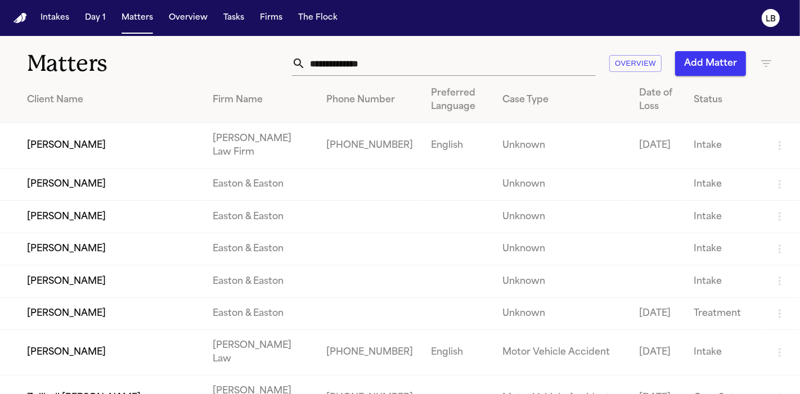
click at [0, 94] on th "Client Name" at bounding box center [102, 101] width 204 height 46
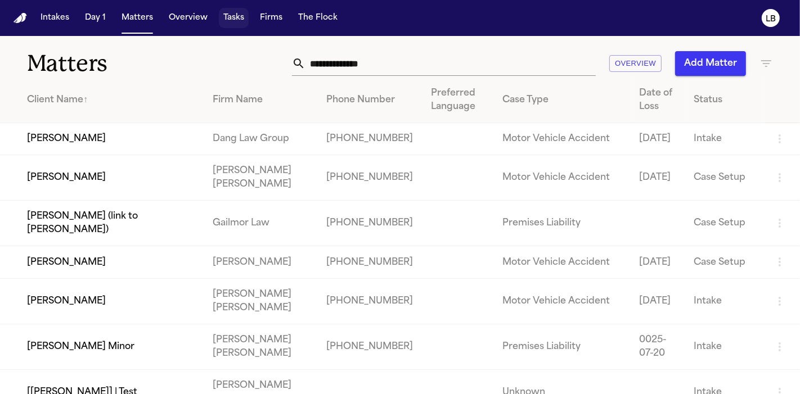
click at [233, 20] on button "Tasks" at bounding box center [234, 18] width 30 height 20
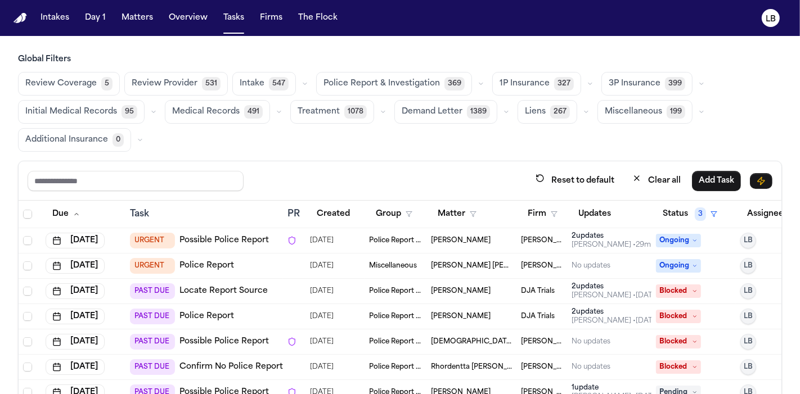
click at [550, 202] on th "Firm" at bounding box center [541, 215] width 51 height 28
click at [552, 212] on polygon "button" at bounding box center [554, 214] width 6 height 5
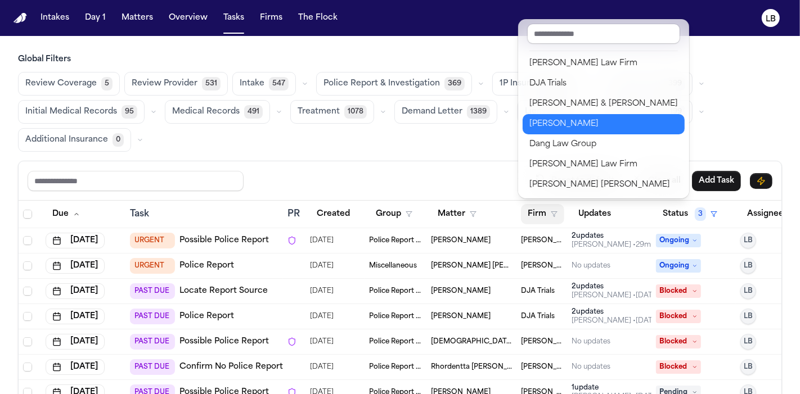
scroll to position [244, 0]
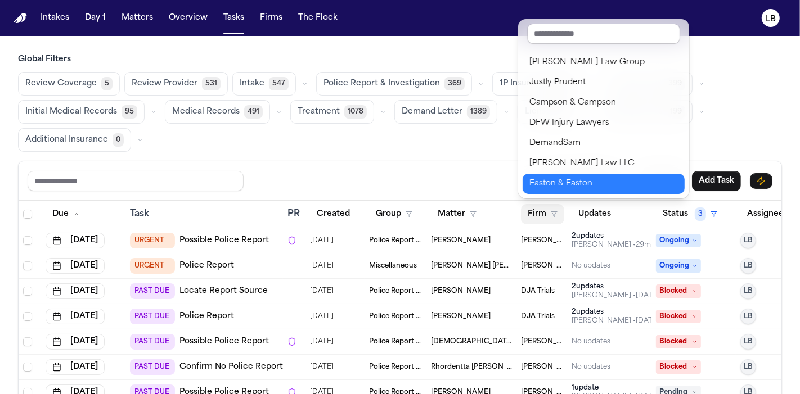
click at [572, 183] on div "Easton & Easton" at bounding box center [603, 183] width 148 height 13
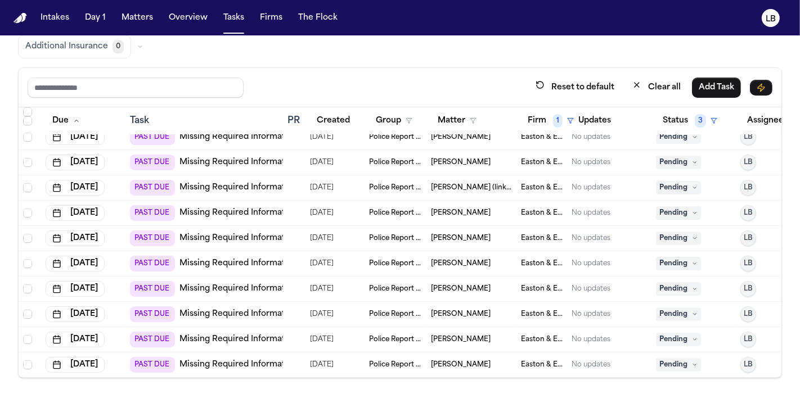
scroll to position [0, 0]
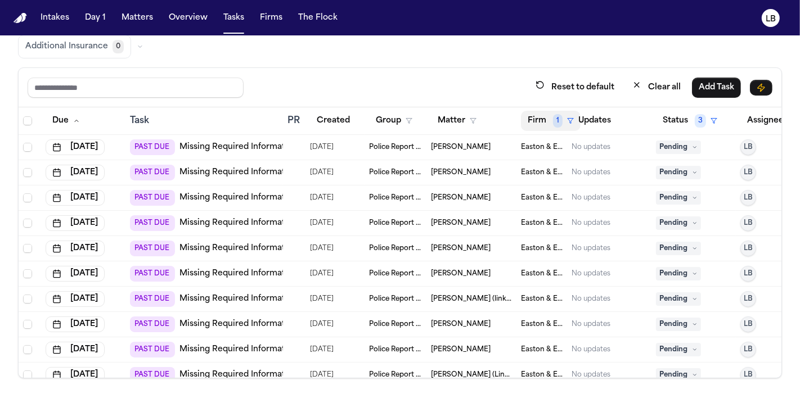
click at [549, 120] on button "Firm 1" at bounding box center [551, 121] width 60 height 20
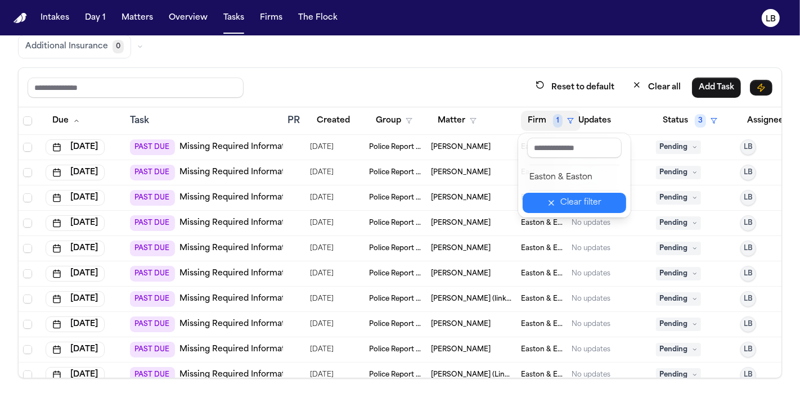
click at [567, 204] on div "Clear filter" at bounding box center [580, 202] width 41 height 13
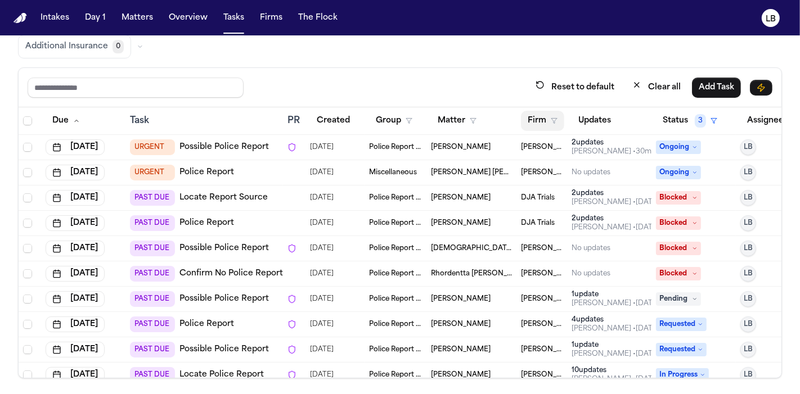
click at [534, 111] on button "Firm" at bounding box center [542, 121] width 43 height 20
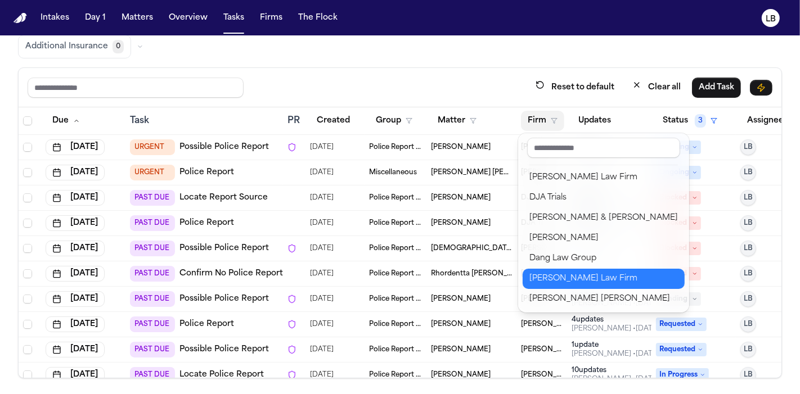
scroll to position [244, 0]
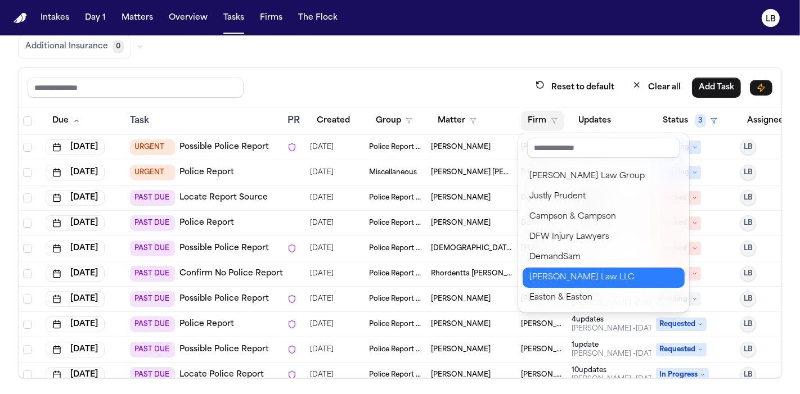
click at [582, 282] on div "[PERSON_NAME] Law LLC" at bounding box center [603, 277] width 148 height 13
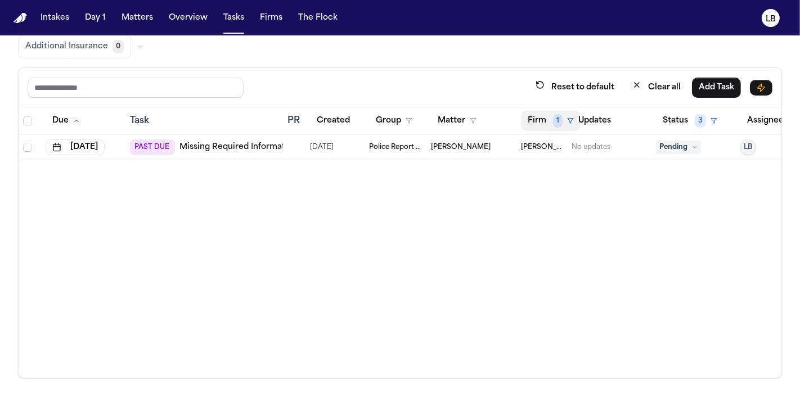
click at [527, 115] on button "Firm 1" at bounding box center [551, 121] width 60 height 20
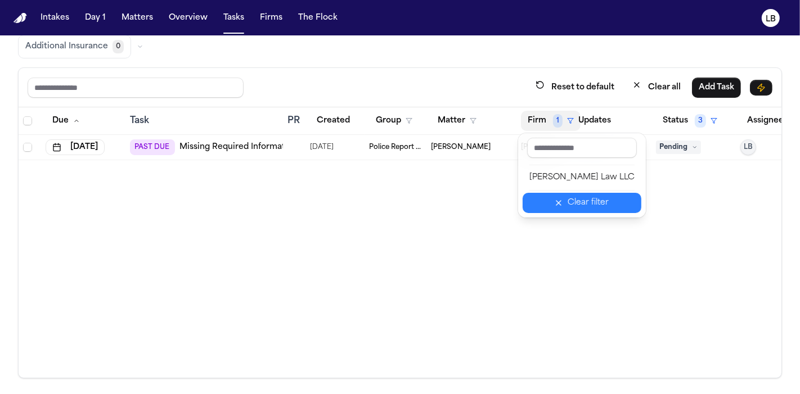
click at [567, 211] on button "Clear filter" at bounding box center [581, 203] width 119 height 20
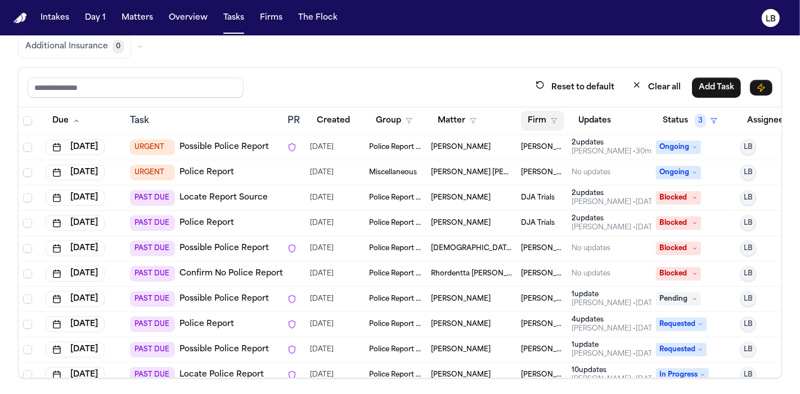
click at [538, 111] on button "Firm" at bounding box center [542, 121] width 43 height 20
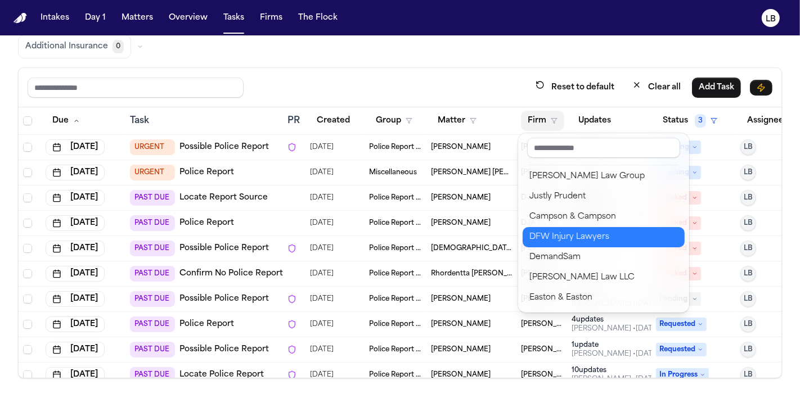
click at [587, 233] on div "DFW Injury Lawyers" at bounding box center [603, 237] width 148 height 13
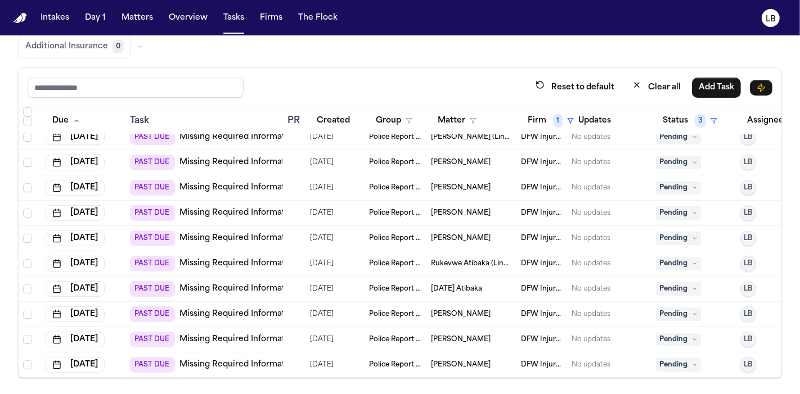
scroll to position [0, 0]
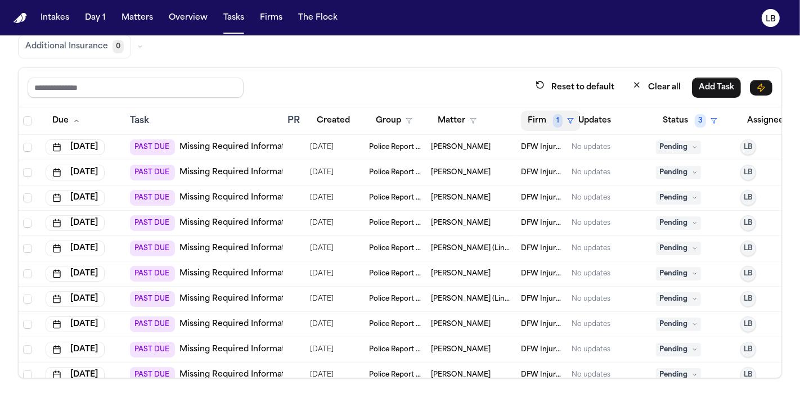
click at [540, 114] on button "Firm 1" at bounding box center [551, 121] width 60 height 20
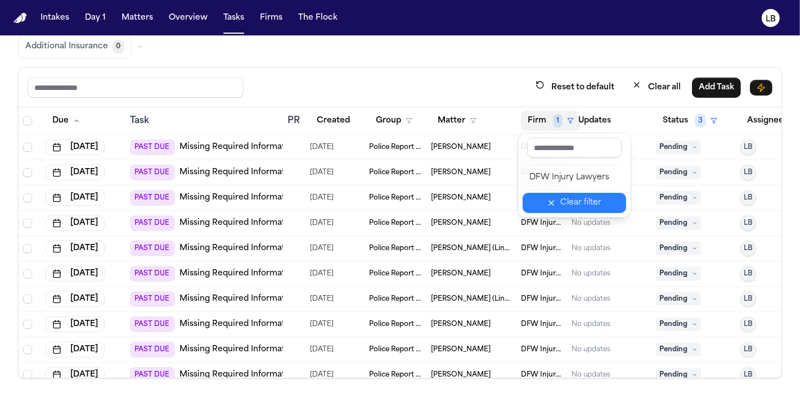
click at [557, 208] on button "Clear filter" at bounding box center [573, 203] width 103 height 20
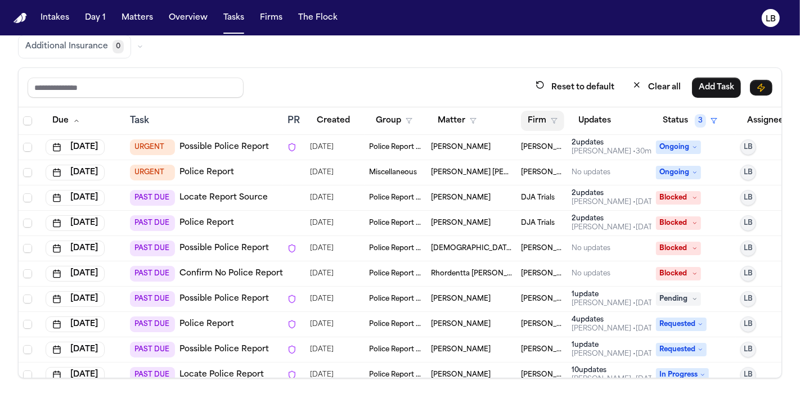
click at [541, 121] on button "Firm" at bounding box center [542, 121] width 43 height 20
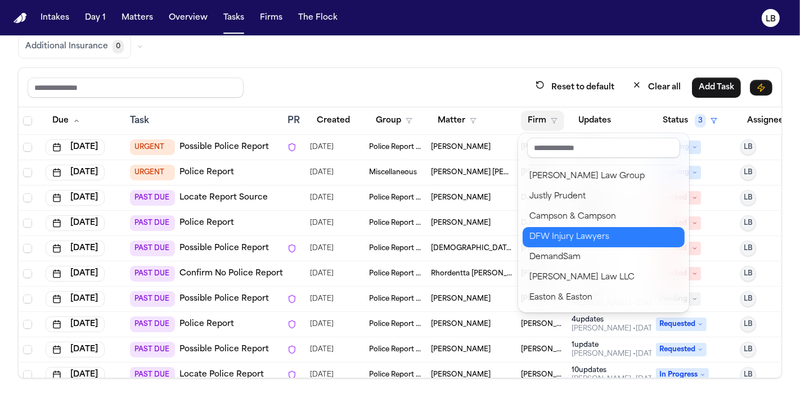
scroll to position [226, 0]
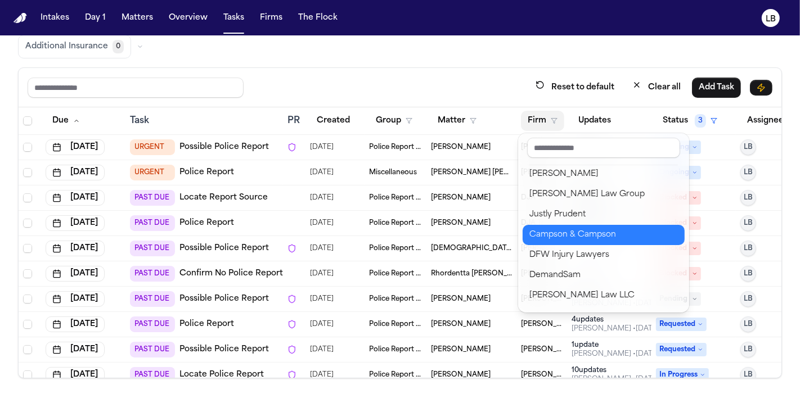
click at [565, 232] on div "Campson & Campson" at bounding box center [603, 234] width 148 height 13
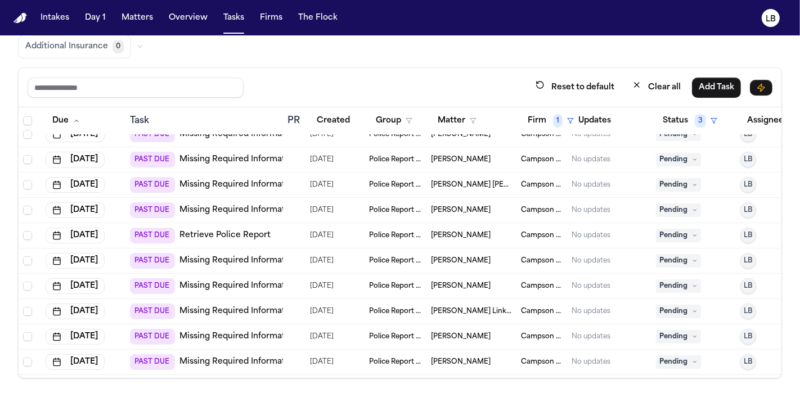
scroll to position [0, 0]
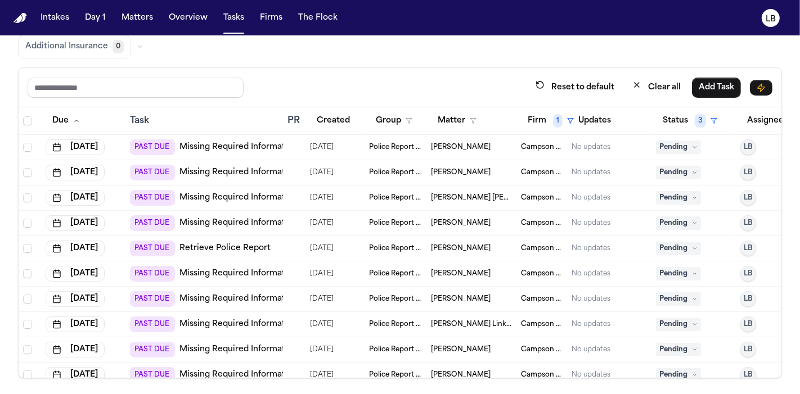
click at [450, 246] on span "[PERSON_NAME]" at bounding box center [461, 248] width 60 height 9
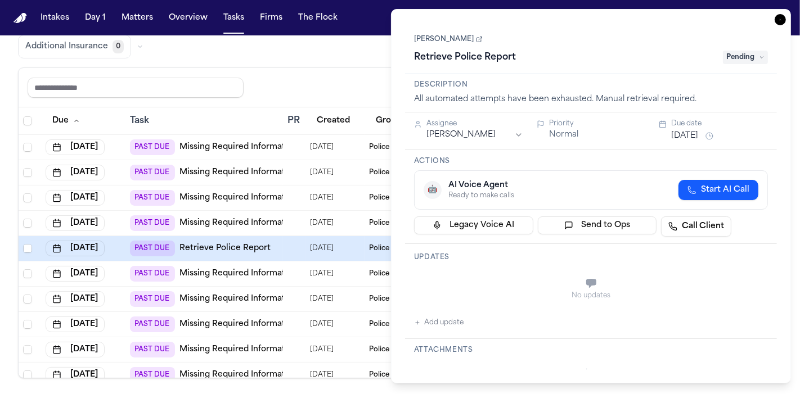
click at [456, 44] on div "Judith Faivre Retrieve Police Report Pending" at bounding box center [591, 49] width 354 height 34
click at [451, 40] on link "[PERSON_NAME]" at bounding box center [448, 39] width 69 height 9
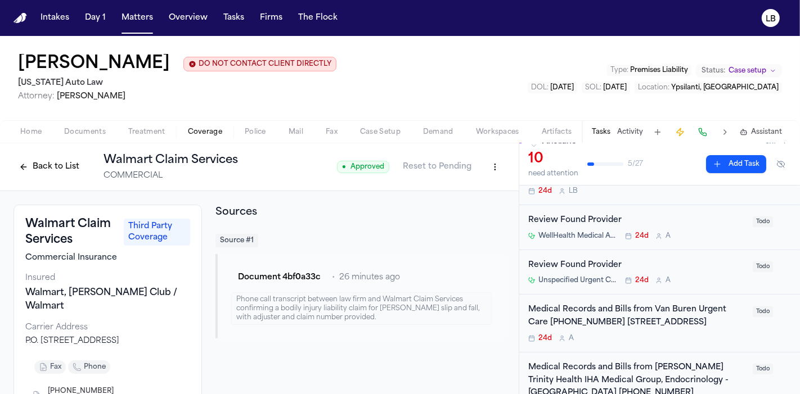
scroll to position [251, 0]
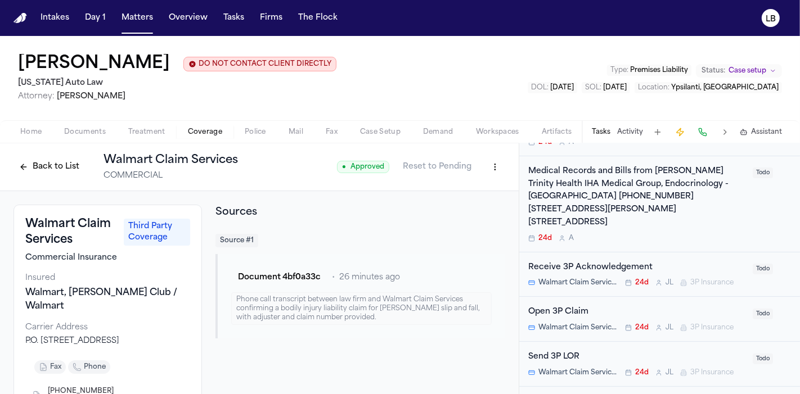
click at [625, 128] on button "Activity" at bounding box center [630, 132] width 26 height 9
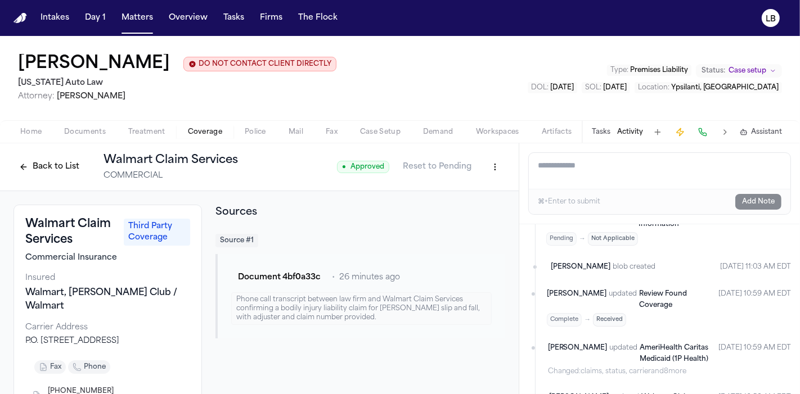
scroll to position [101, 0]
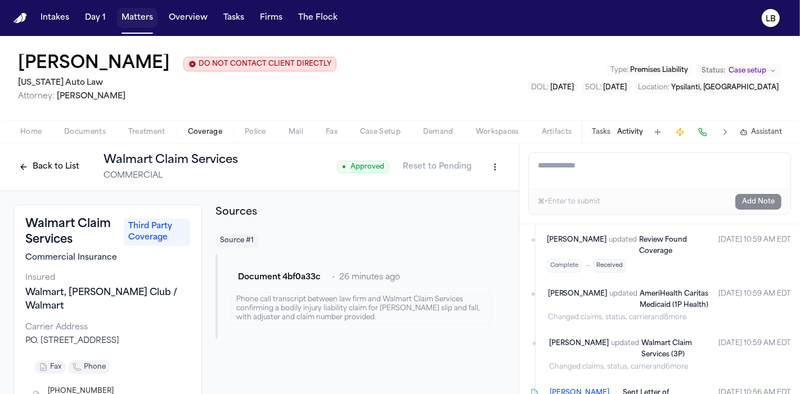
click at [138, 17] on button "Matters" at bounding box center [137, 18] width 40 height 20
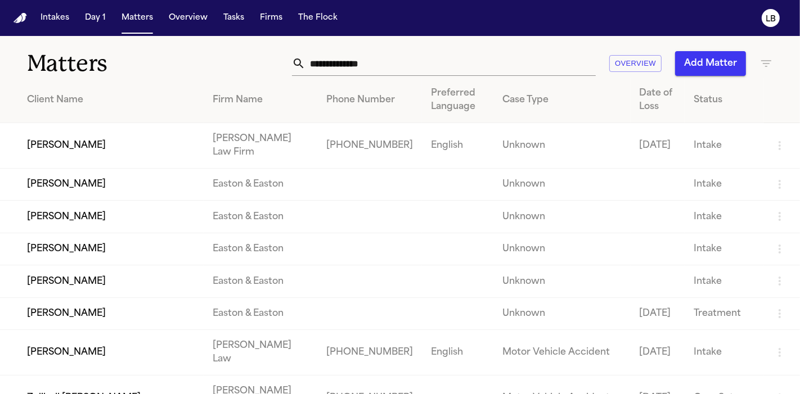
click at [306, 53] on input "text" at bounding box center [450, 63] width 290 height 25
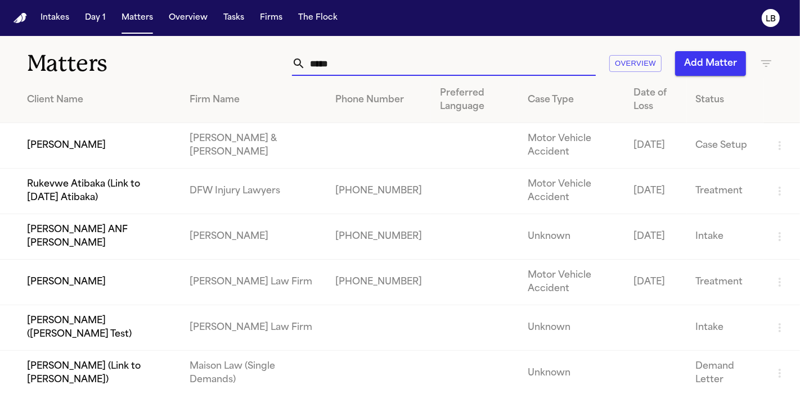
scroll to position [20, 0]
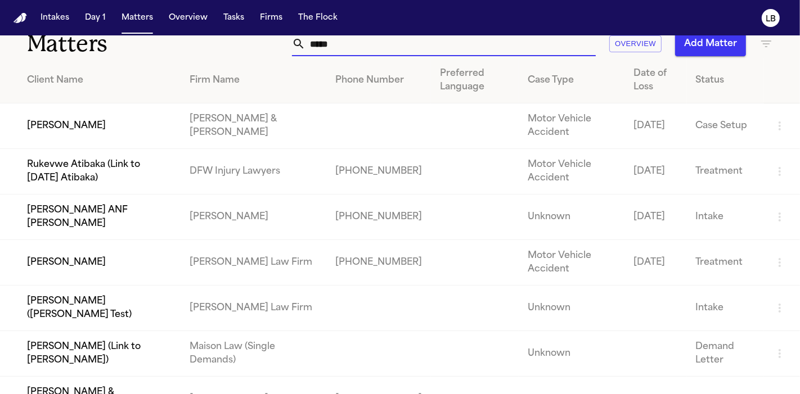
type input "*****"
click at [132, 269] on td "[PERSON_NAME]" at bounding box center [90, 263] width 181 height 46
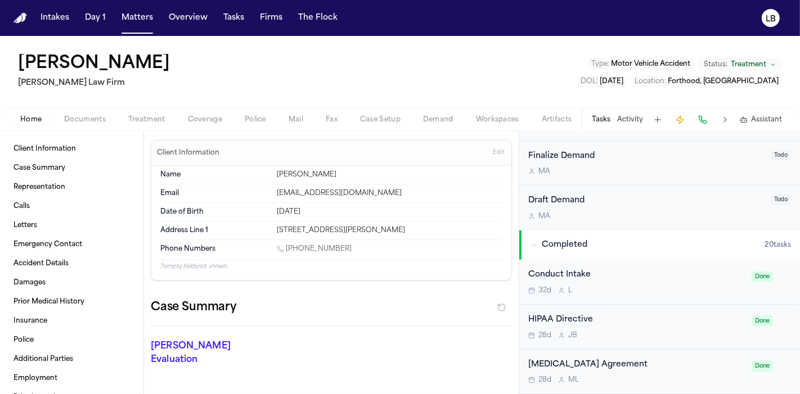
scroll to position [403, 0]
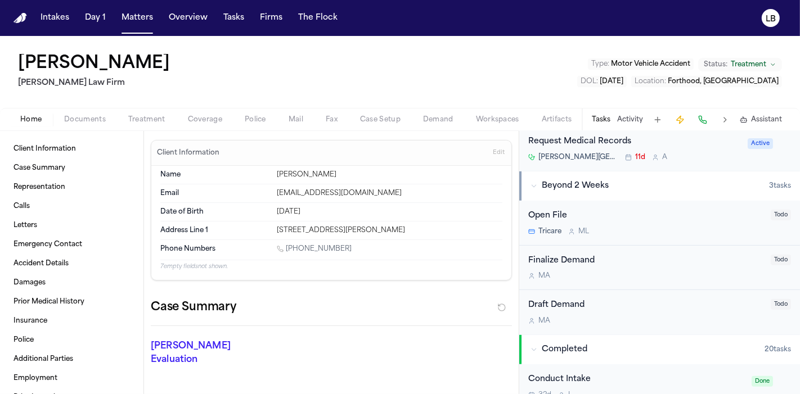
click at [636, 109] on div "Tasks Activity Assistant" at bounding box center [686, 120] width 209 height 22
click at [627, 129] on div "Tasks Activity Assistant" at bounding box center [686, 120] width 209 height 22
click at [629, 110] on div "Tasks Activity Assistant" at bounding box center [686, 120] width 209 height 22
click at [630, 118] on button "Activity" at bounding box center [630, 119] width 26 height 9
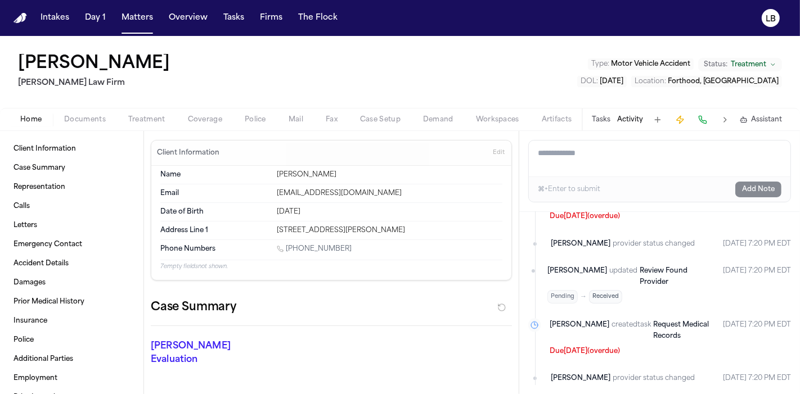
scroll to position [2289, 0]
click at [80, 123] on span "Documents" at bounding box center [85, 119] width 42 height 9
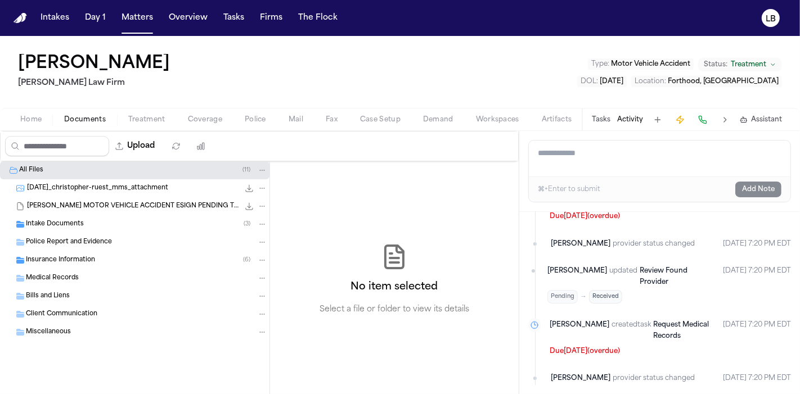
click at [90, 222] on div "Intake Documents ( 3 )" at bounding box center [146, 224] width 241 height 10
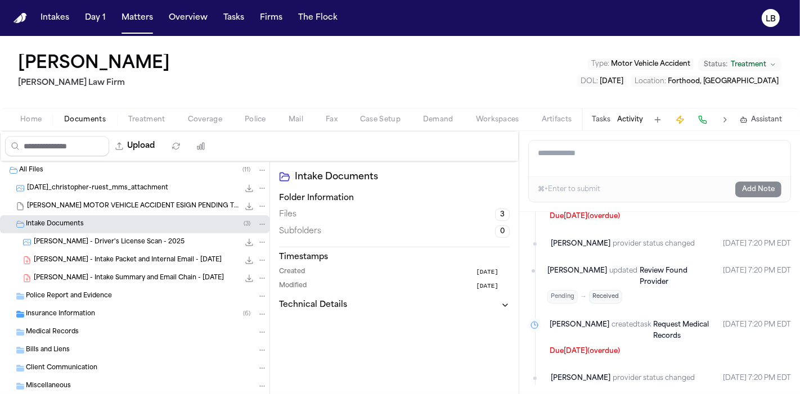
click at [114, 238] on span "[PERSON_NAME] - Driver's License Scan - 2025" at bounding box center [109, 243] width 151 height 10
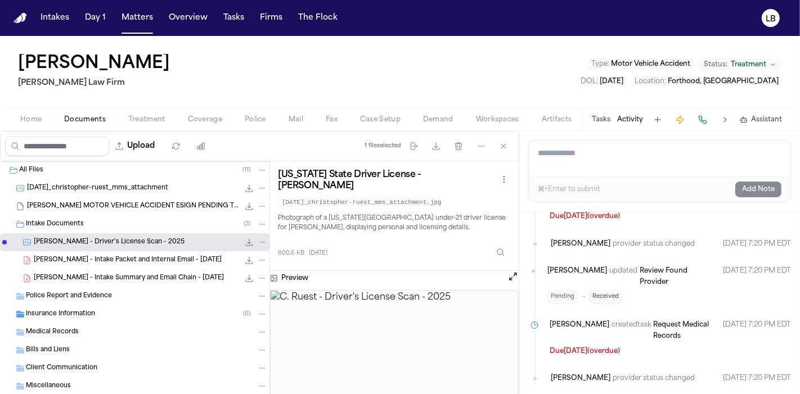
click at [39, 111] on div "Home Documents Treatment Coverage Police Mail Fax Case Setup Demand Workspaces …" at bounding box center [400, 119] width 800 height 22
click at [39, 113] on button "Home" at bounding box center [31, 119] width 44 height 13
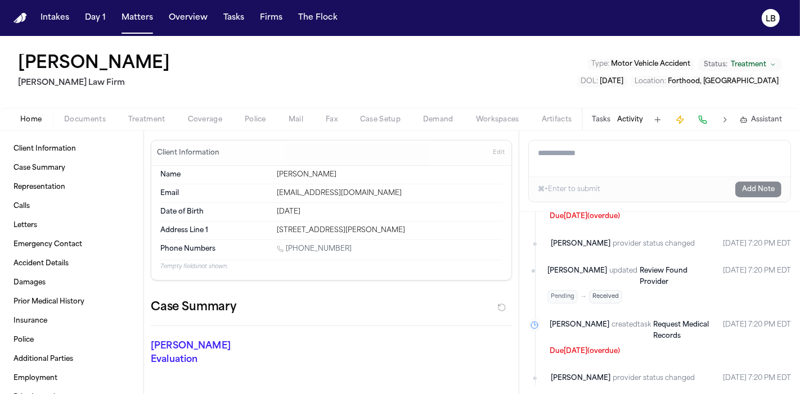
click at [7, 62] on div "[PERSON_NAME] [PERSON_NAME] Law Firm Type : Motor Vehicle Accident Status: Trea…" at bounding box center [400, 72] width 800 height 72
click at [18, 82] on h2 "[PERSON_NAME] Law Firm" at bounding box center [96, 82] width 156 height 13
click at [85, 121] on span "Documents" at bounding box center [85, 119] width 42 height 9
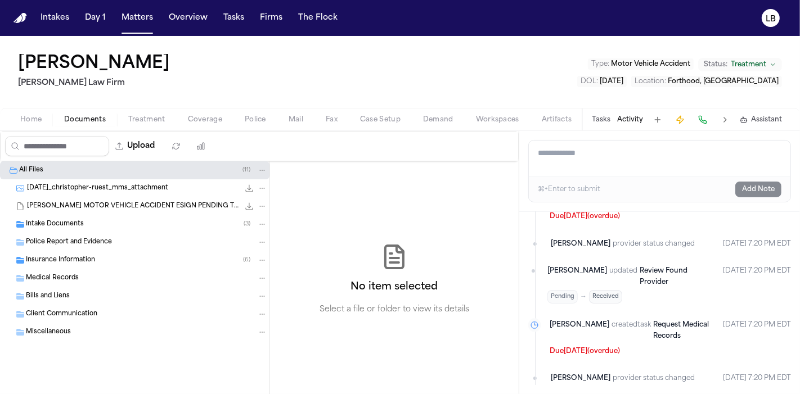
click at [93, 222] on div "Intake Documents ( 3 )" at bounding box center [146, 224] width 241 height 10
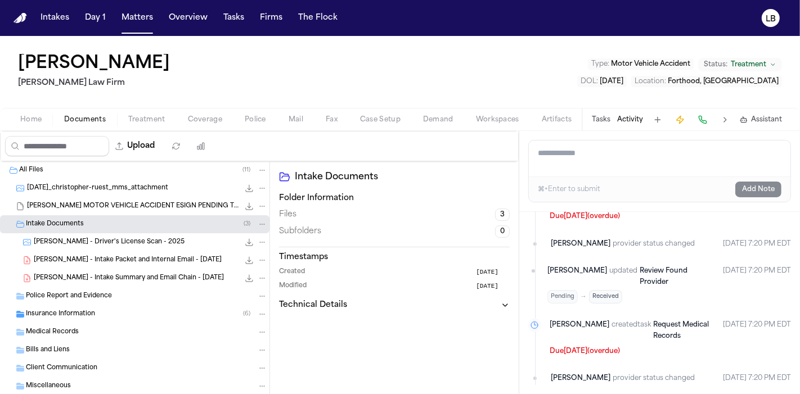
click at [98, 242] on span "[PERSON_NAME] - Driver's License Scan - 2025" at bounding box center [109, 243] width 151 height 10
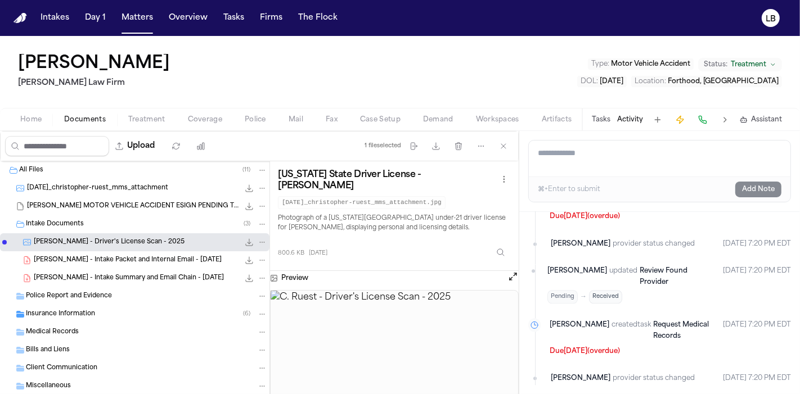
click at [46, 116] on button "Home" at bounding box center [31, 119] width 44 height 13
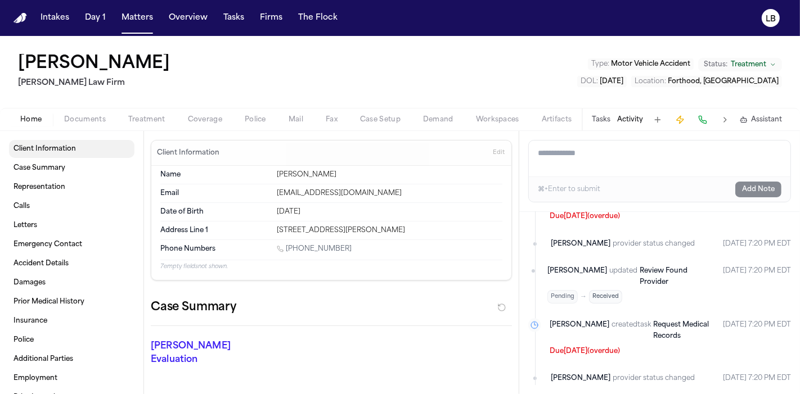
click at [73, 146] on span "Client Information" at bounding box center [44, 149] width 62 height 9
click at [47, 151] on span "Client Information" at bounding box center [44, 149] width 62 height 9
click at [44, 156] on link "Client Information" at bounding box center [71, 149] width 125 height 18
click at [47, 174] on link "Case Summary" at bounding box center [71, 168] width 125 height 18
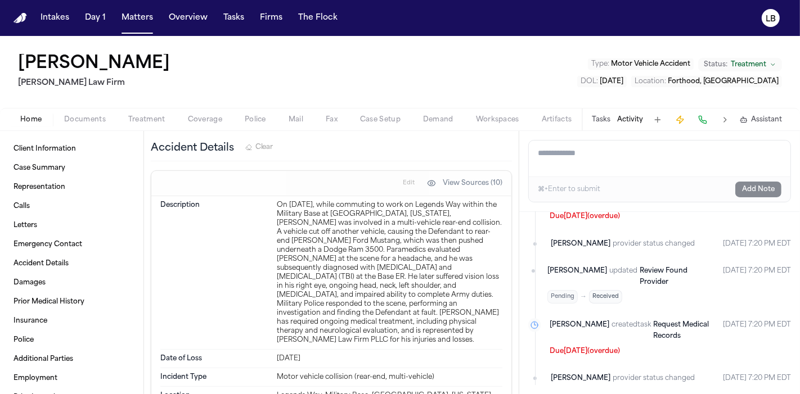
scroll to position [1028, 0]
click at [368, 349] on div "Date of Loss [DATE]" at bounding box center [331, 358] width 342 height 19
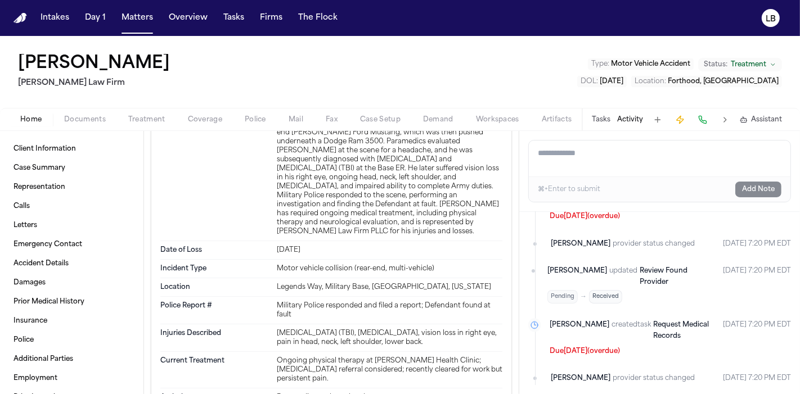
scroll to position [1138, 0]
